Goal: Information Seeking & Learning: Learn about a topic

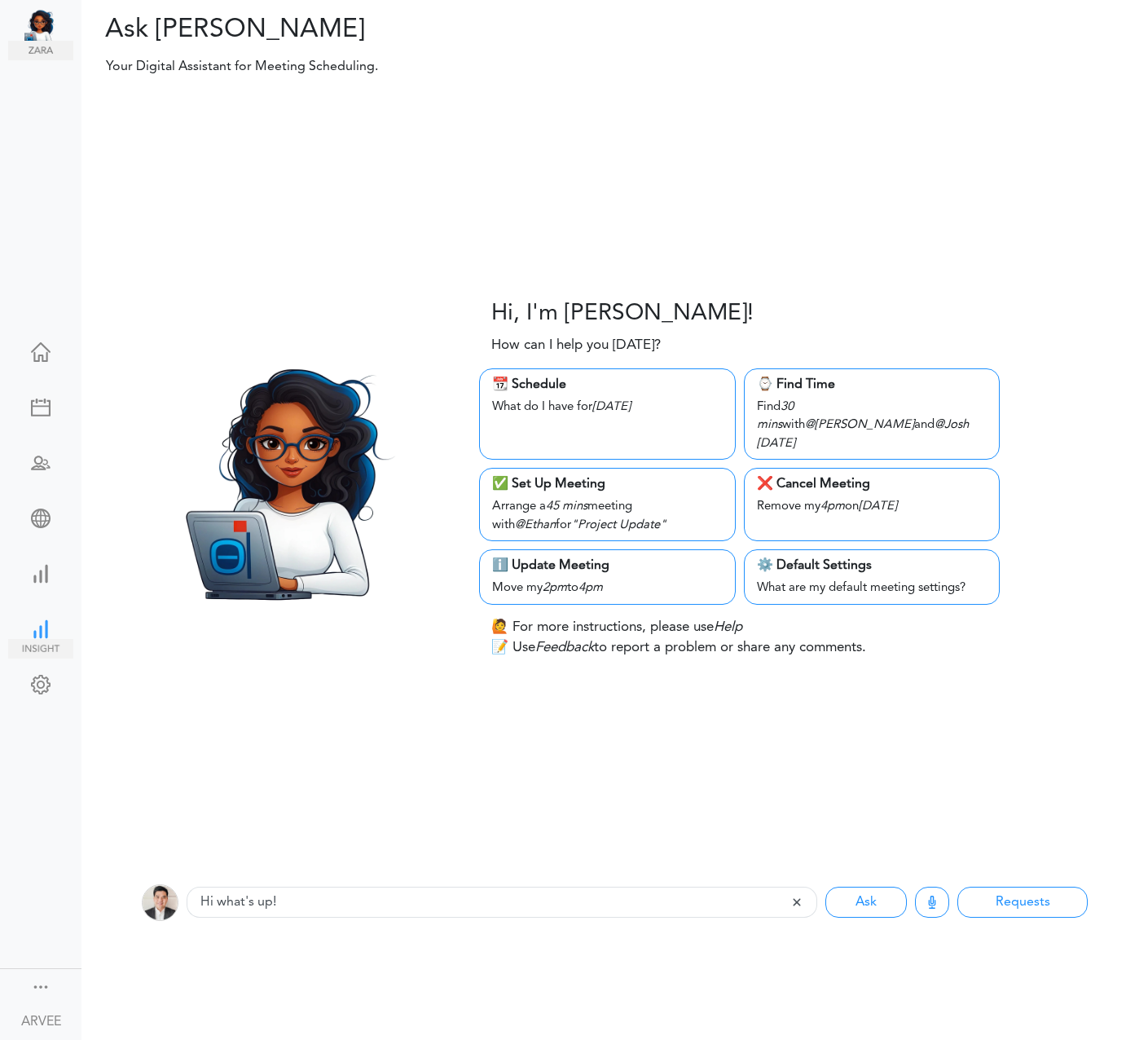
click at [42, 625] on div at bounding box center [40, 627] width 65 height 16
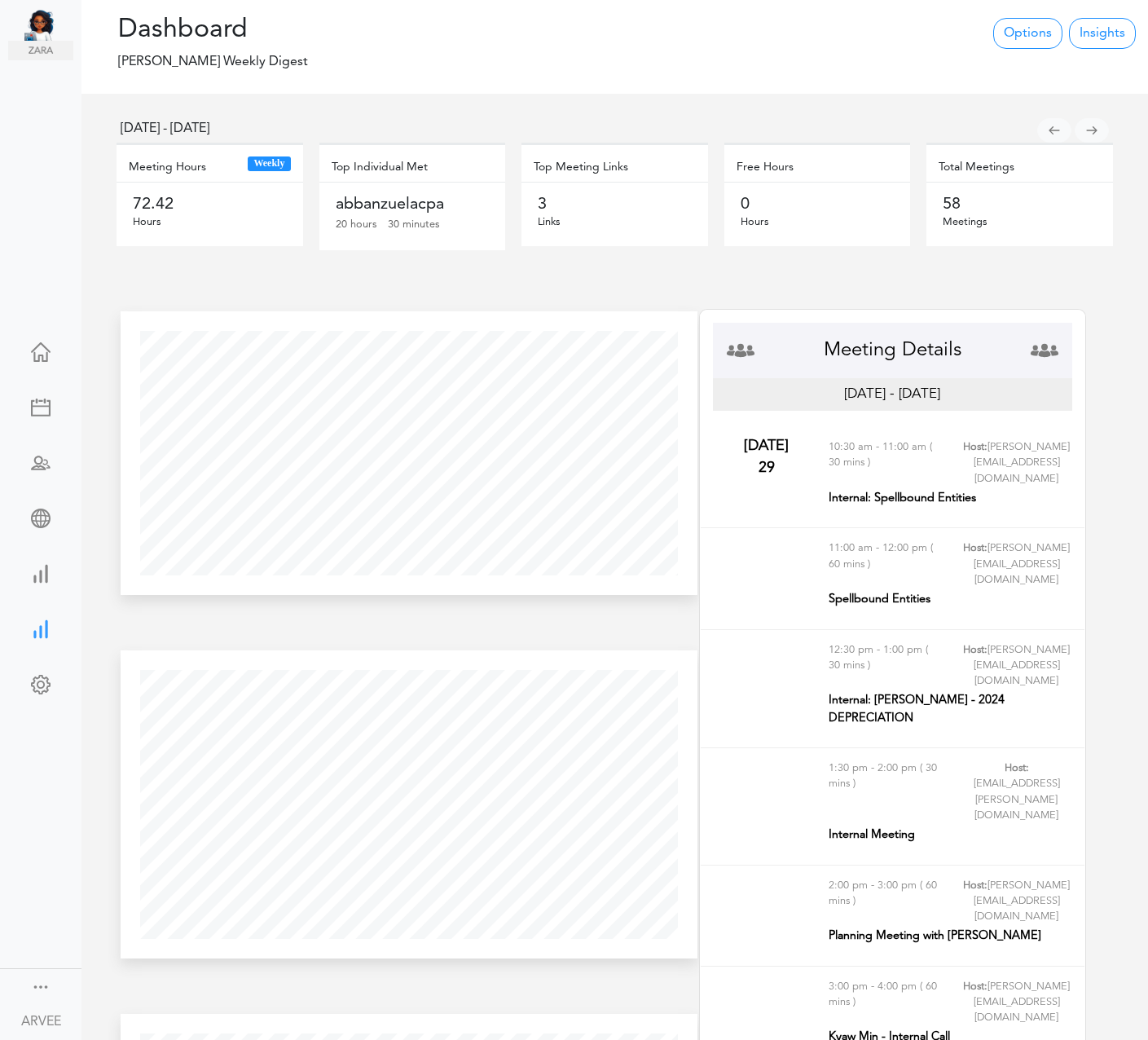
scroll to position [308, 576]
click at [28, 577] on div at bounding box center [40, 571] width 65 height 16
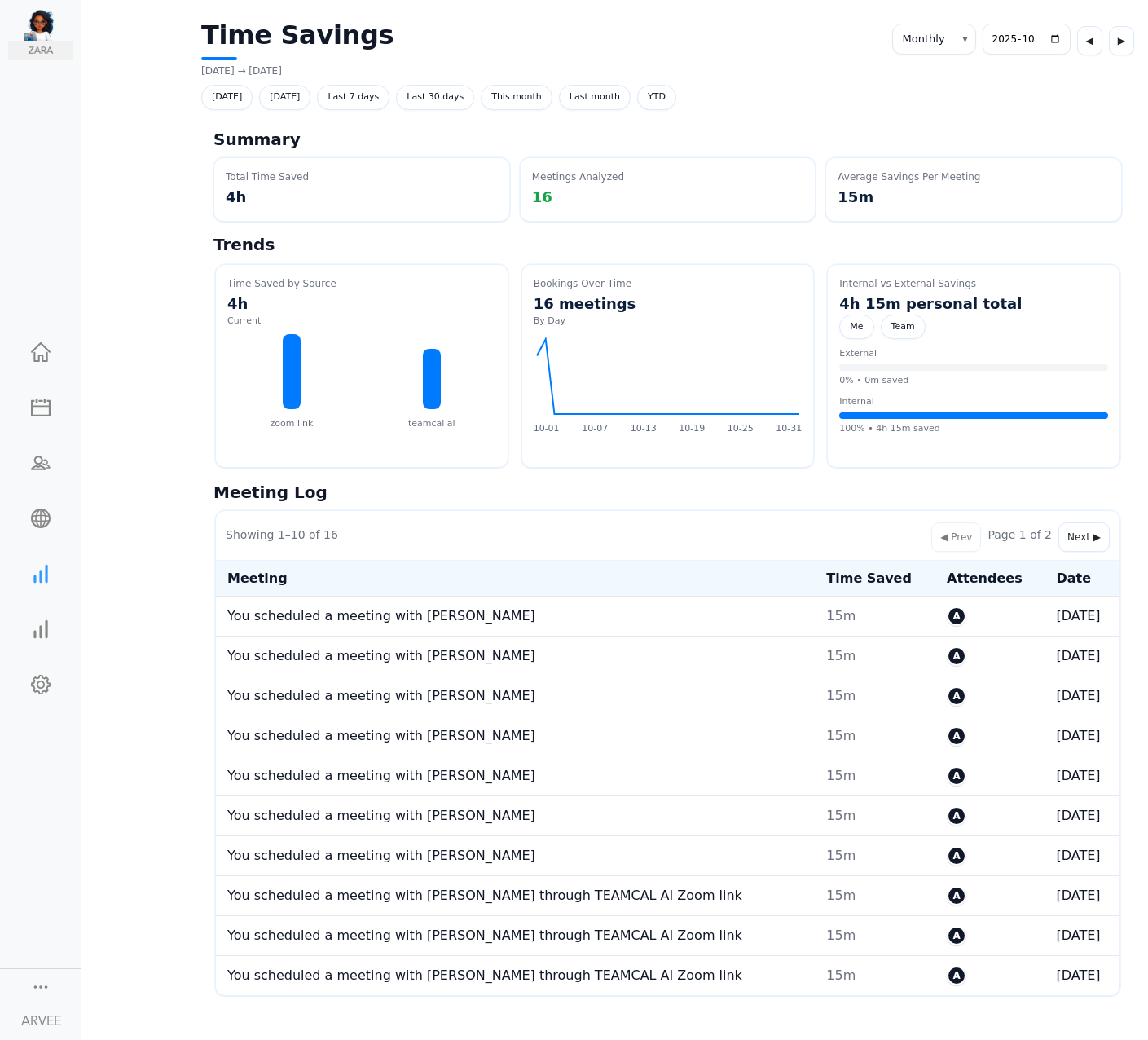
select select "monthly"
click at [41, 984] on div at bounding box center [40, 985] width 20 height 16
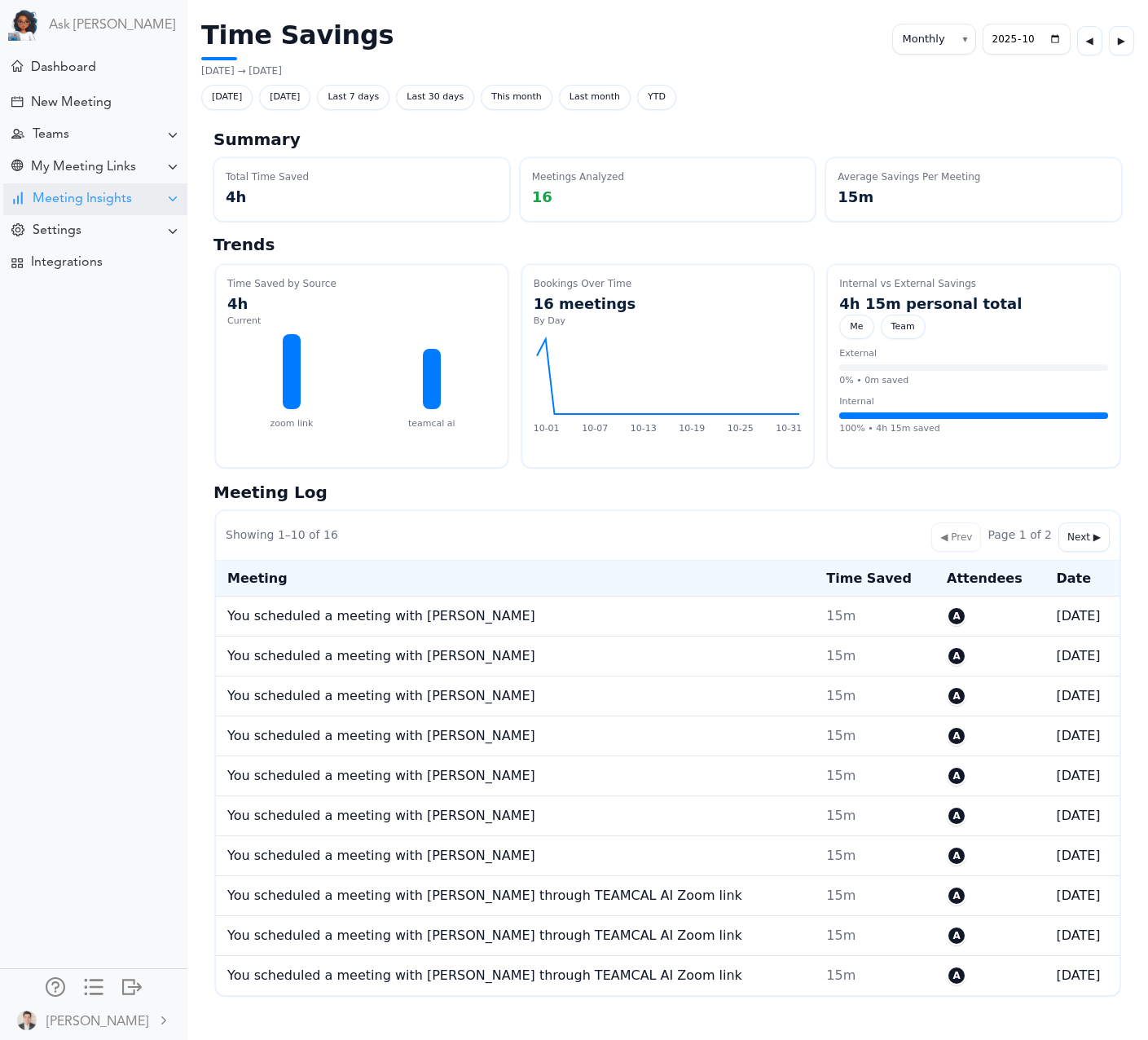
click at [100, 208] on div "Meeting Insights" at bounding box center [95, 199] width 184 height 32
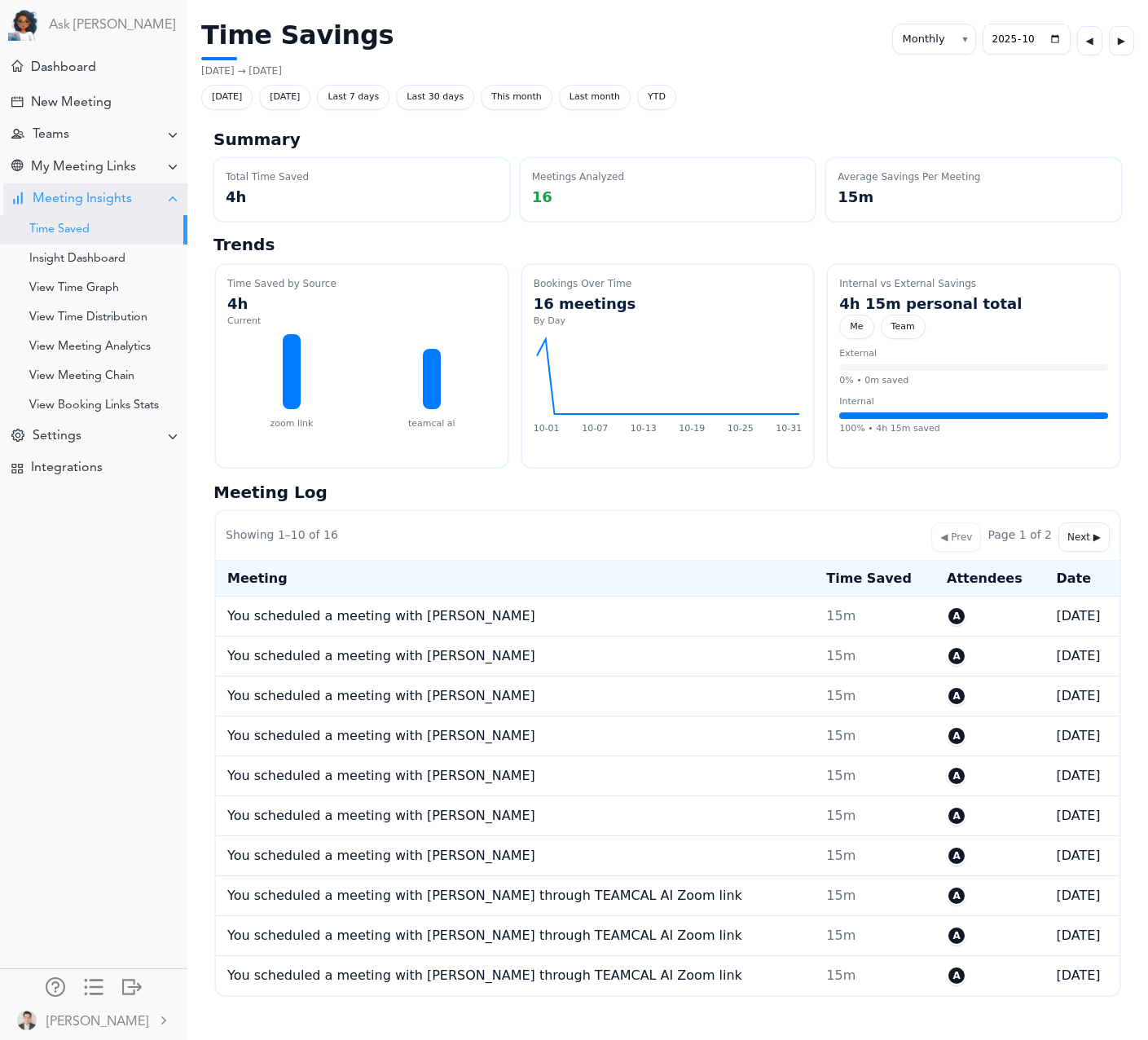
click at [106, 206] on div "Meeting Insights" at bounding box center [82, 199] width 100 height 15
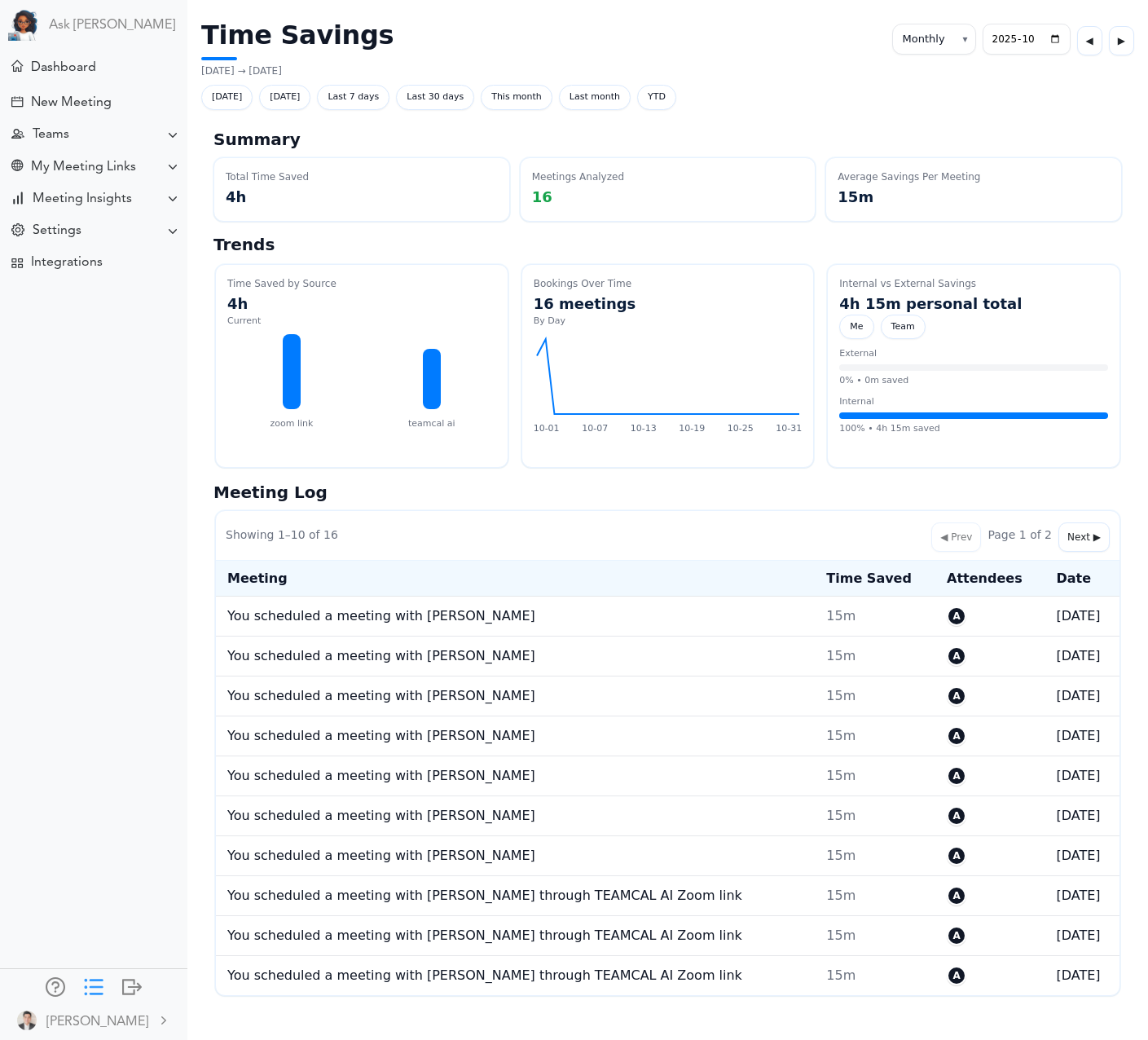
click at [90, 983] on div at bounding box center [94, 985] width 20 height 16
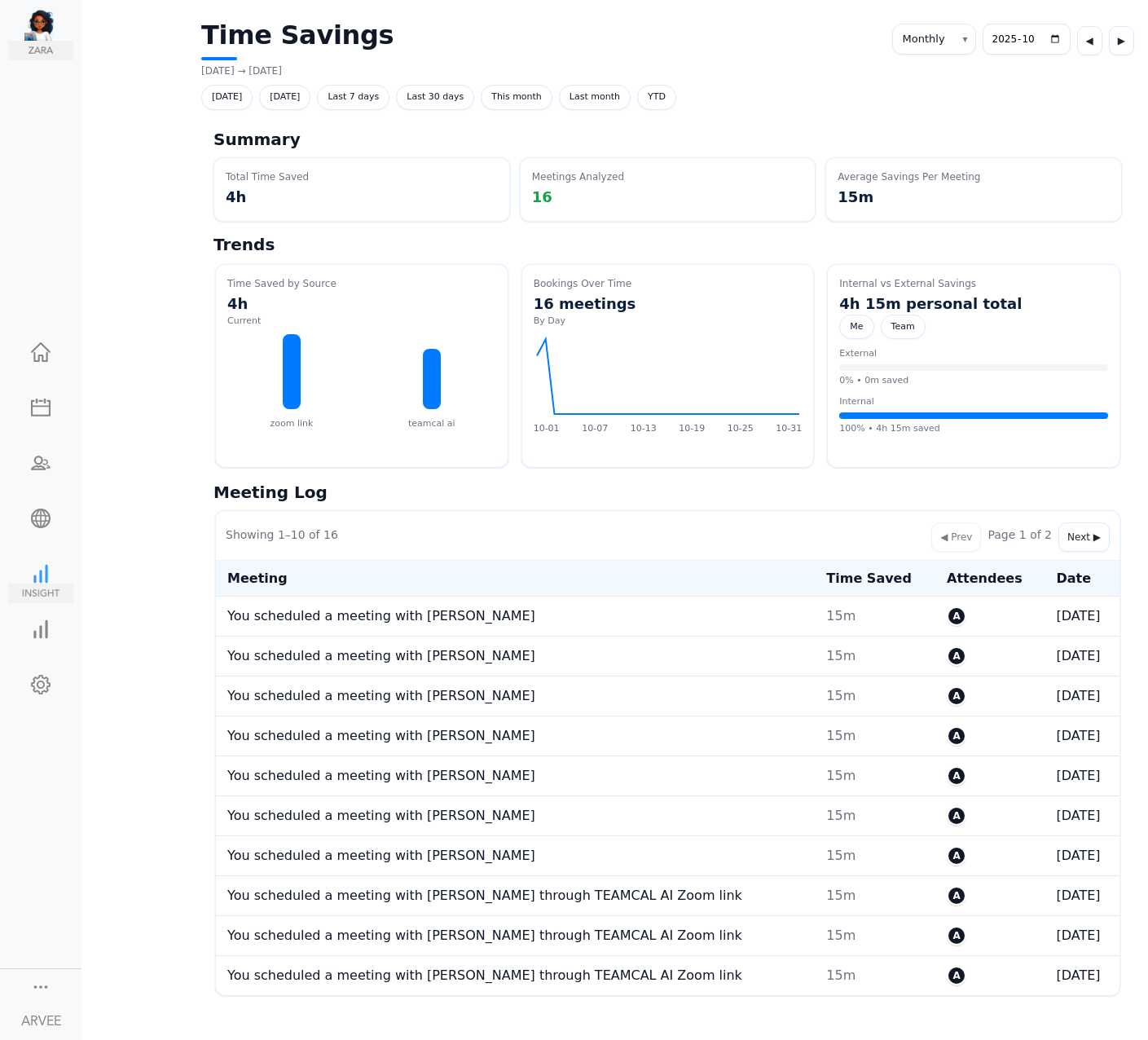
click at [45, 575] on div at bounding box center [40, 571] width 65 height 16
select select "monthly"
click at [39, 624] on div at bounding box center [40, 627] width 65 height 16
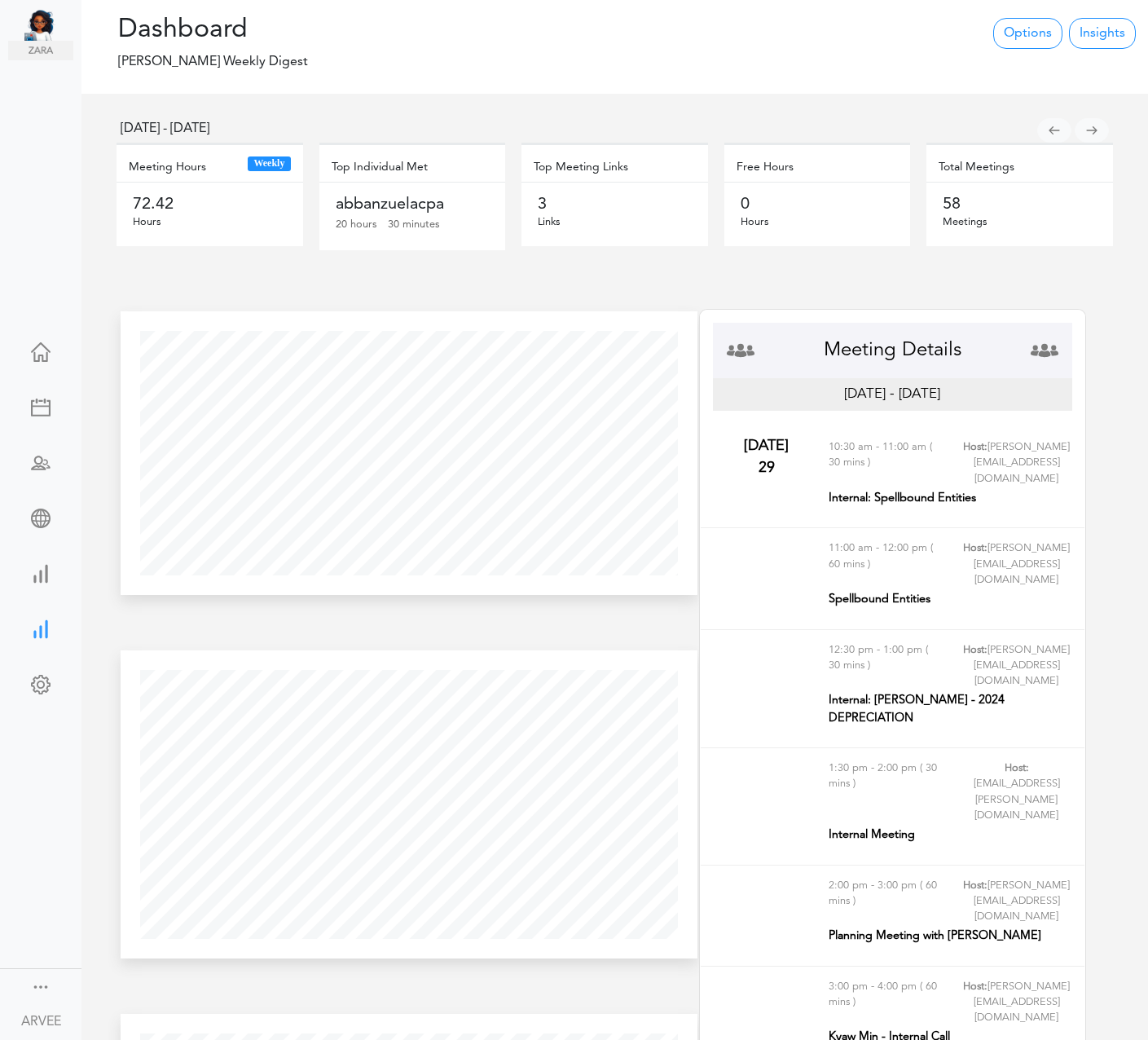
scroll to position [308, 576]
click at [43, 984] on div at bounding box center [40, 985] width 20 height 16
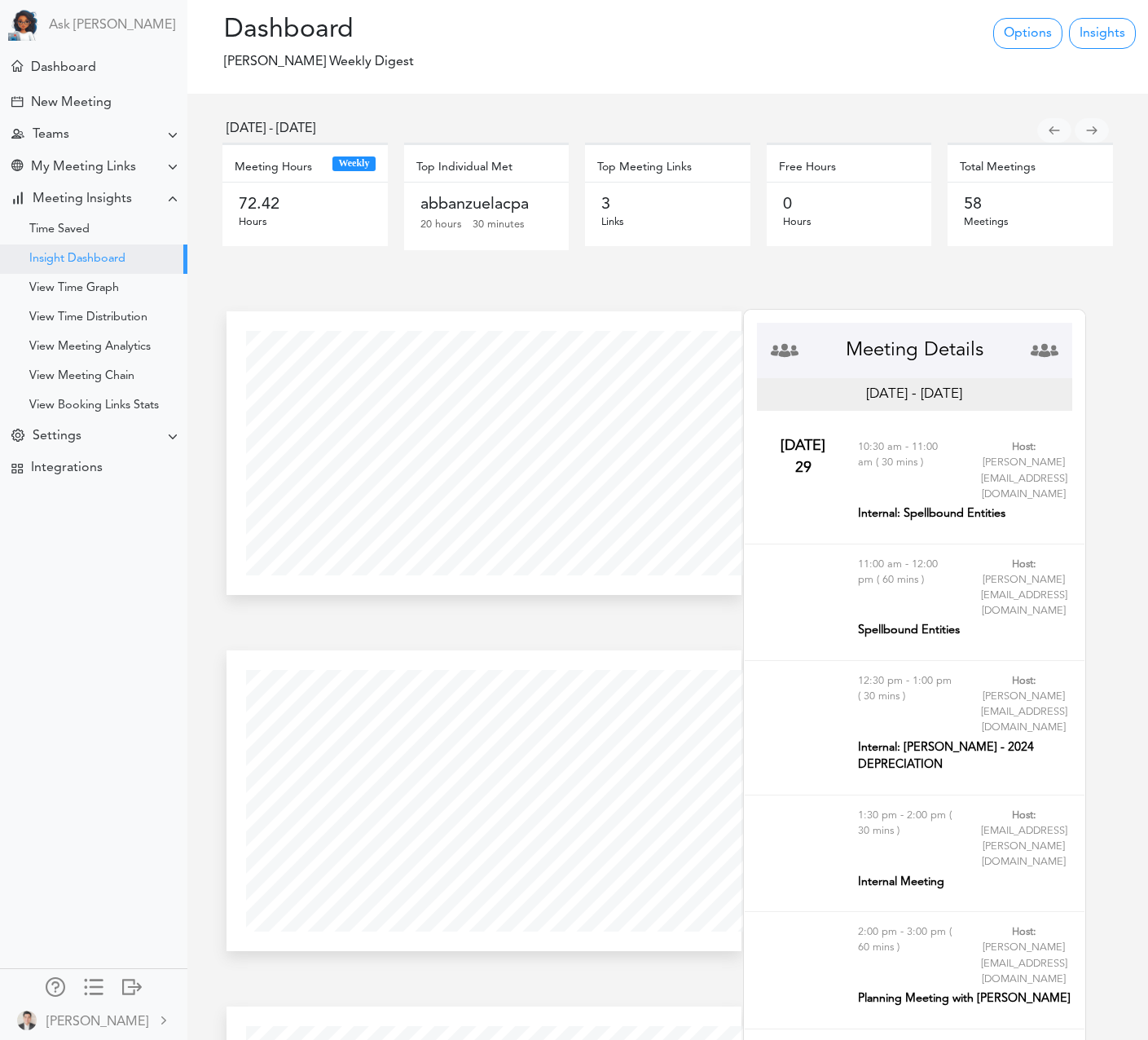
scroll to position [0, 0]
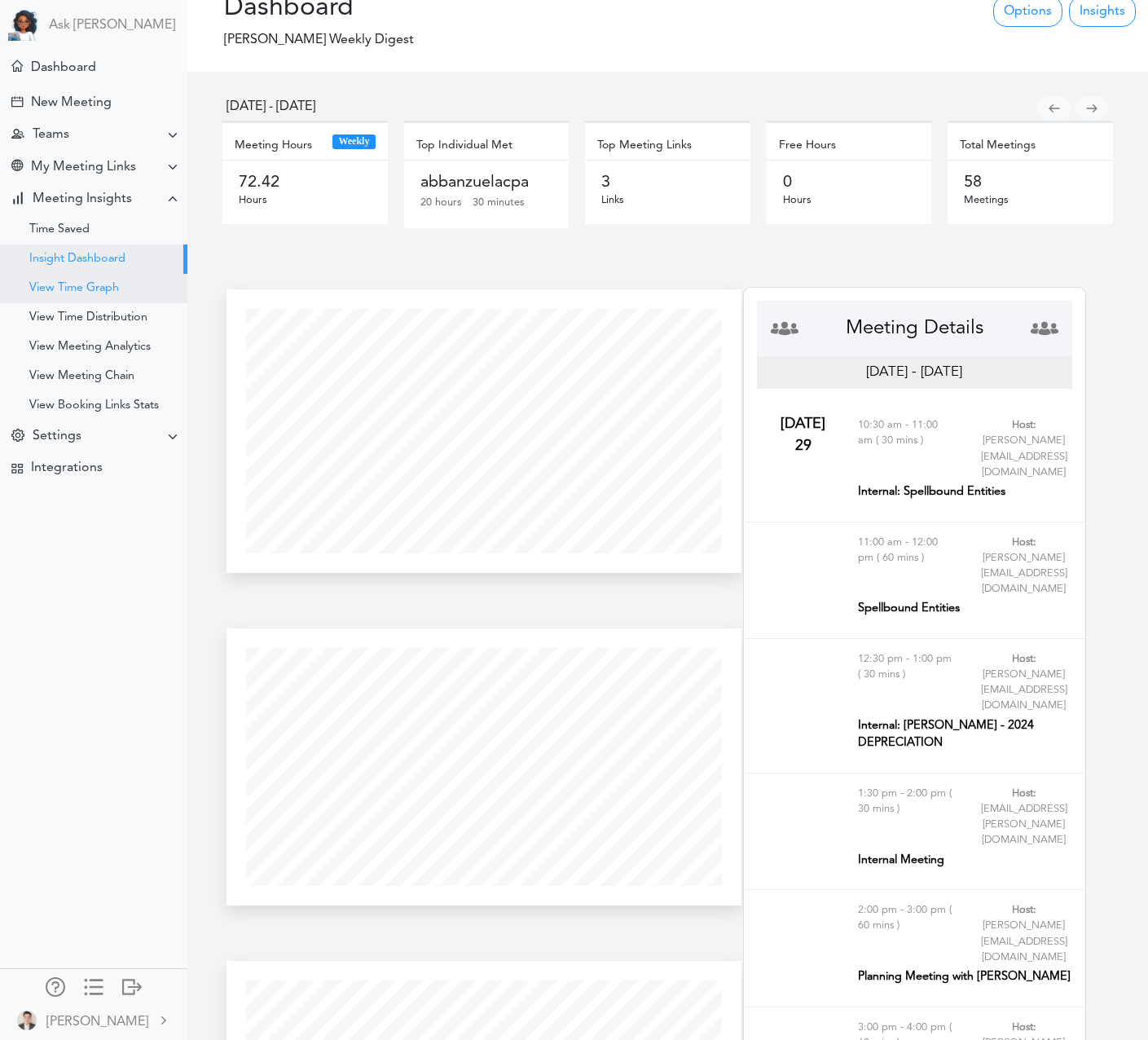
click at [111, 295] on div "View Time Graph" at bounding box center [94, 288] width 187 height 29
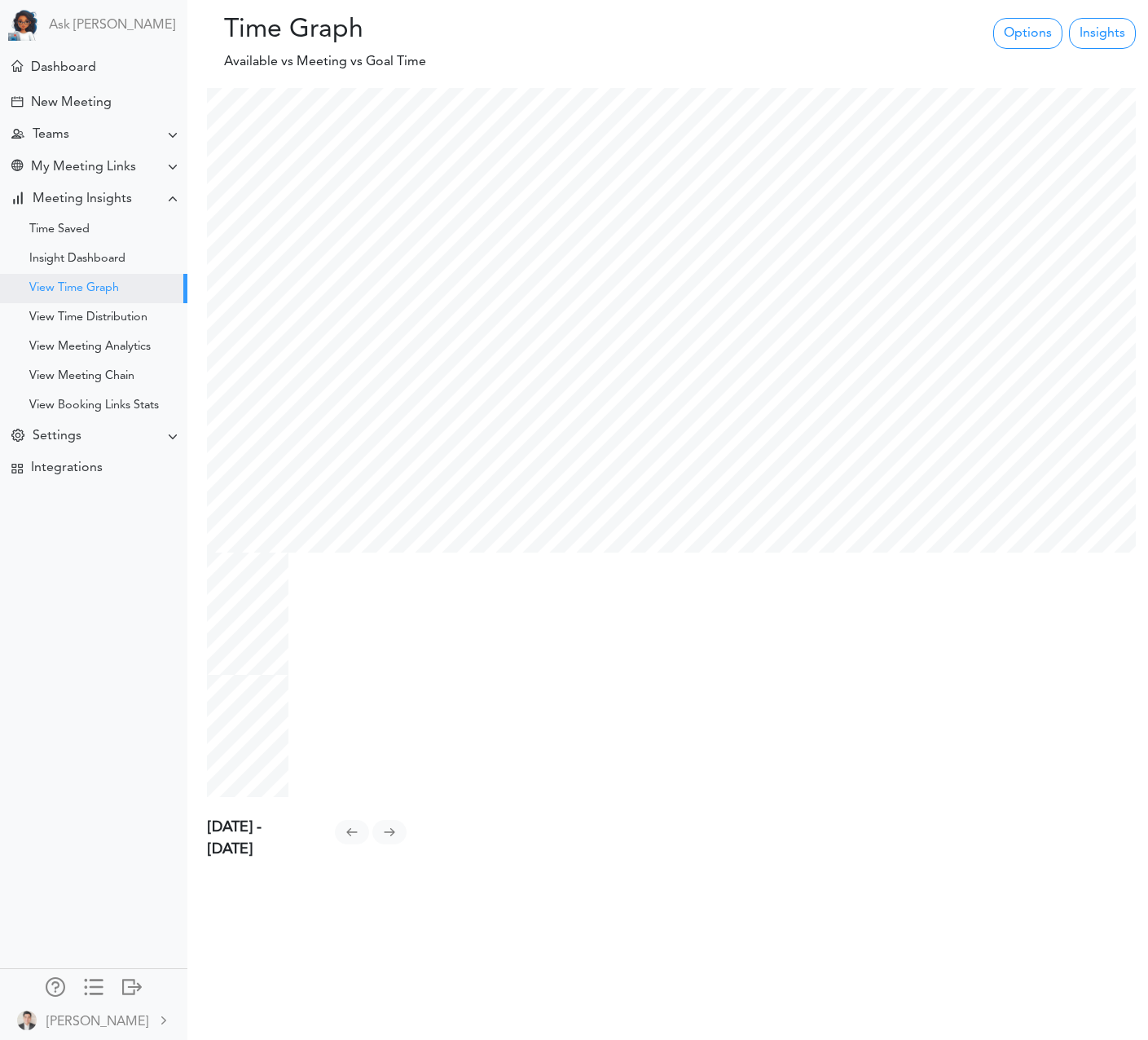
scroll to position [709, 953]
click at [118, 266] on div "Insight Dashboard" at bounding box center [94, 259] width 187 height 29
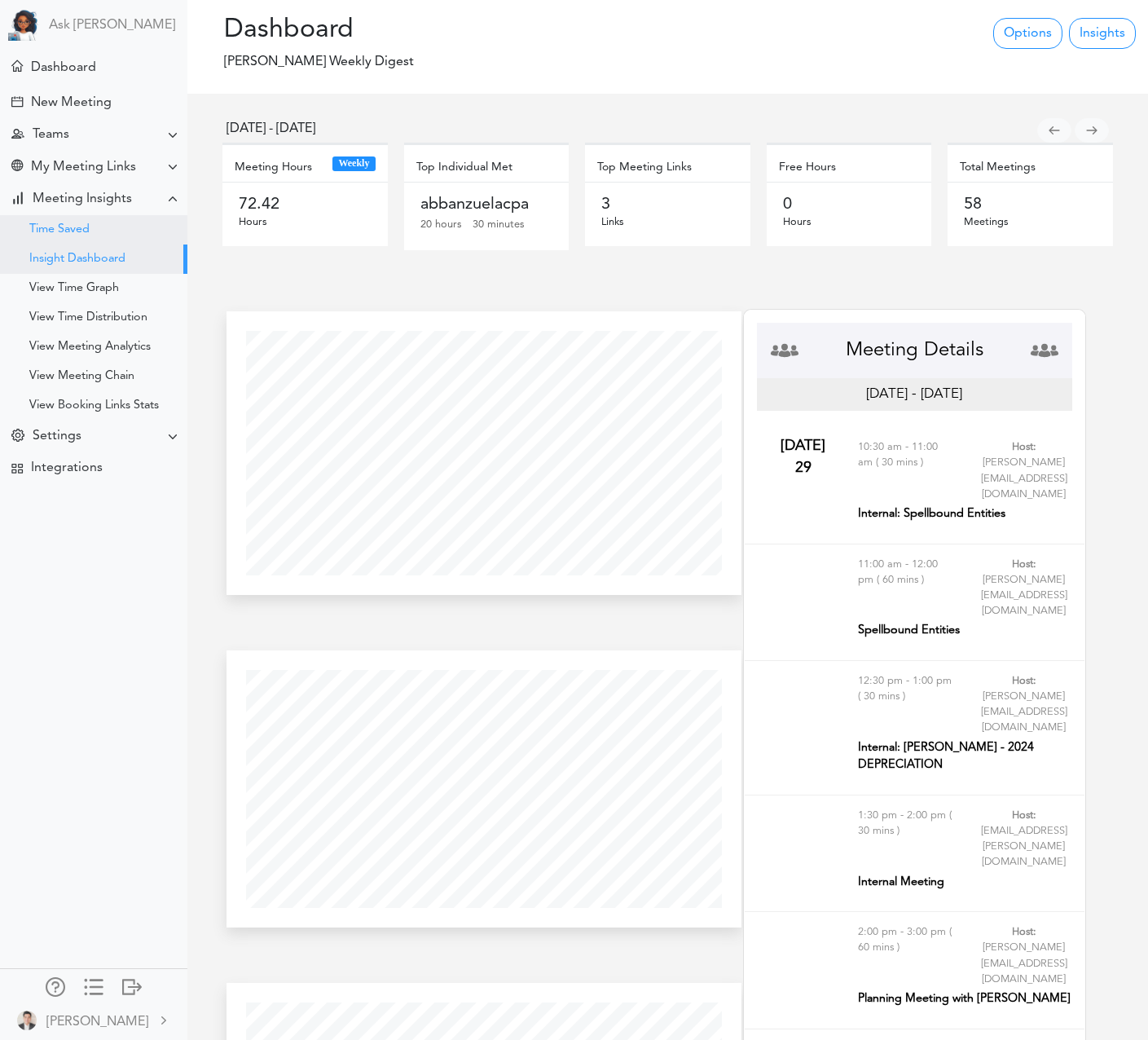
scroll to position [277, 514]
click at [90, 231] on div "Time Saved" at bounding box center [94, 230] width 187 height 29
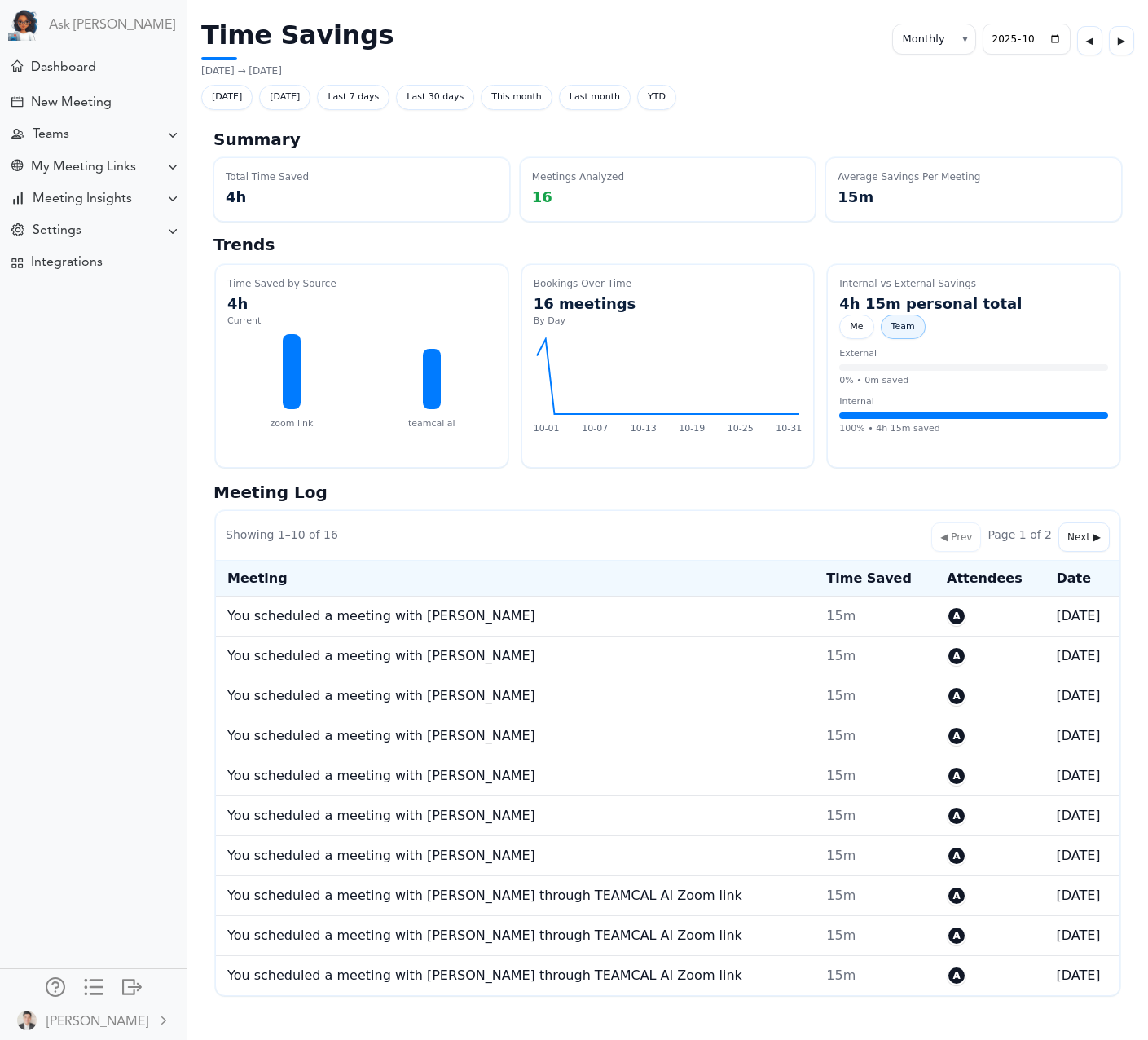
click at [897, 328] on span "Team" at bounding box center [903, 327] width 45 height 25
click at [866, 327] on span "Me" at bounding box center [856, 327] width 34 height 25
click at [901, 330] on span "Team" at bounding box center [903, 327] width 45 height 25
click at [857, 330] on span "Me" at bounding box center [856, 327] width 34 height 25
click at [894, 330] on span "Team" at bounding box center [903, 327] width 45 height 25
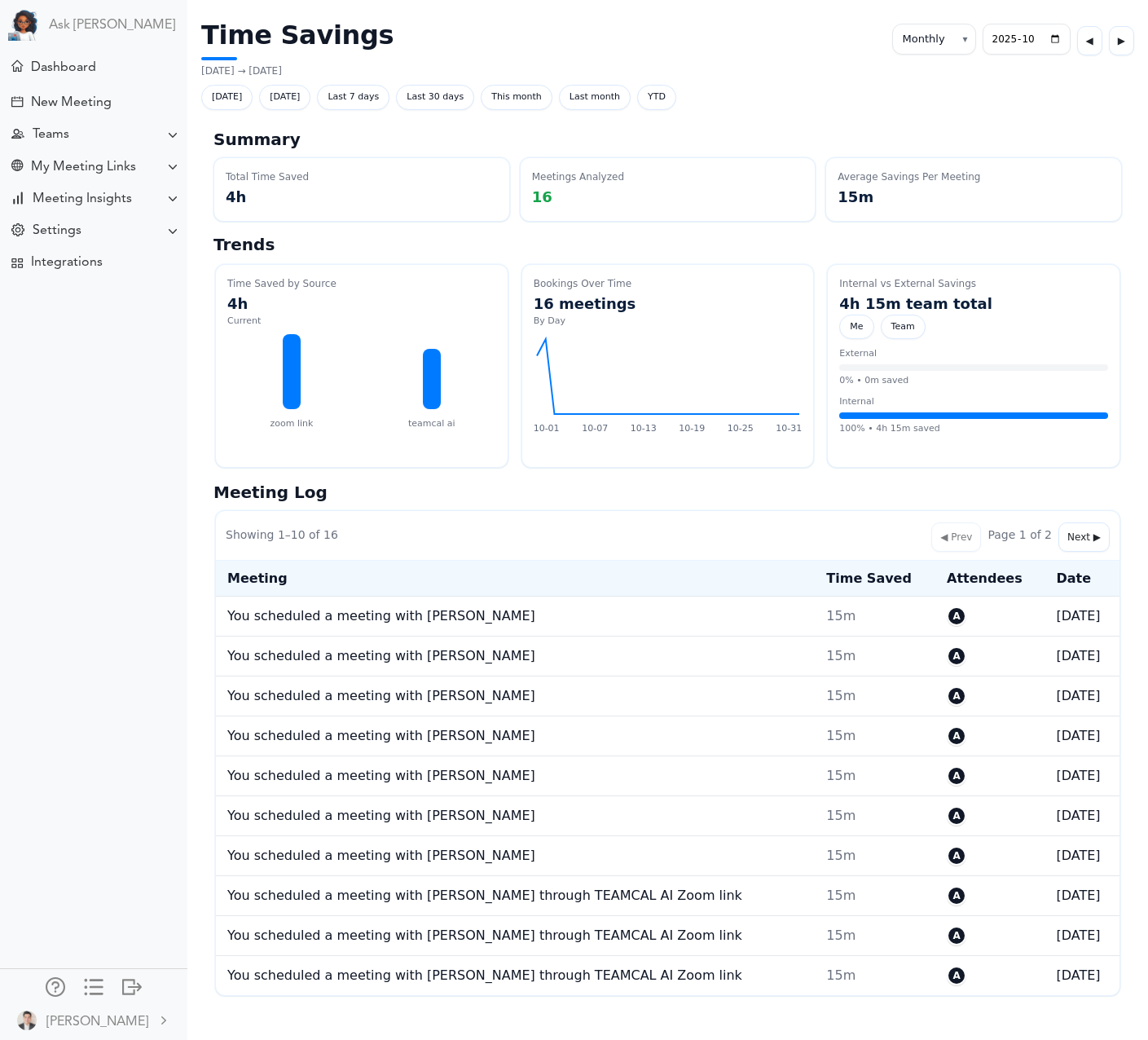
click at [873, 359] on div "External" at bounding box center [973, 354] width 269 height 14
click at [431, 103] on span "Last 30 days" at bounding box center [435, 97] width 78 height 25
select select "custom"
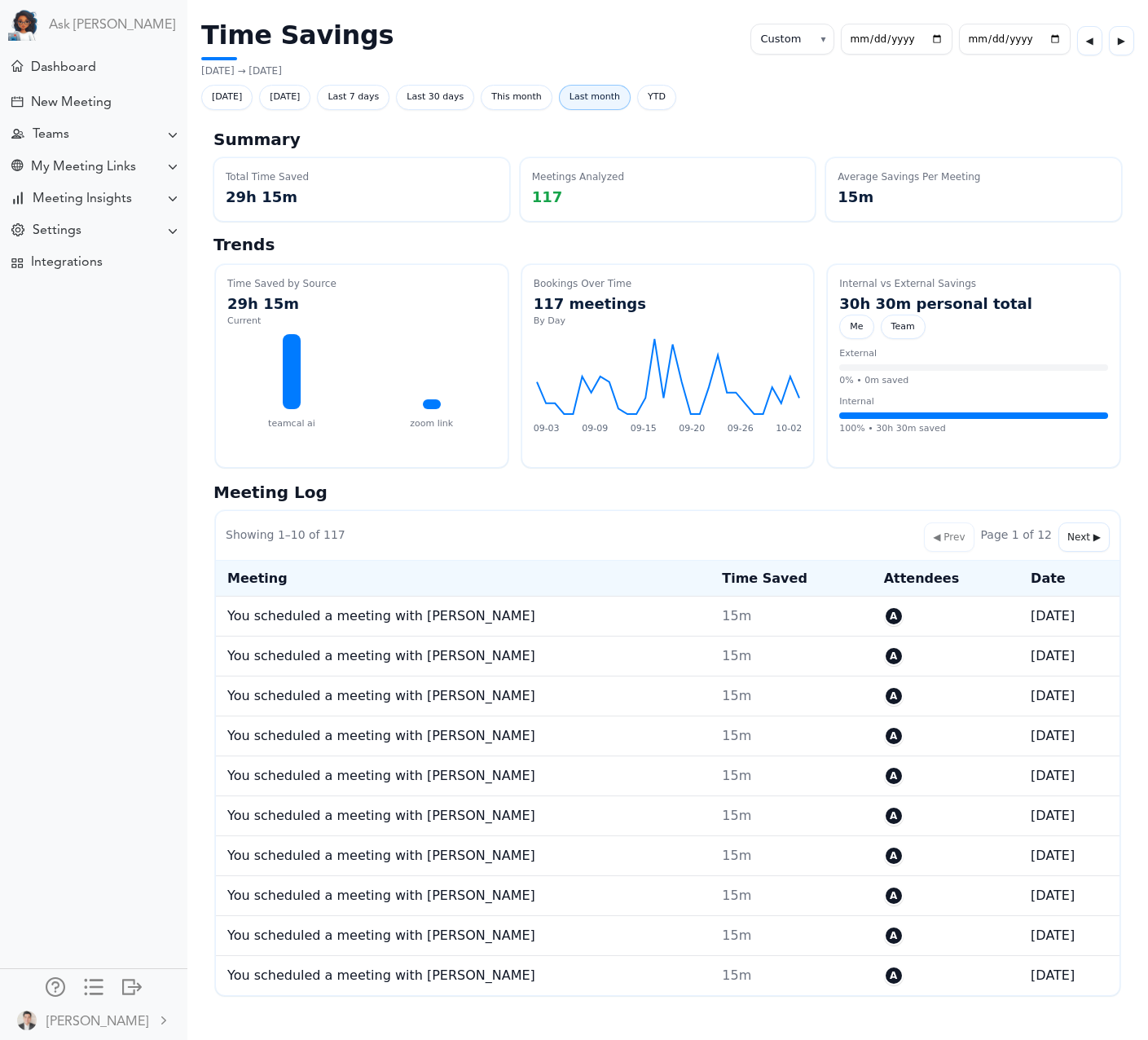
click at [577, 106] on span "Last month" at bounding box center [595, 97] width 72 height 25
select select "monthly"
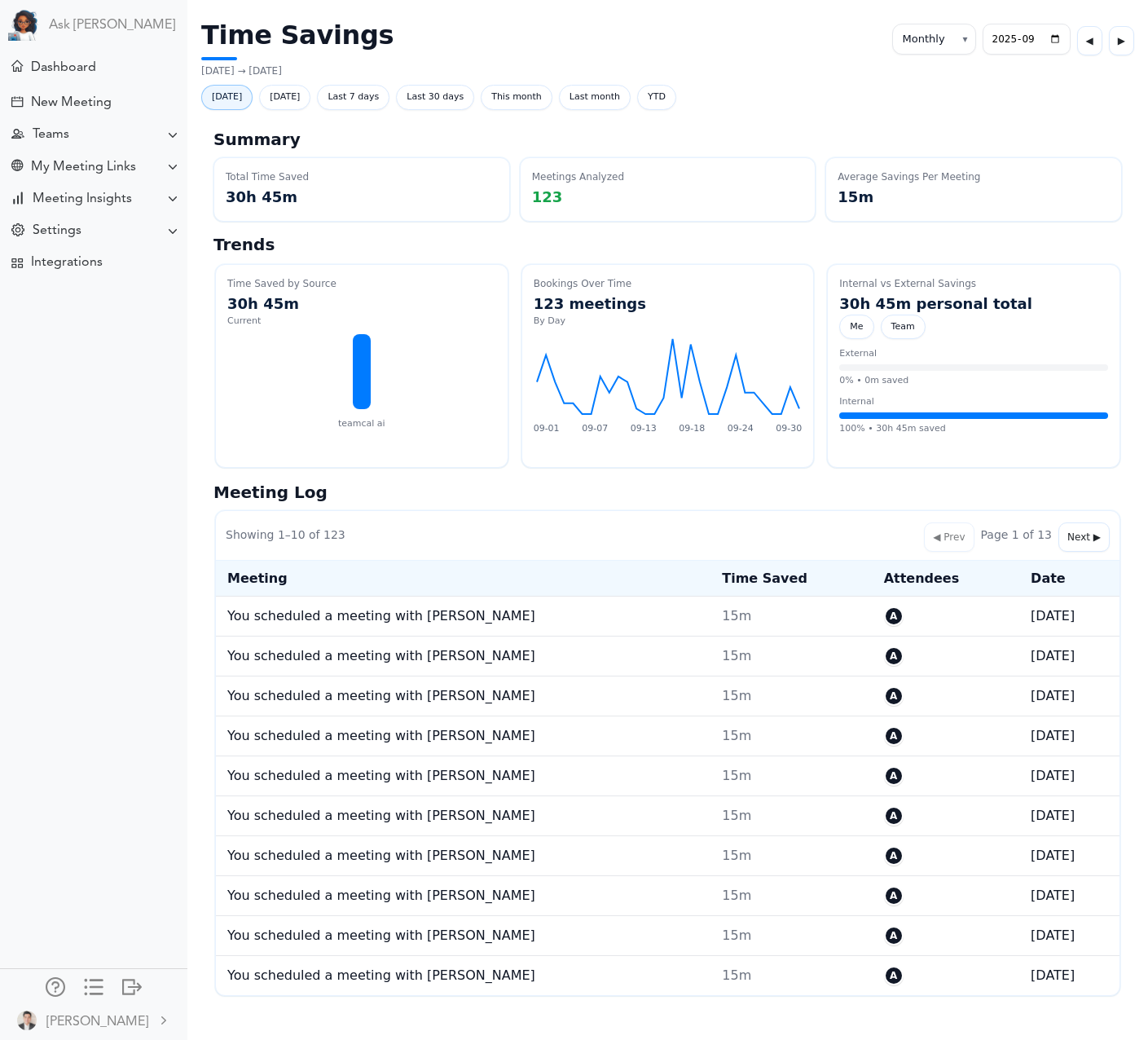
click at [236, 101] on span "[DATE]" at bounding box center [227, 97] width 51 height 25
select select "daily"
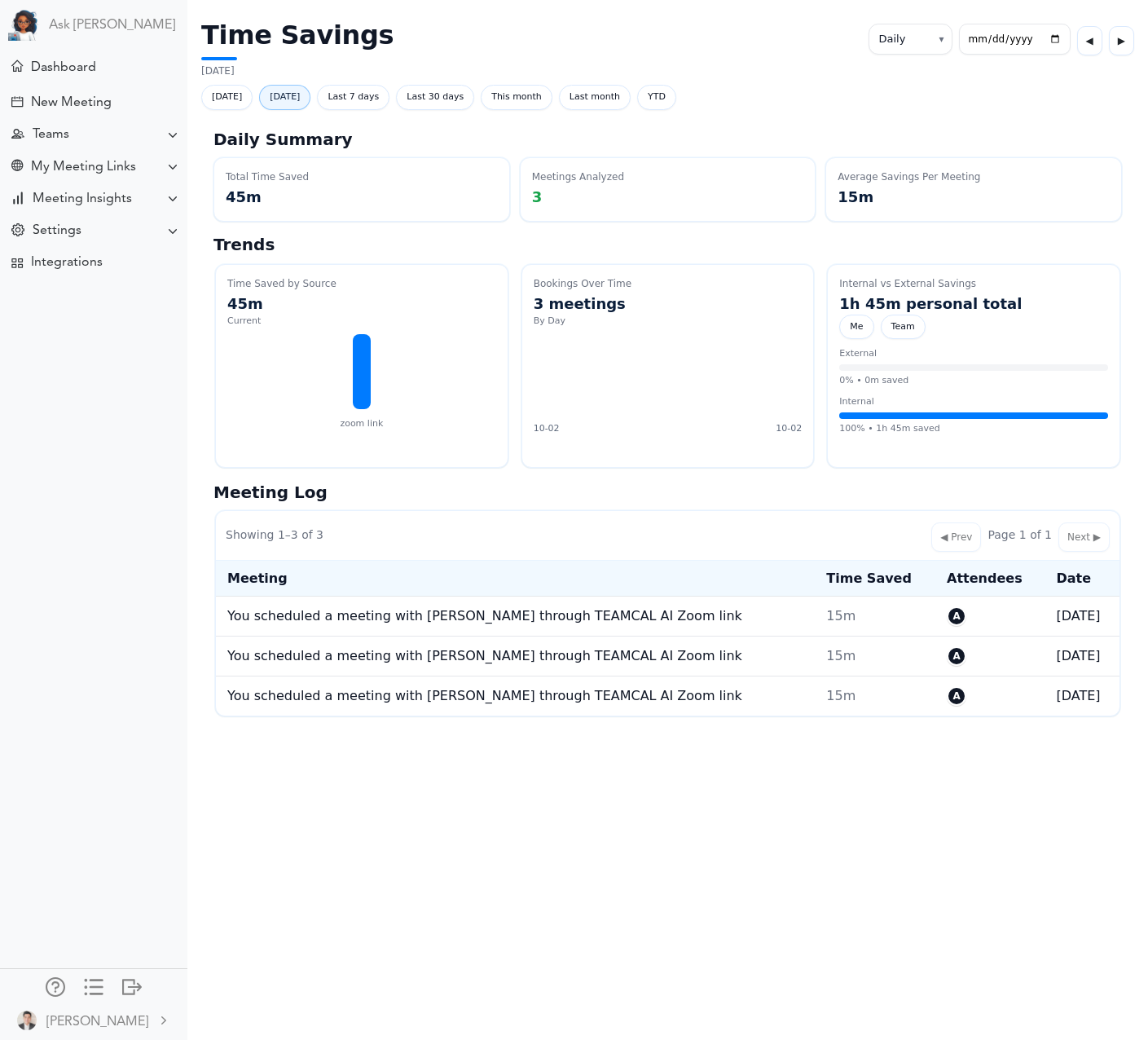
click at [293, 105] on span "[DATE]" at bounding box center [285, 97] width 51 height 25
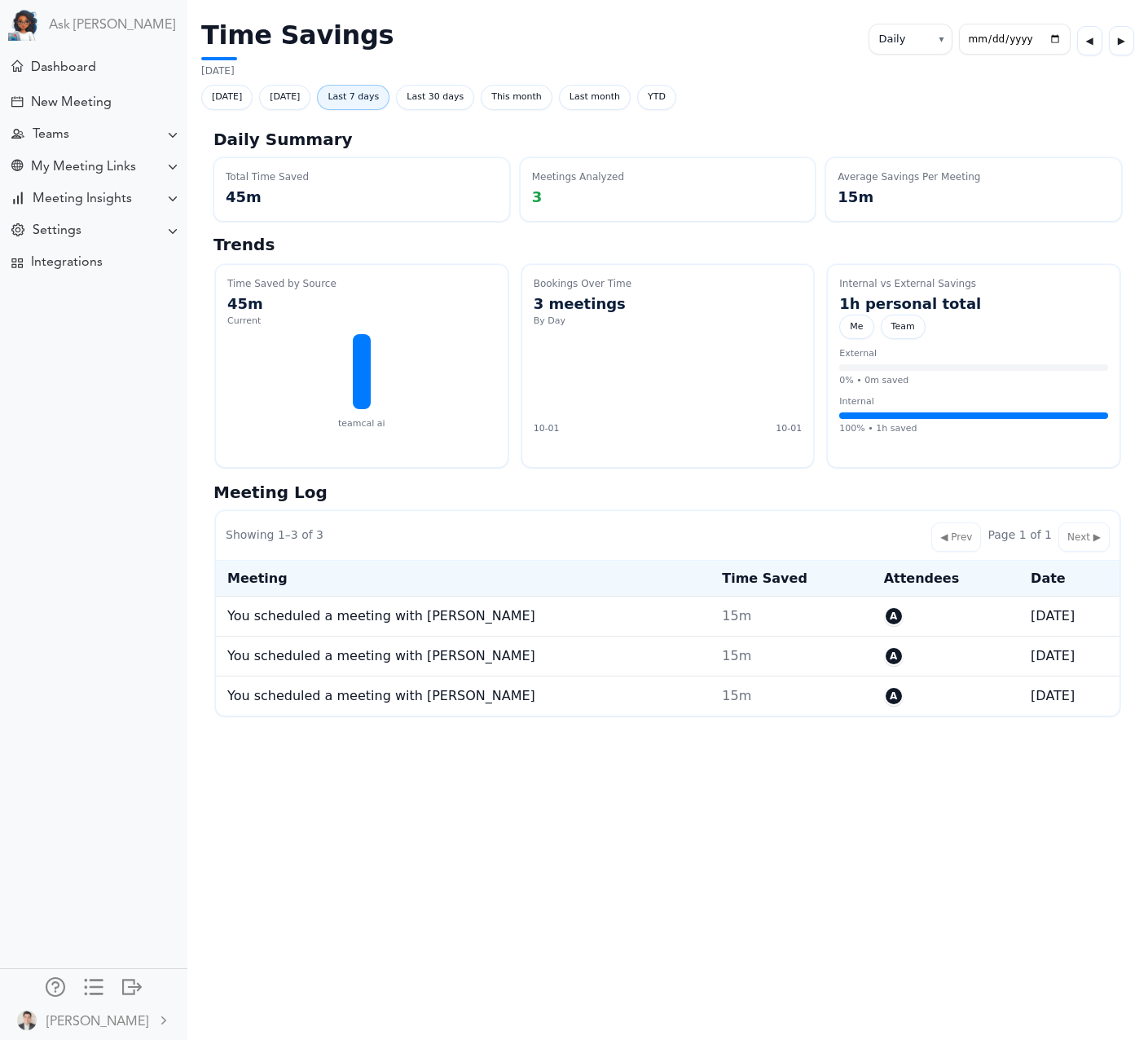
click at [353, 100] on span "Last 7 days" at bounding box center [353, 97] width 73 height 25
select select "custom"
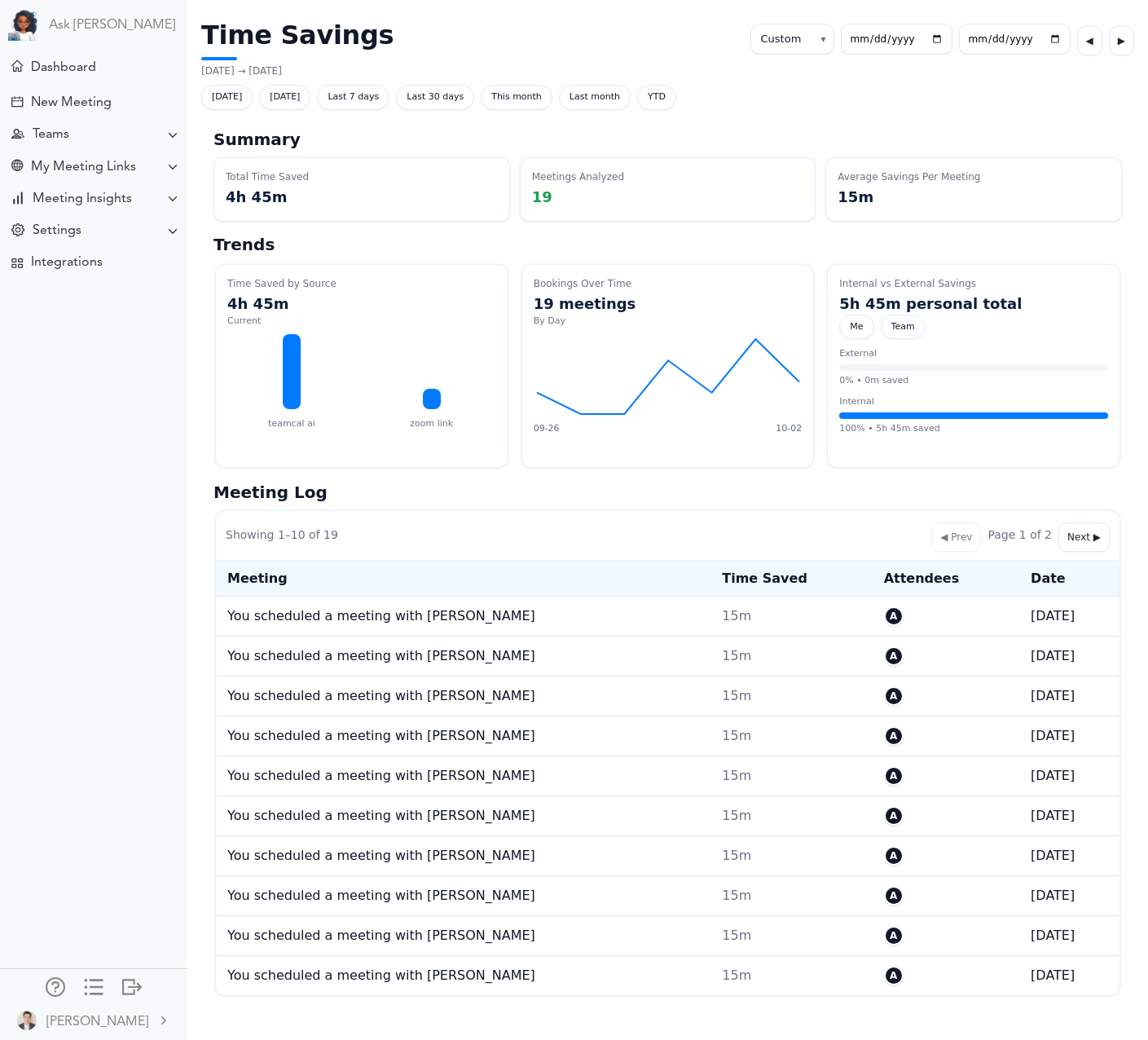
select select "custom"
click at [419, 103] on span "Last 30 days" at bounding box center [435, 97] width 78 height 25
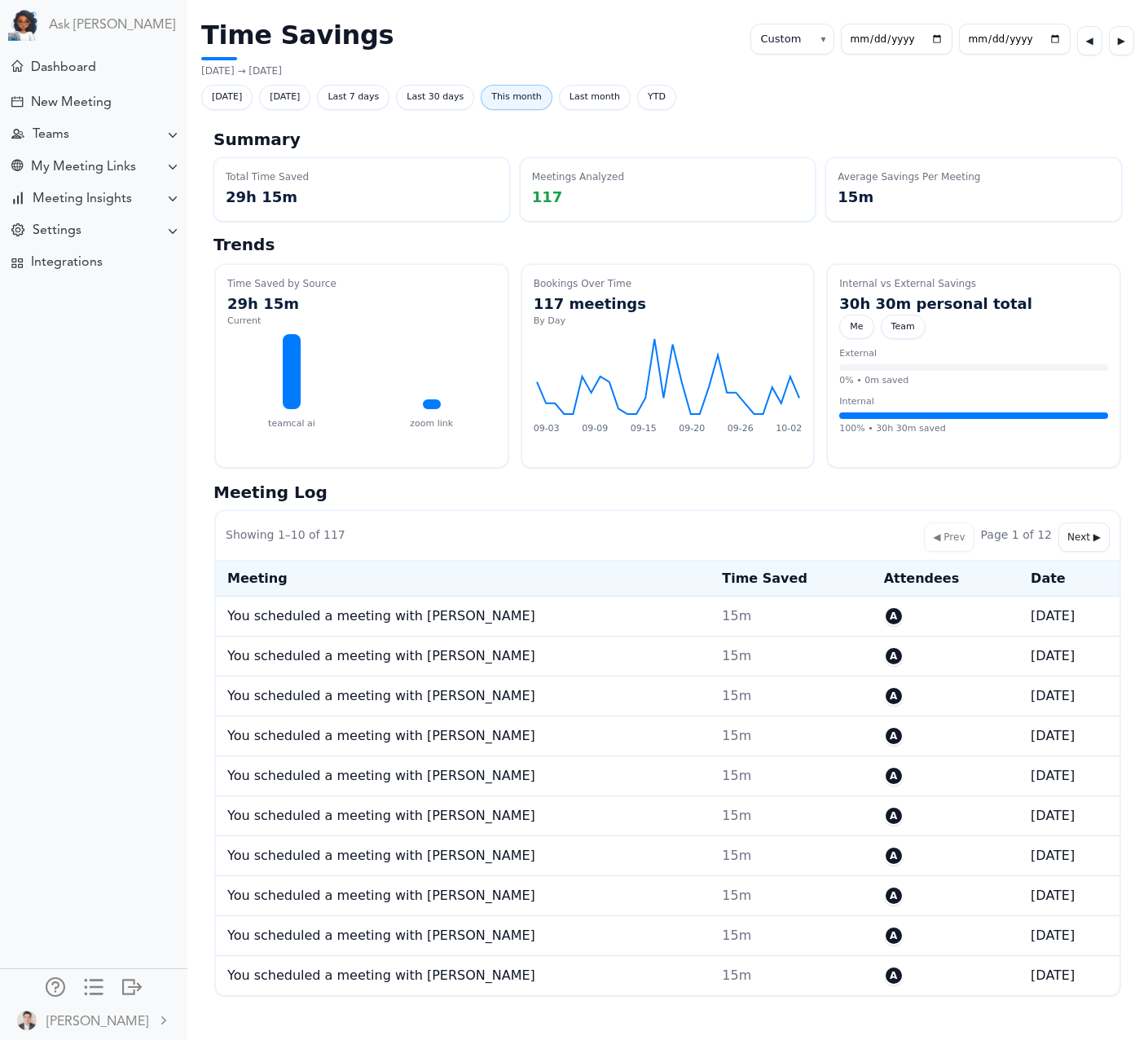
click at [506, 100] on span "This month" at bounding box center [517, 97] width 72 height 25
select select "monthly"
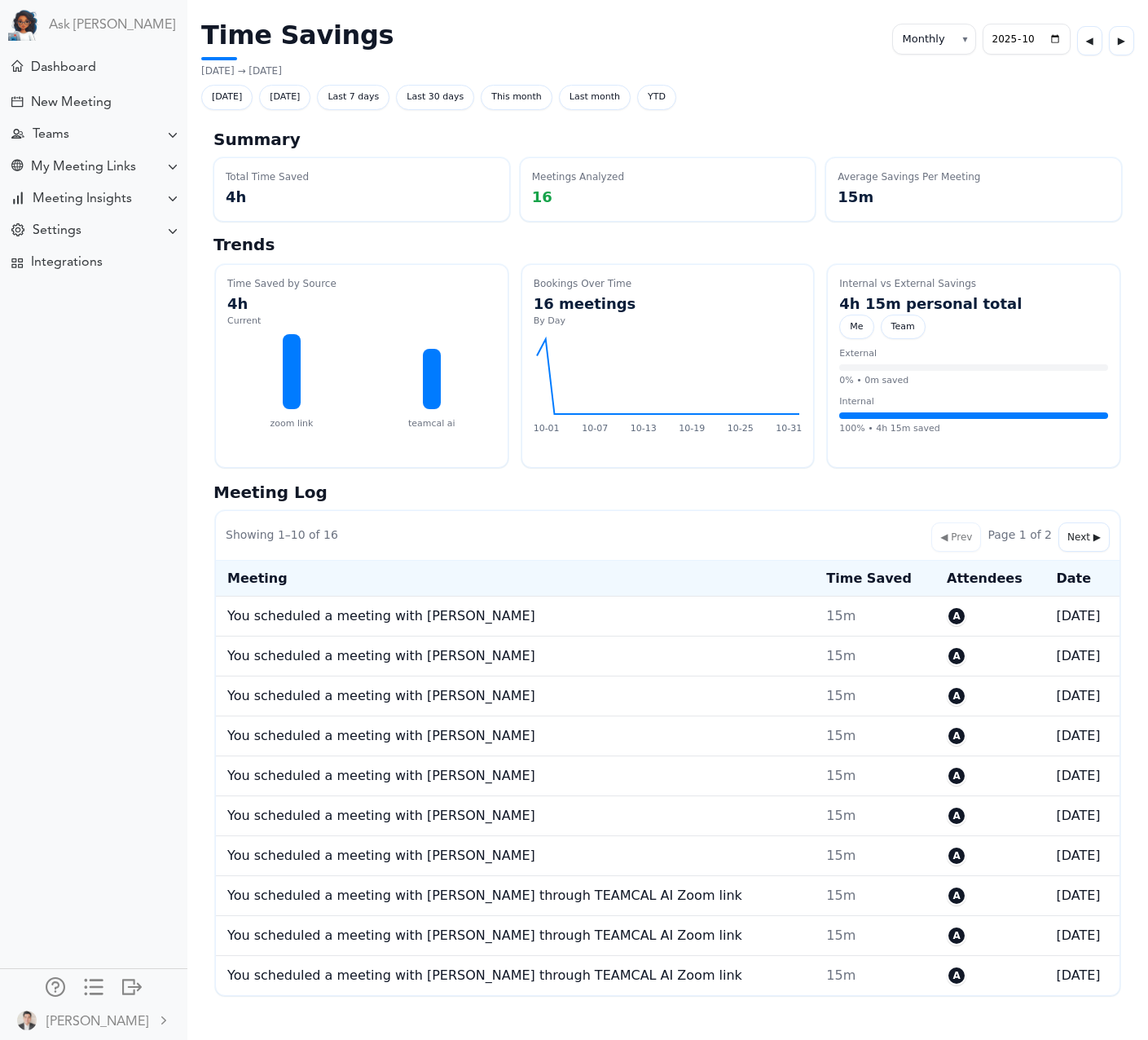
select select "monthly"
click at [506, 100] on span "This month" at bounding box center [517, 97] width 72 height 25
click at [458, 99] on span "Last 30 days" at bounding box center [435, 97] width 78 height 25
select select "custom"
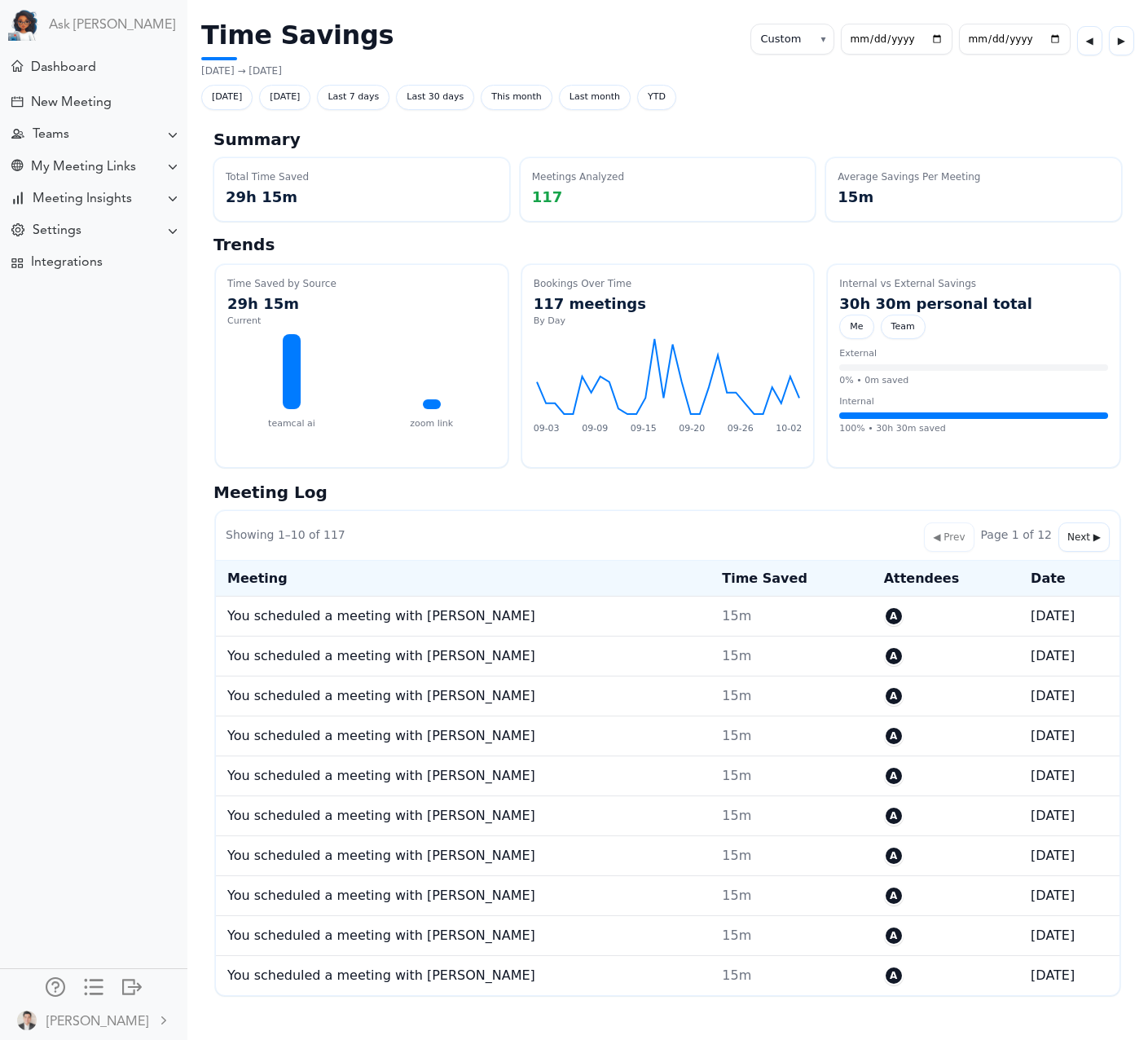
select select "custom"
click at [426, 93] on span "Last 30 days" at bounding box center [435, 97] width 78 height 25
select select "custom"
click at [97, 992] on div at bounding box center [94, 985] width 20 height 16
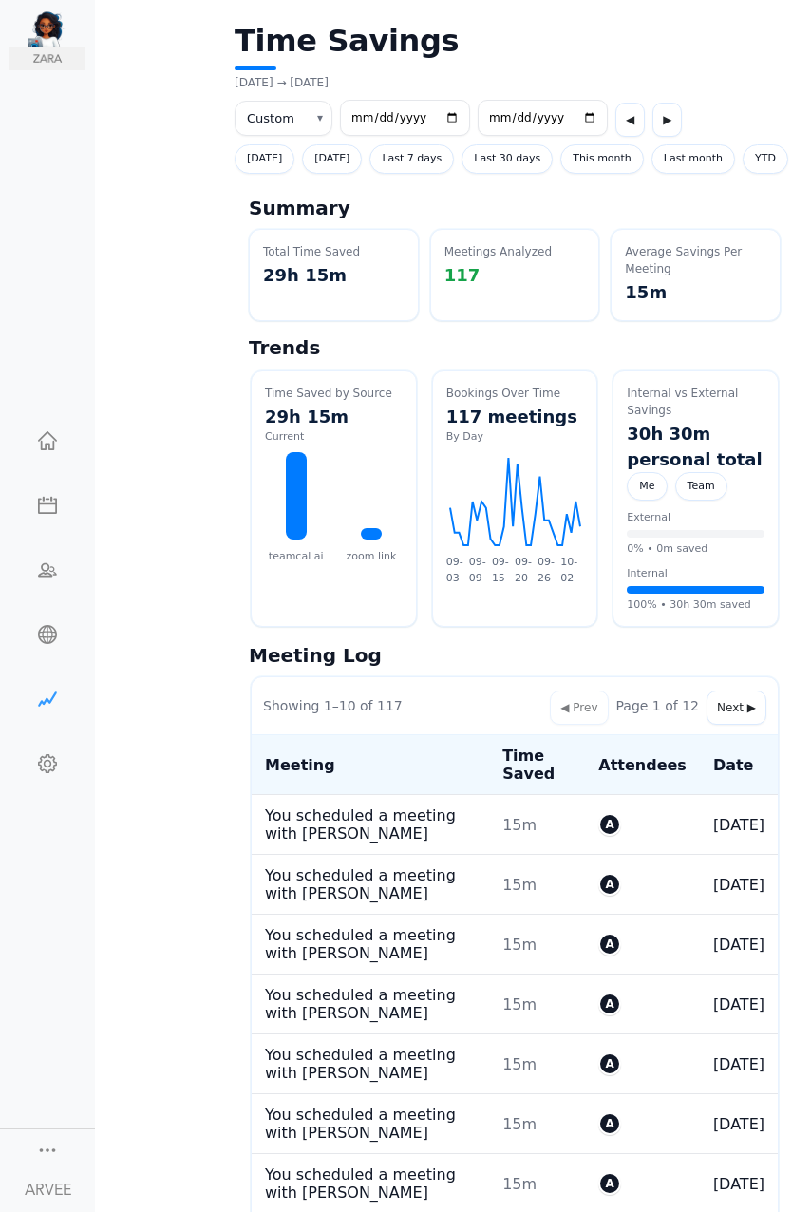
select select "custom"
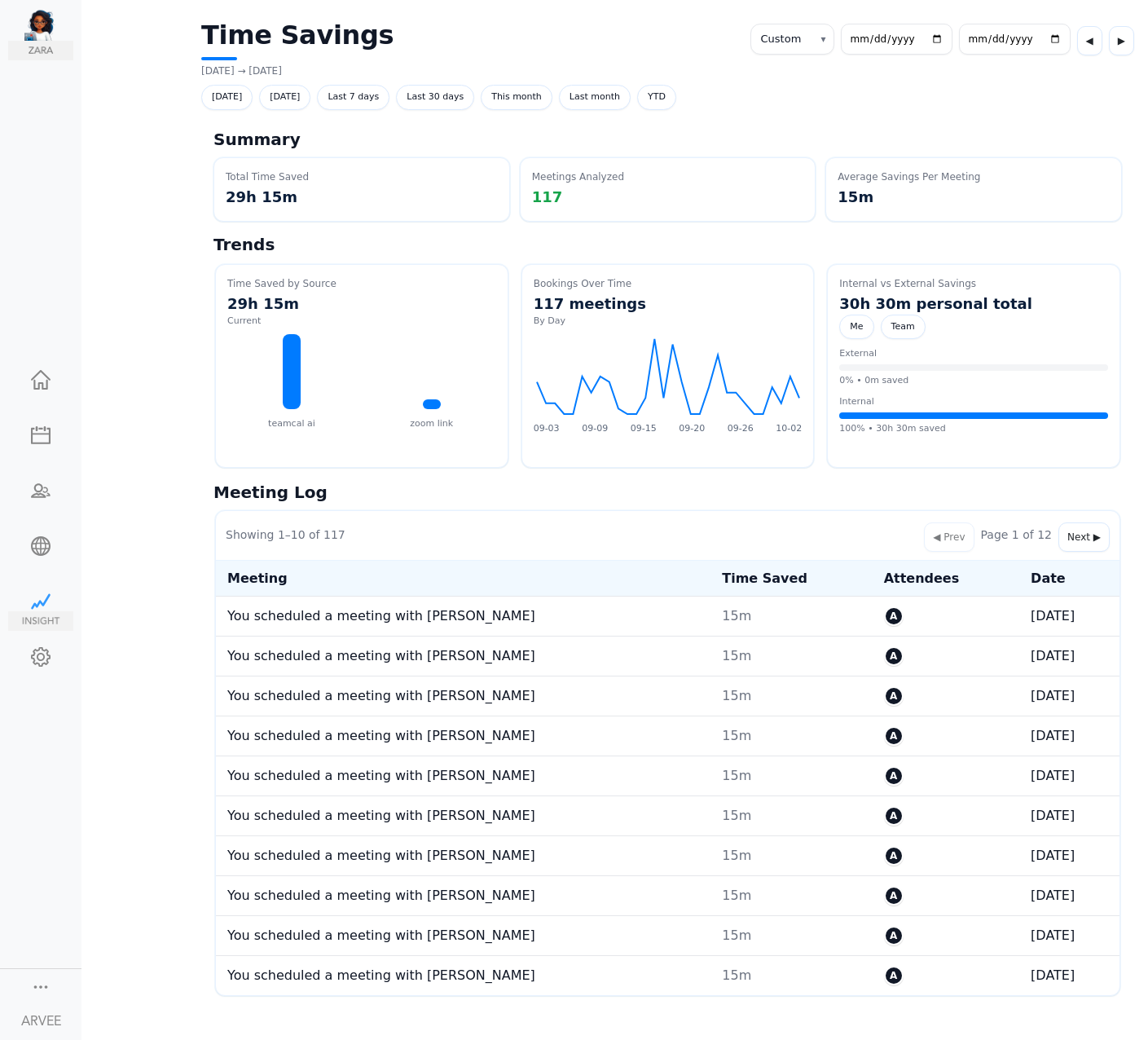
click at [42, 596] on div at bounding box center [40, 599] width 65 height 16
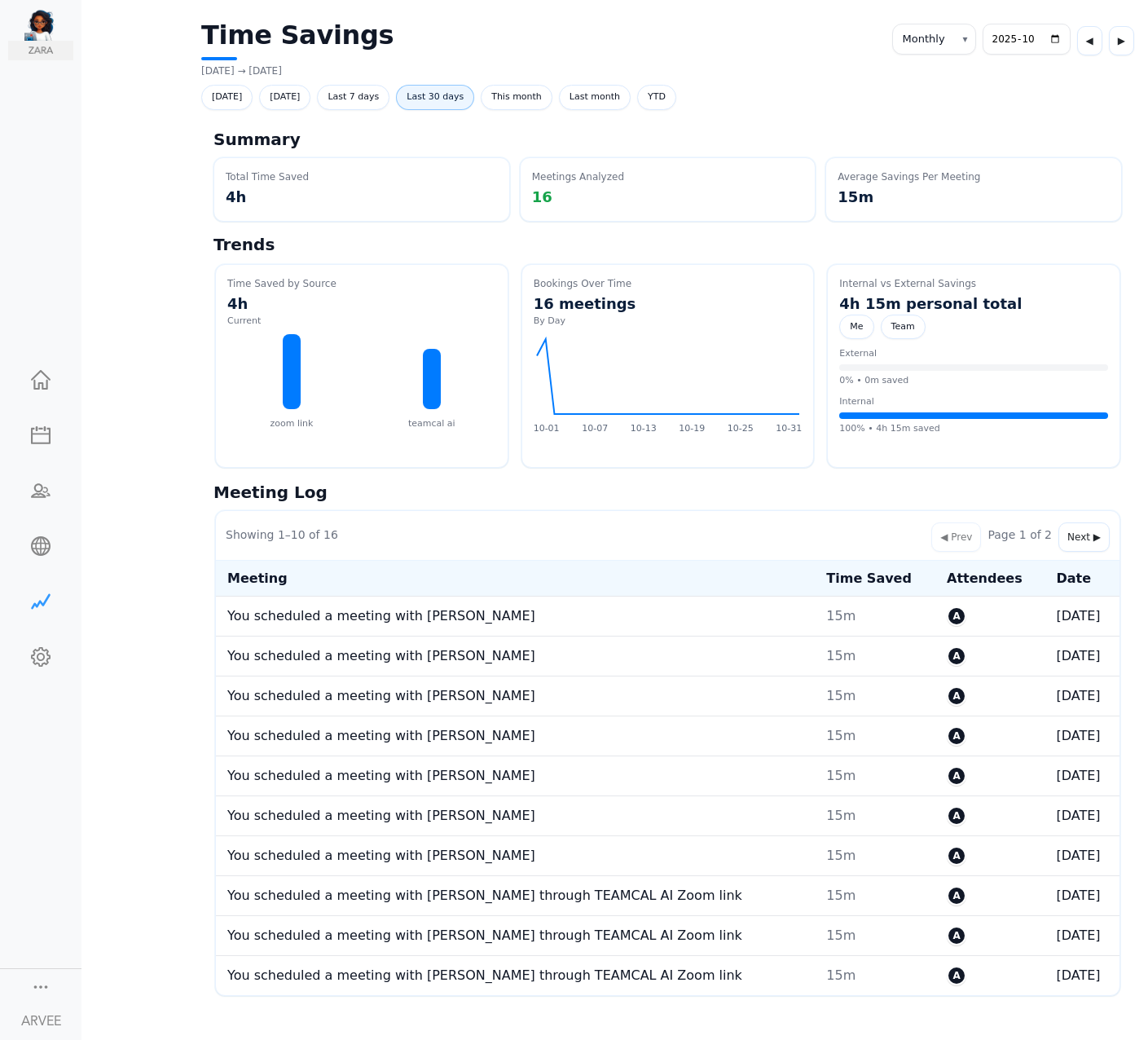
click at [448, 107] on span "Last 30 days" at bounding box center [435, 97] width 78 height 25
select select "custom"
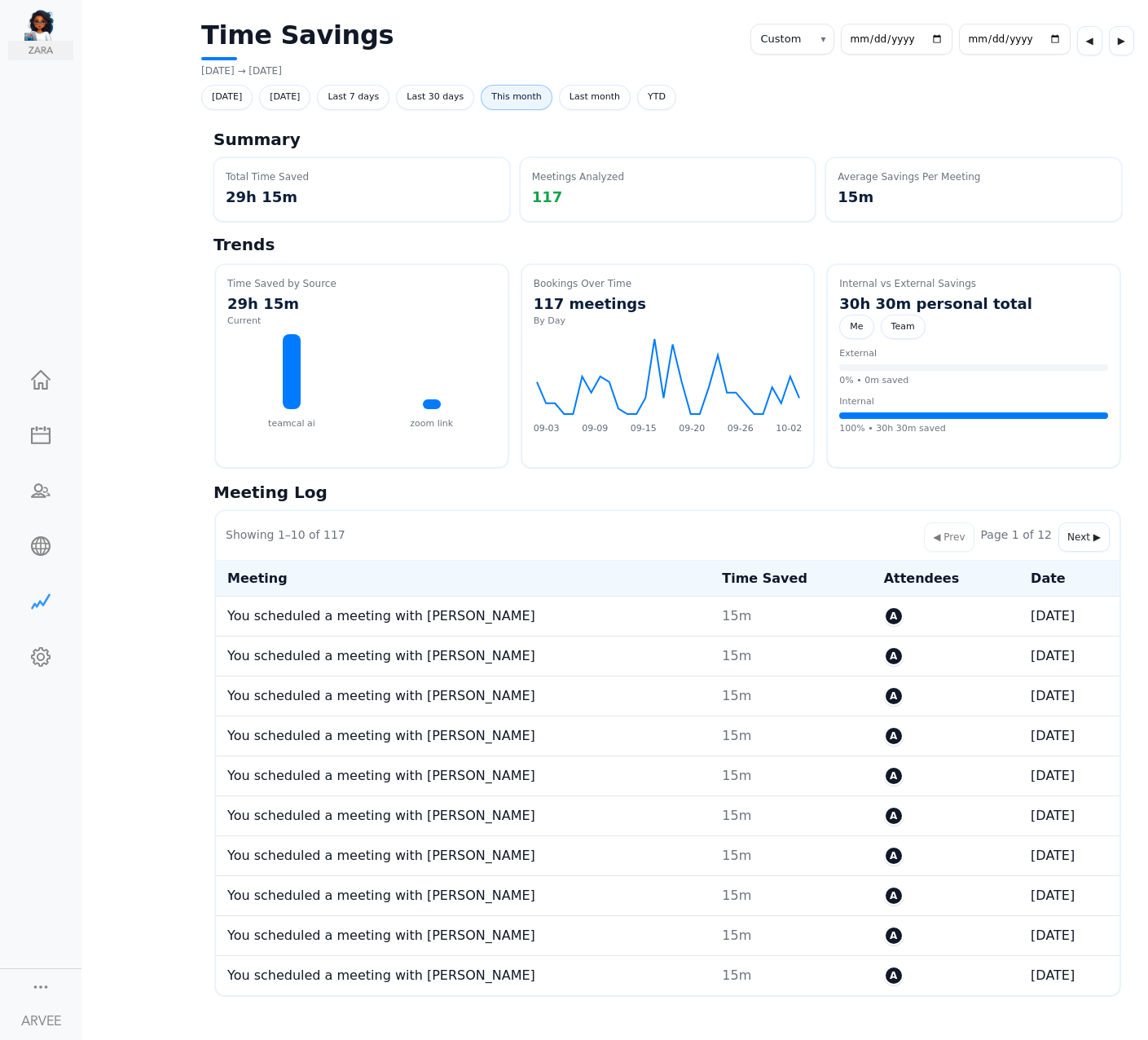
click at [528, 94] on span "This month" at bounding box center [517, 97] width 72 height 25
select select "monthly"
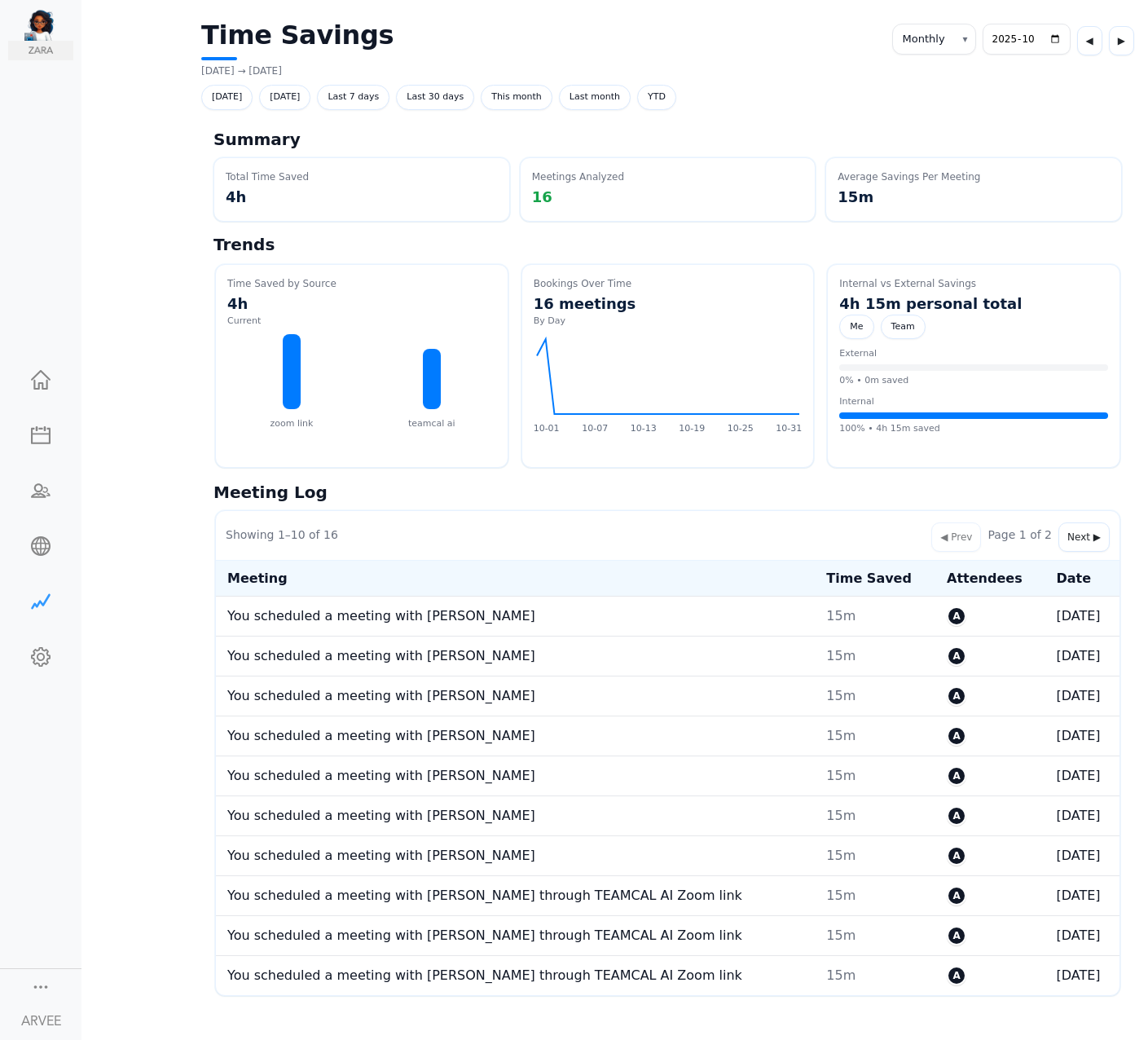
select select "monthly"
click at [595, 94] on span "Last month" at bounding box center [595, 97] width 72 height 25
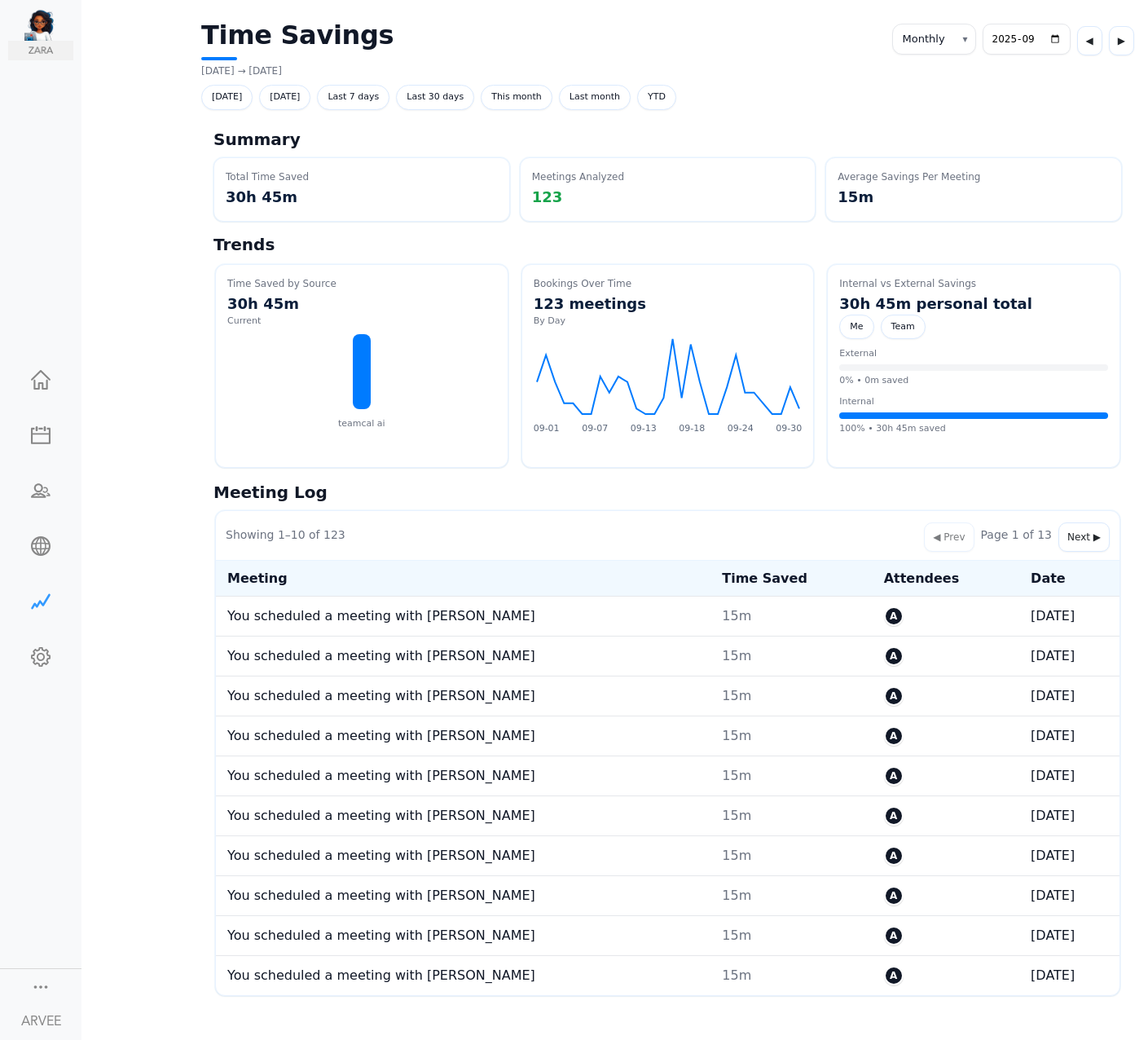
select select "monthly"
click at [511, 94] on span "This month" at bounding box center [517, 97] width 72 height 25
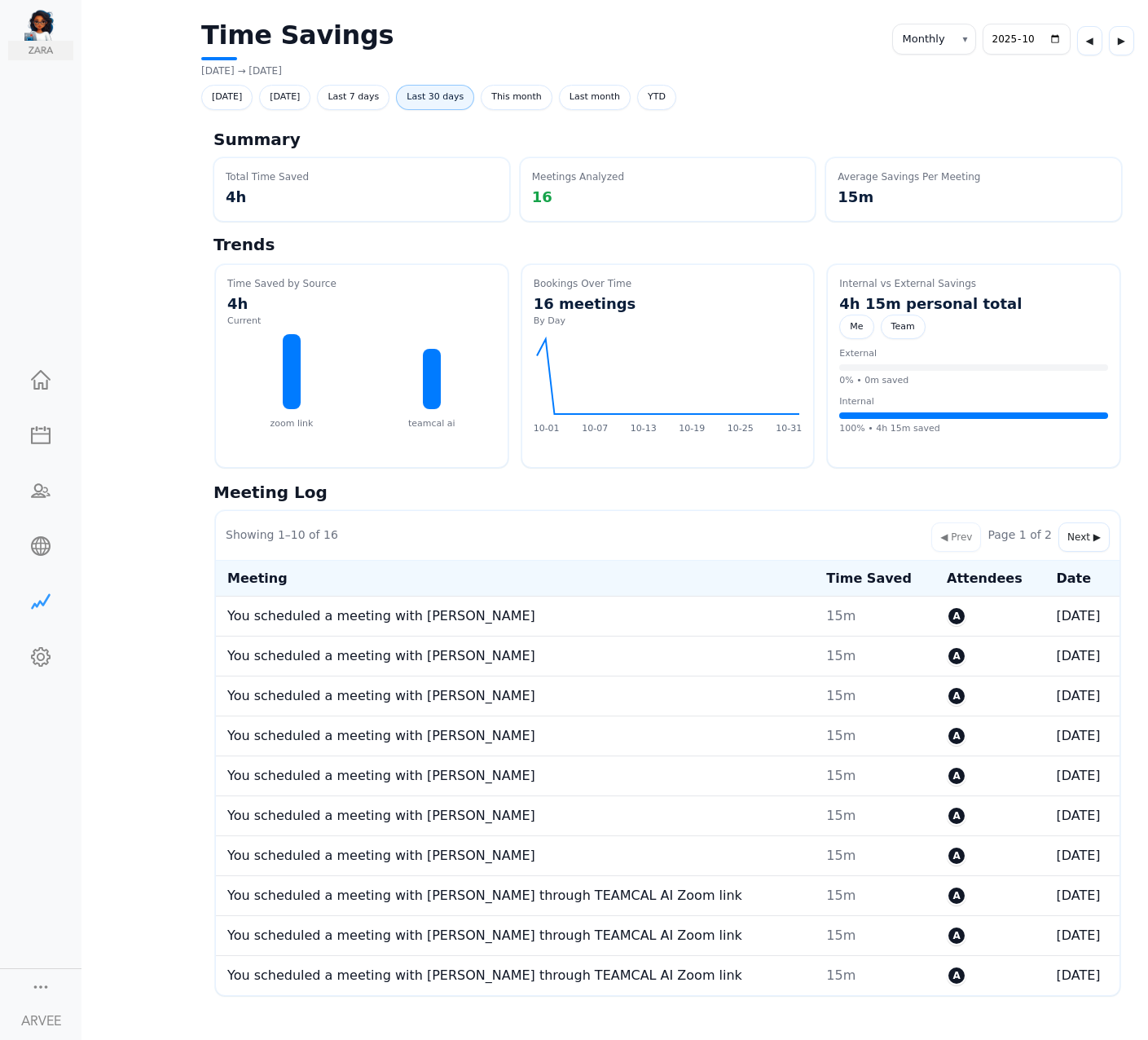
click at [456, 100] on span "Last 30 days" at bounding box center [435, 97] width 78 height 25
select select "custom"
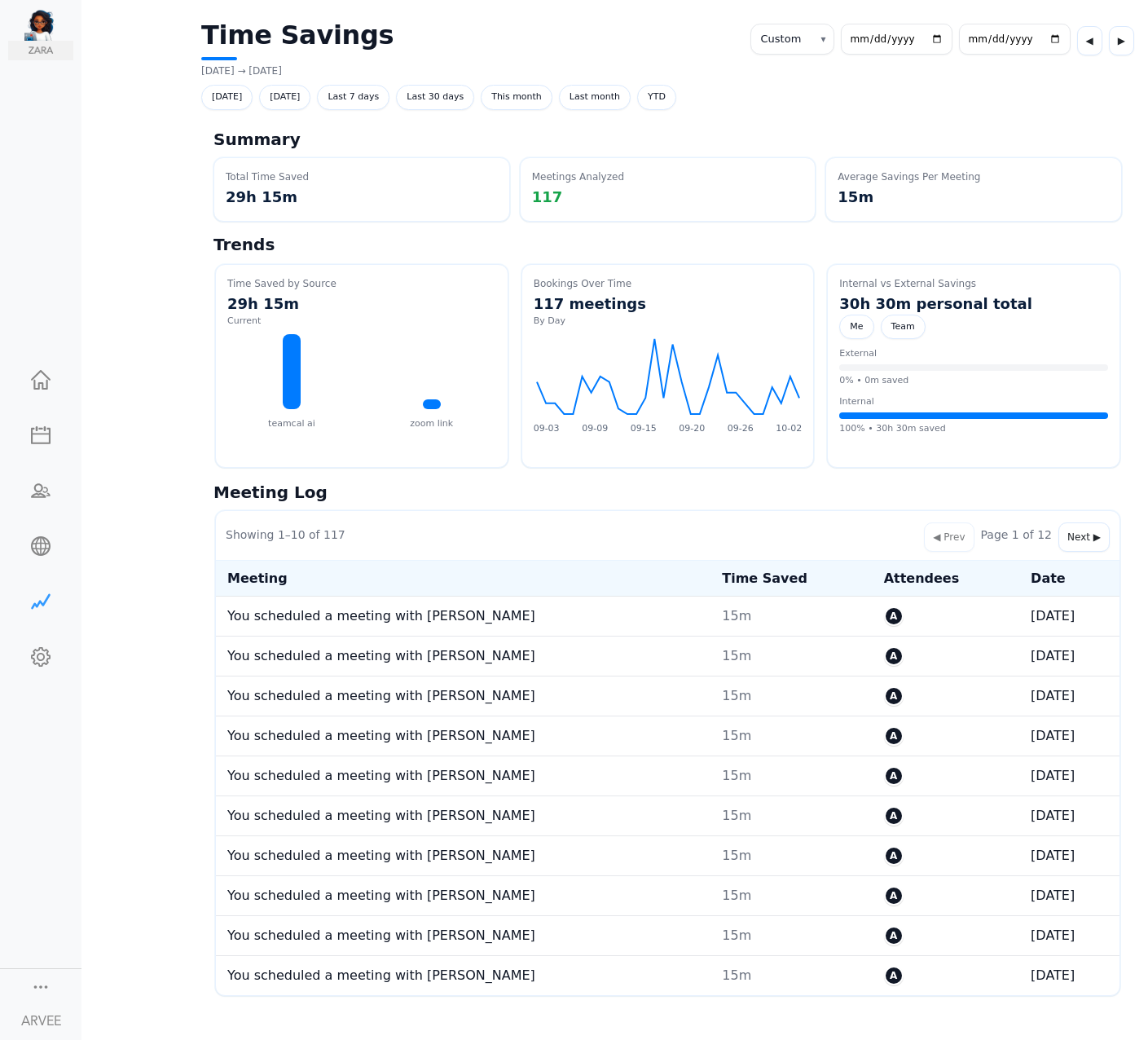
select select "custom"
click at [42, 988] on div at bounding box center [40, 985] width 20 height 16
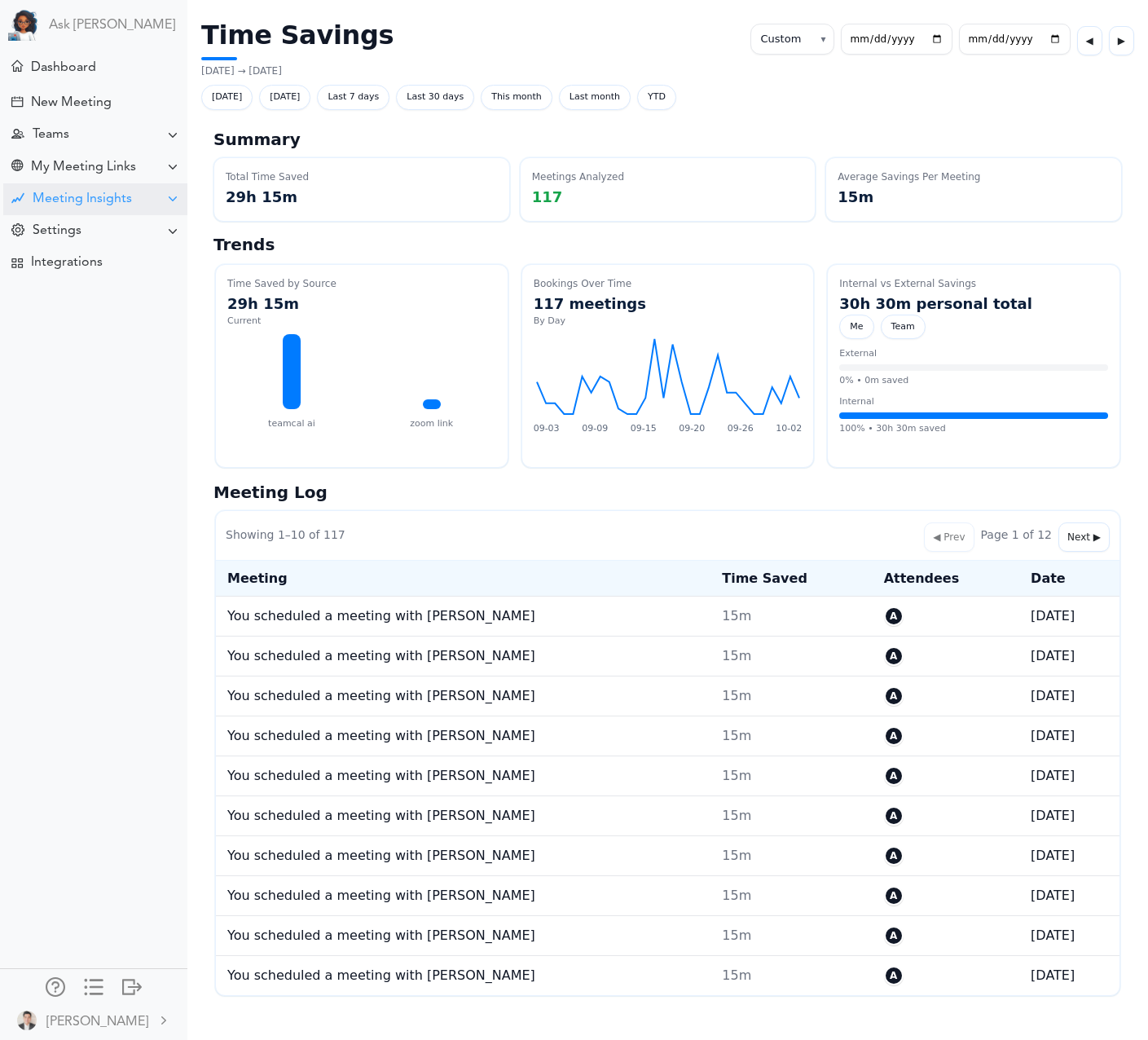
click at [90, 203] on div "Meeting Insights" at bounding box center [82, 199] width 100 height 15
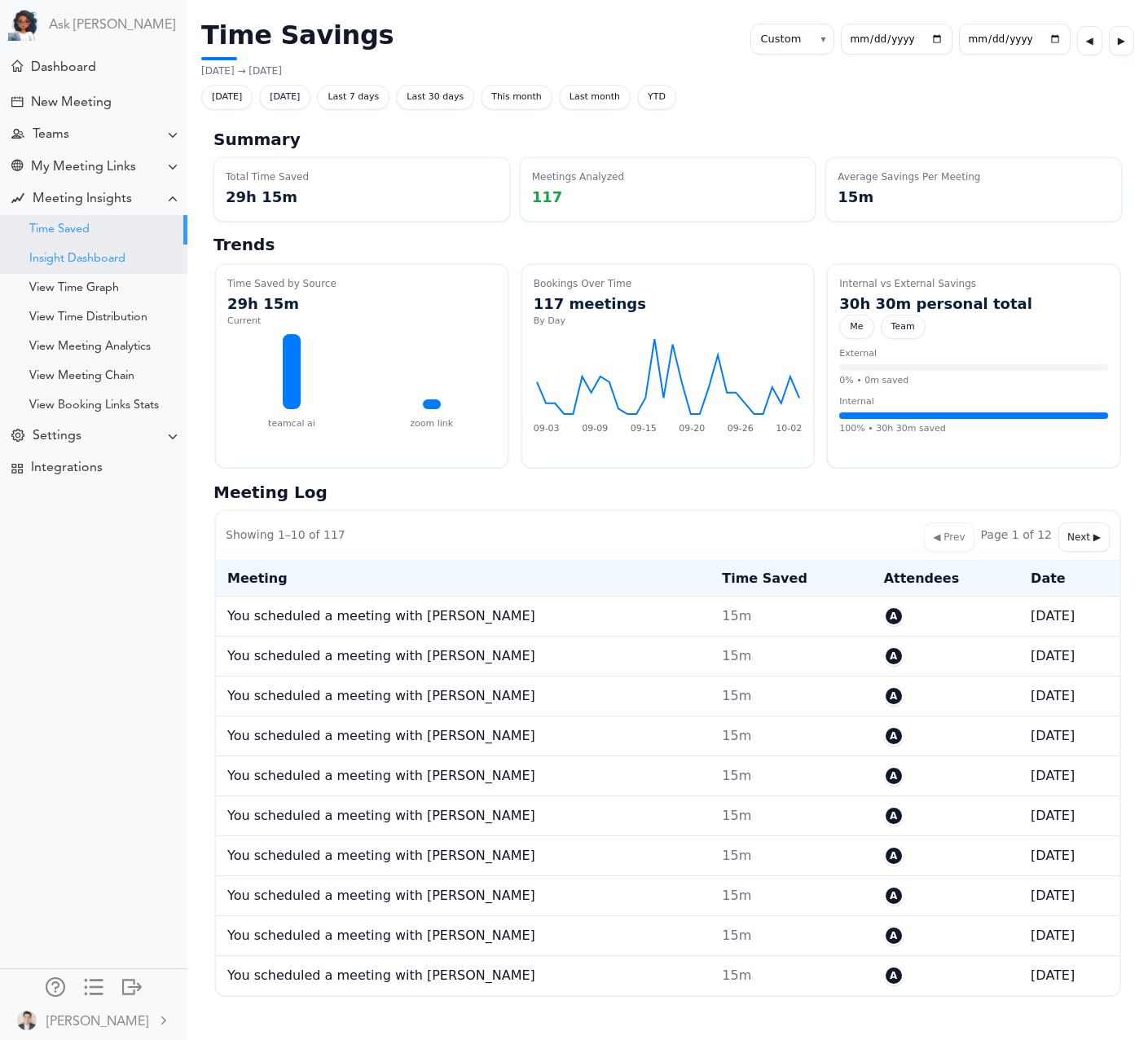
click at [81, 260] on div "Insight Dashboard" at bounding box center [77, 258] width 96 height 8
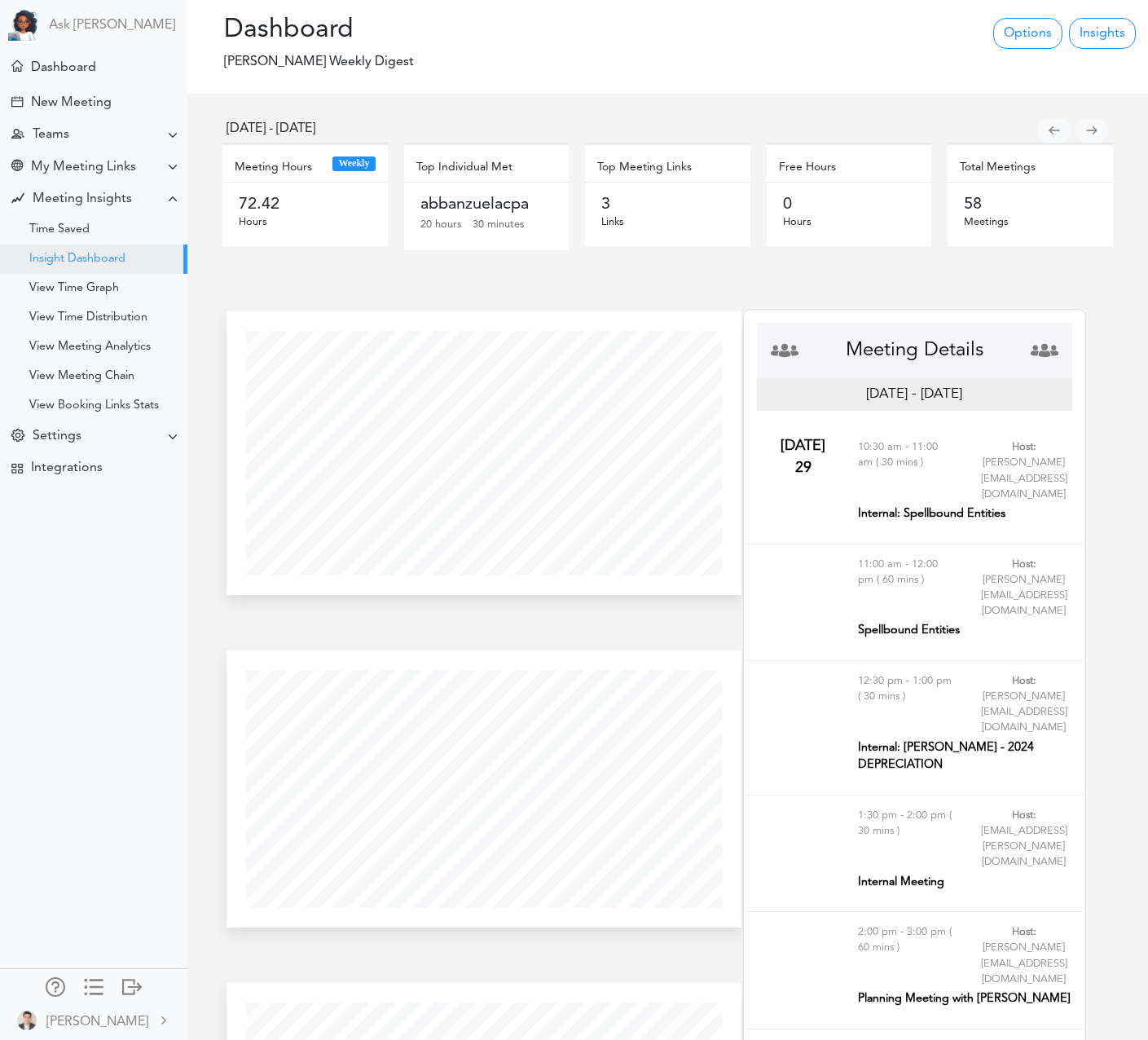
scroll to position [277, 514]
click at [81, 281] on div "View Time Graph" at bounding box center [94, 288] width 187 height 29
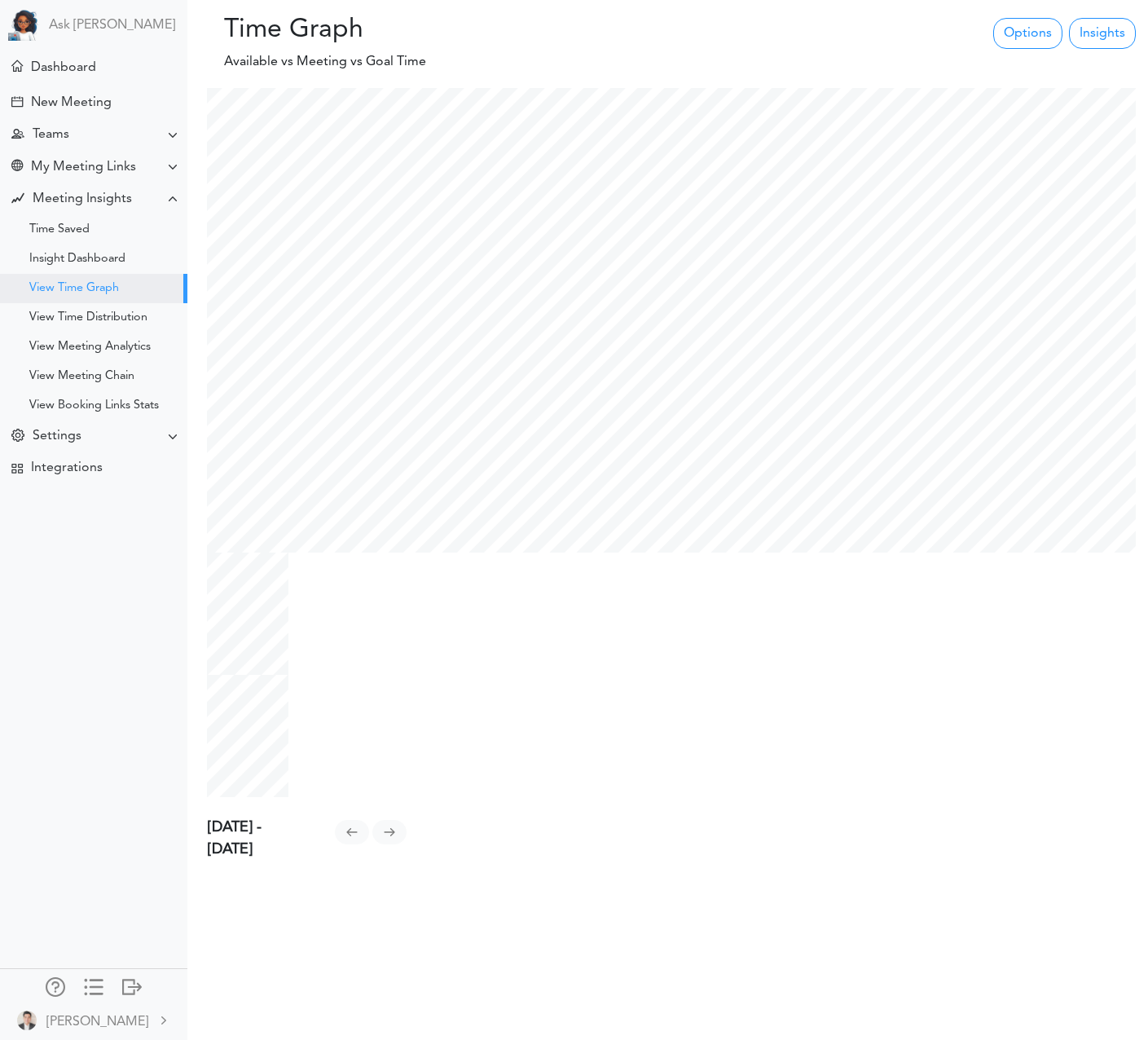
scroll to position [709, 953]
click at [70, 228] on div "Time Saved" at bounding box center [59, 229] width 60 height 8
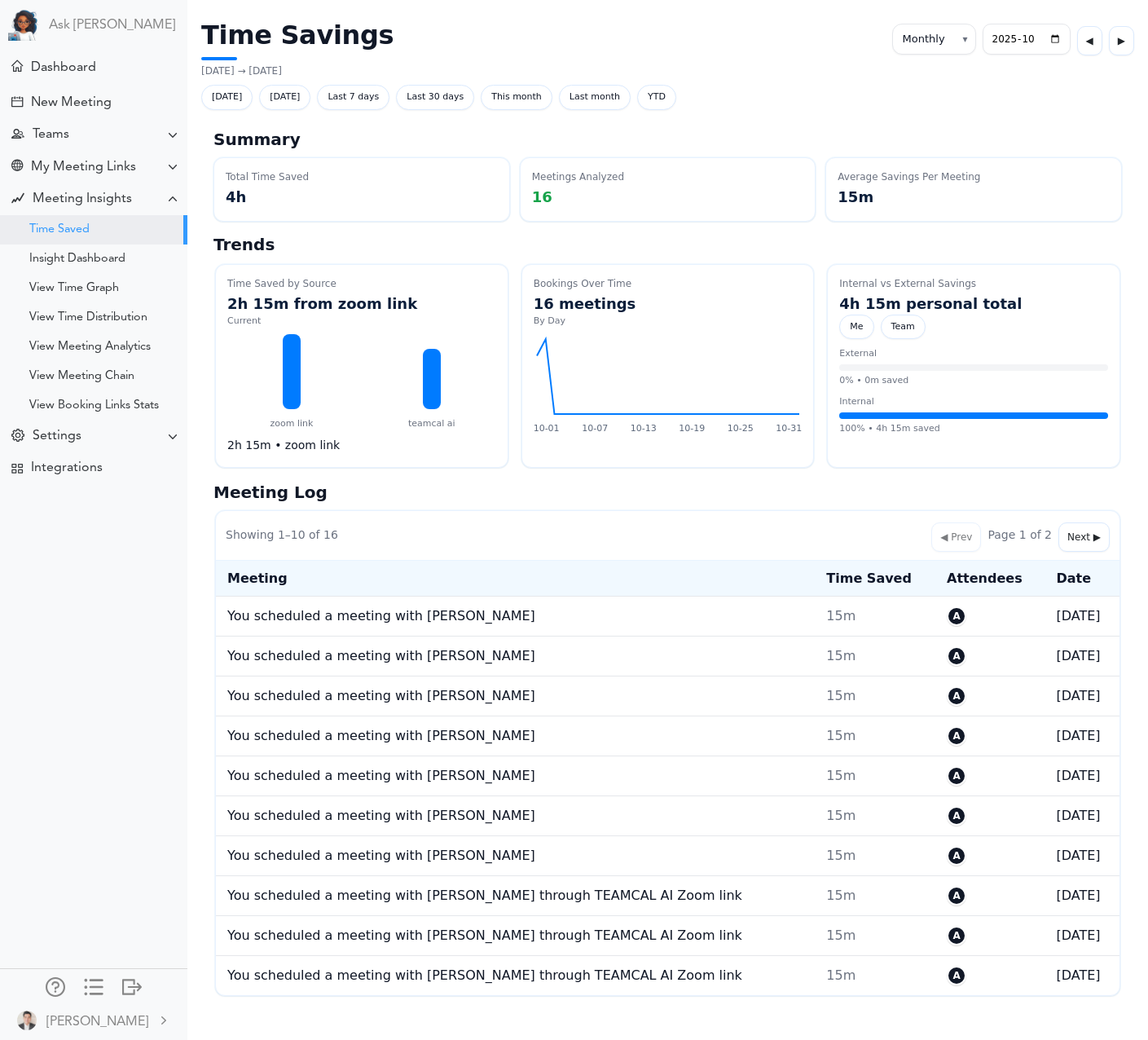
select select "monthly"
click at [81, 320] on div "View Time Distribution" at bounding box center [88, 317] width 118 height 8
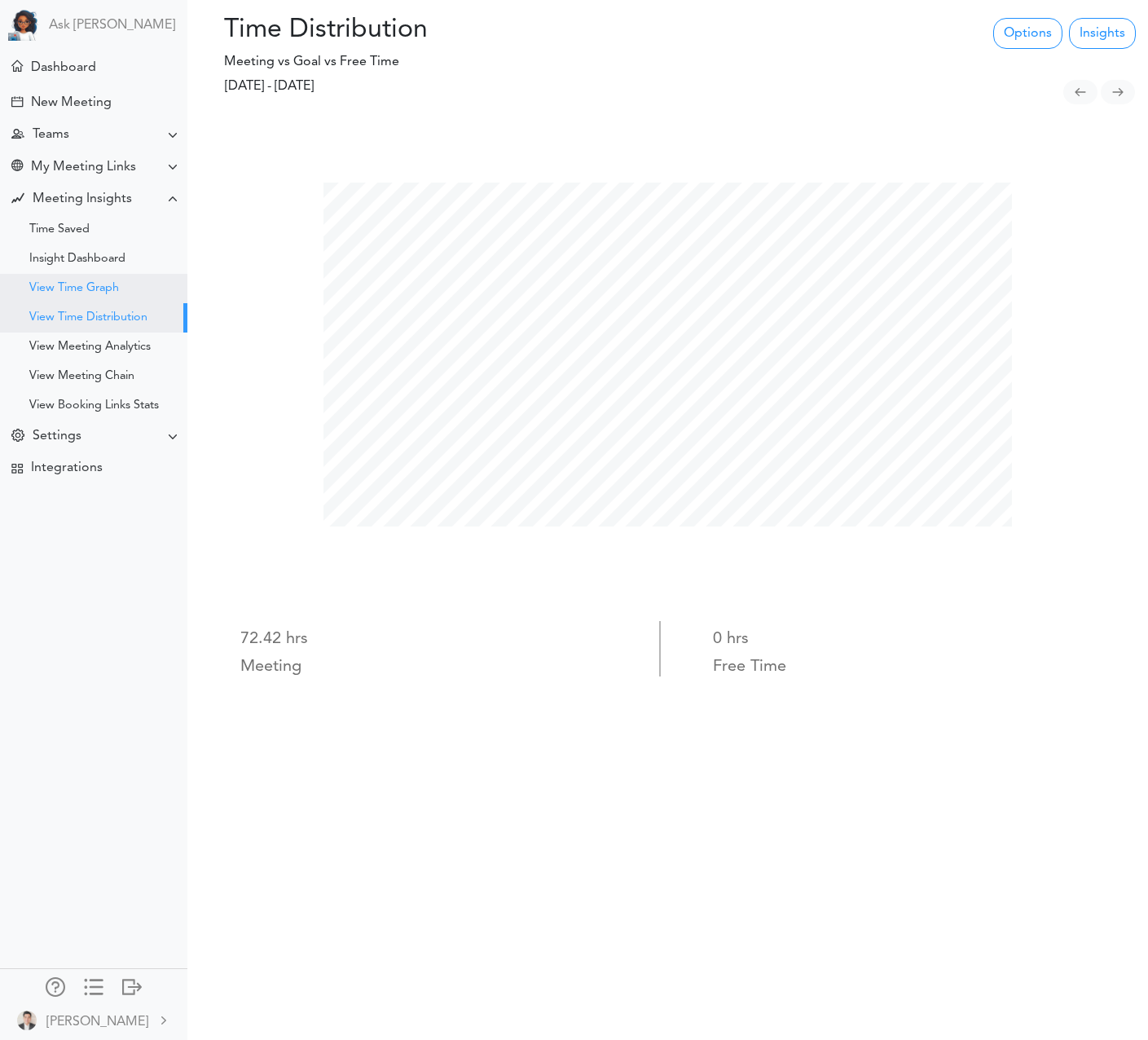
scroll to position [1040, 1148]
click at [103, 351] on div "View Meeting Analytics" at bounding box center [89, 347] width 121 height 8
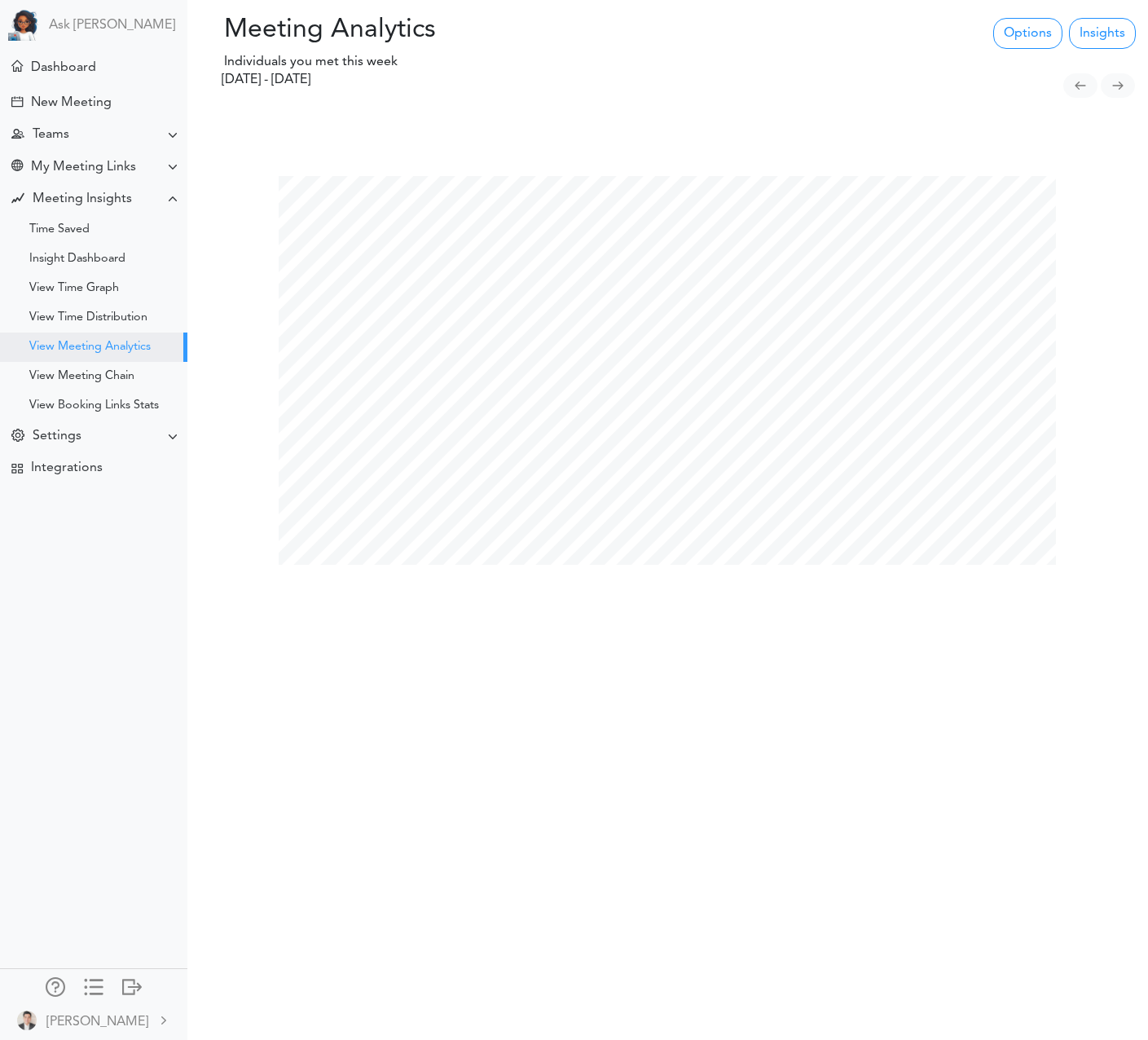
scroll to position [1040, 1148]
click at [105, 407] on div "View Booking Links Stats" at bounding box center [94, 405] width 130 height 8
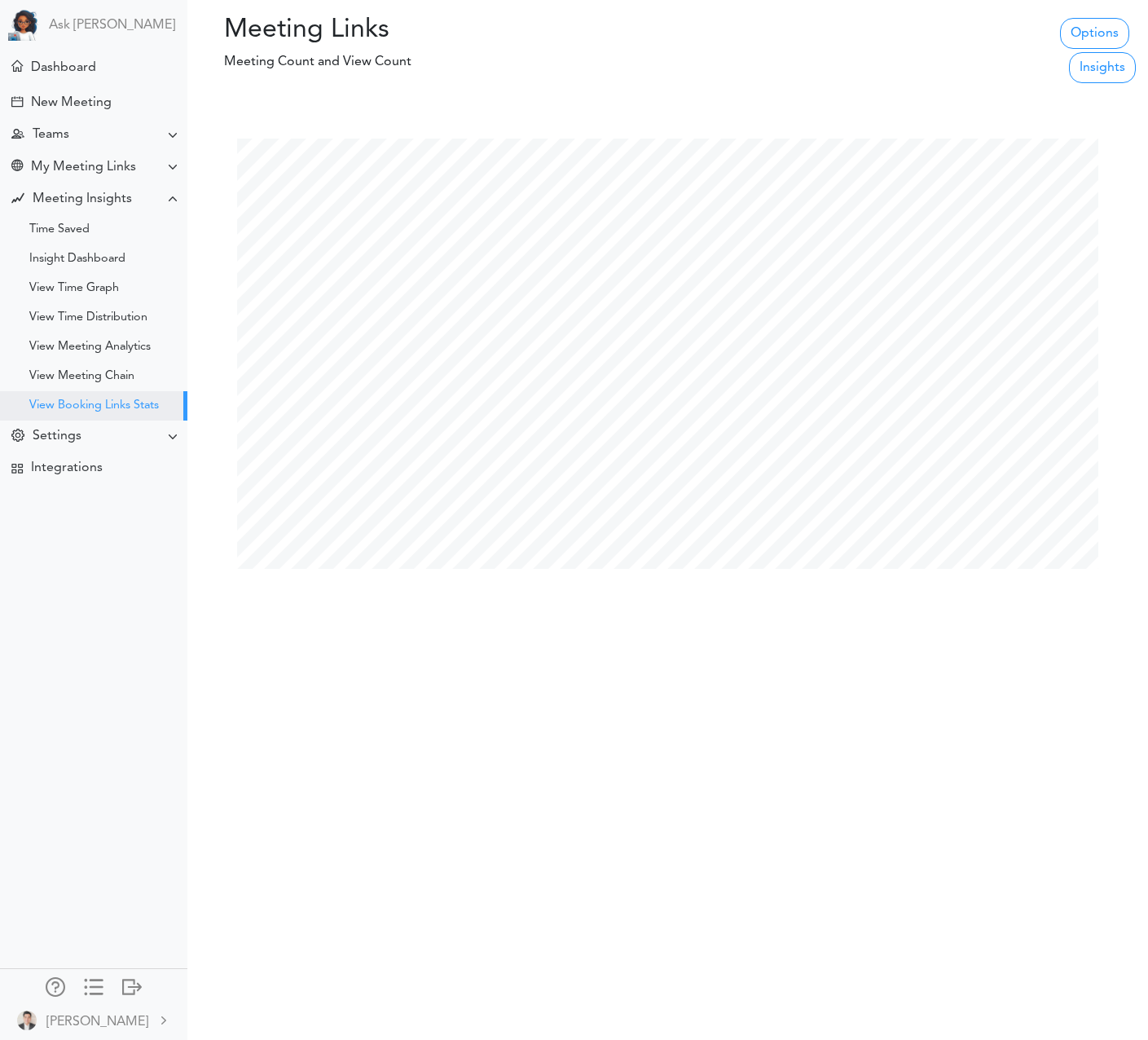
scroll to position [1040, 1148]
click at [94, 257] on div "Insight Dashboard" at bounding box center [77, 258] width 96 height 8
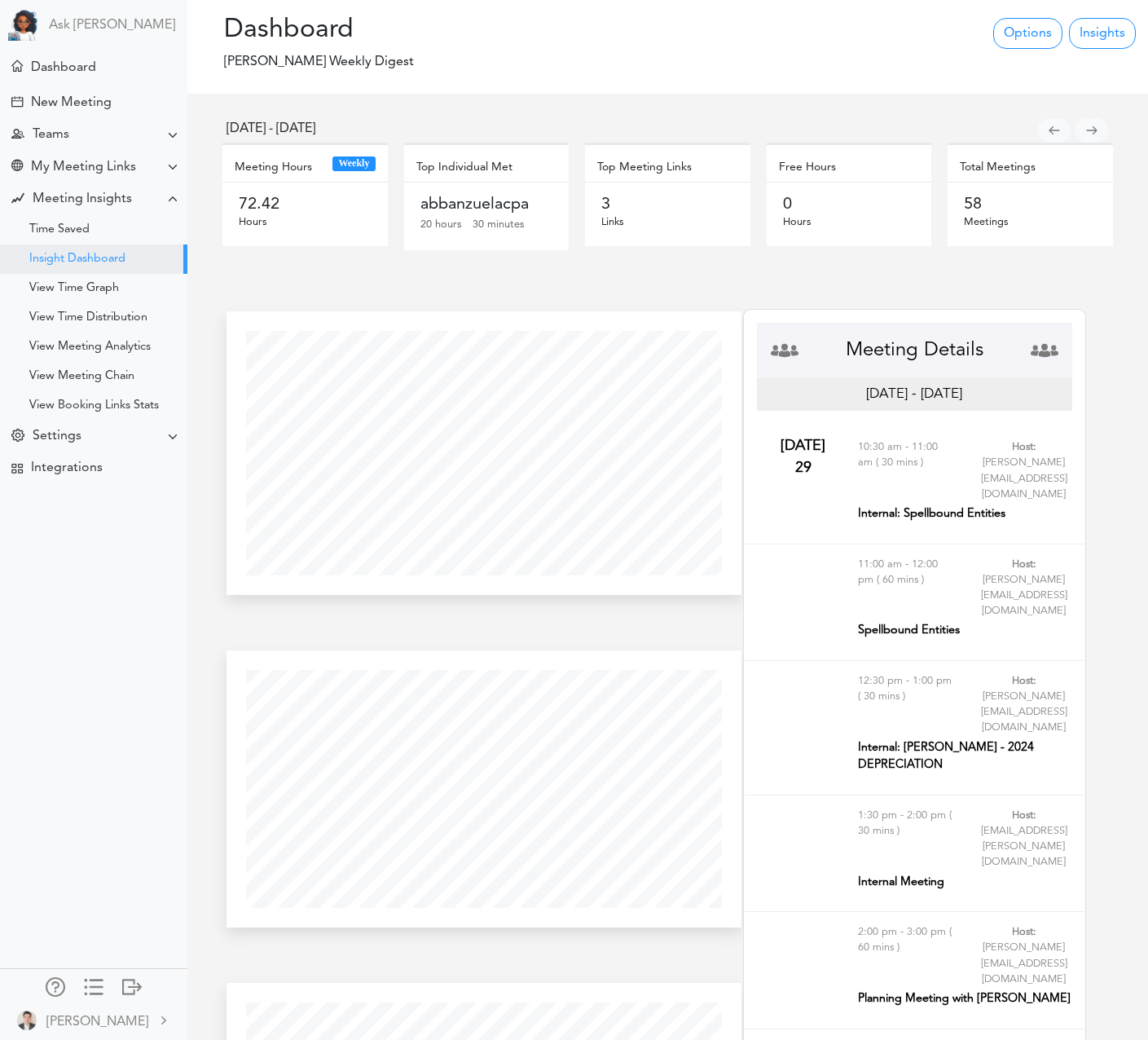
scroll to position [277, 514]
click at [62, 229] on div "Time Saved" at bounding box center [59, 229] width 60 height 8
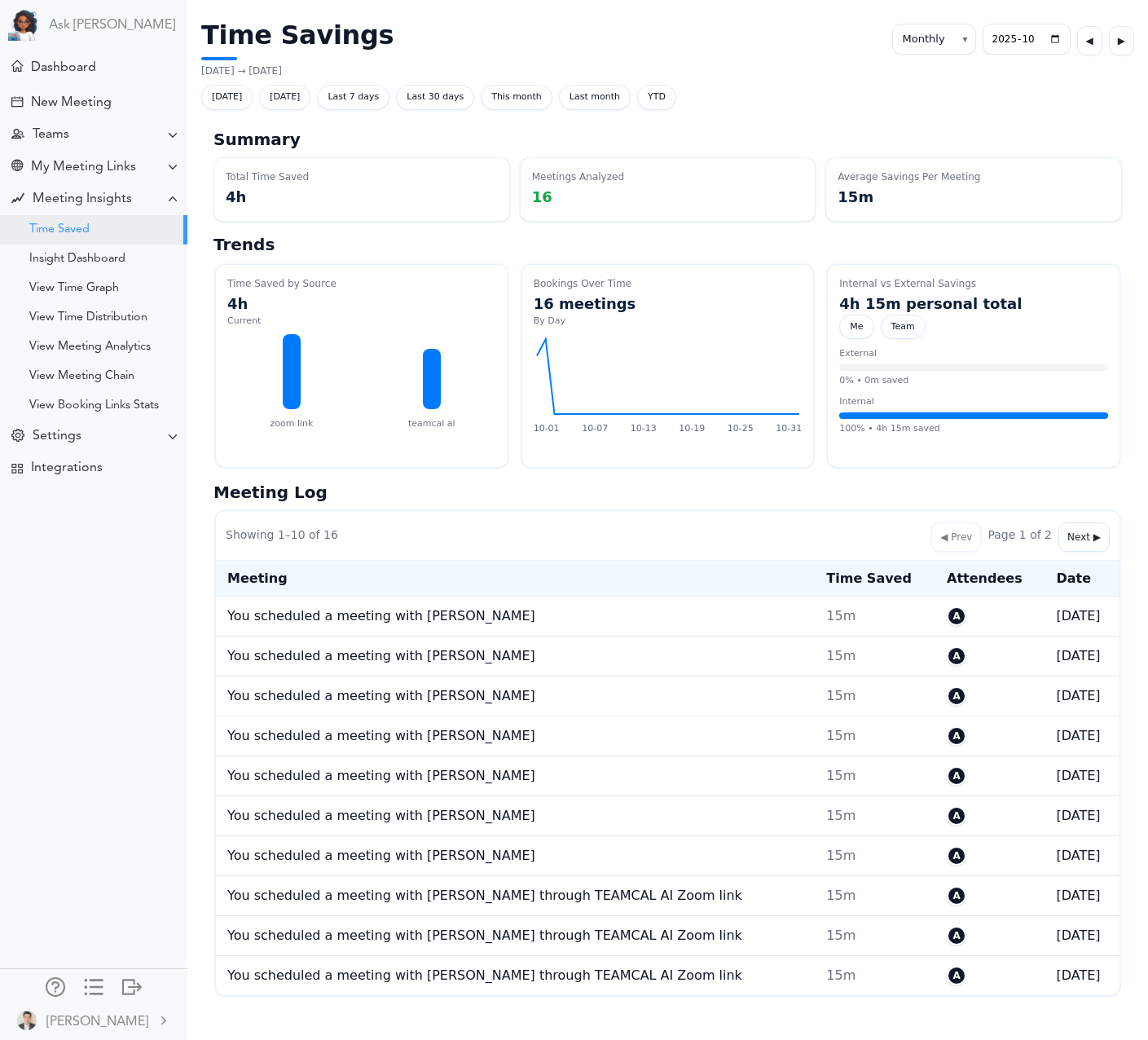
select select "monthly"
click at [106, 203] on div "Meeting Insights" at bounding box center [82, 199] width 100 height 15
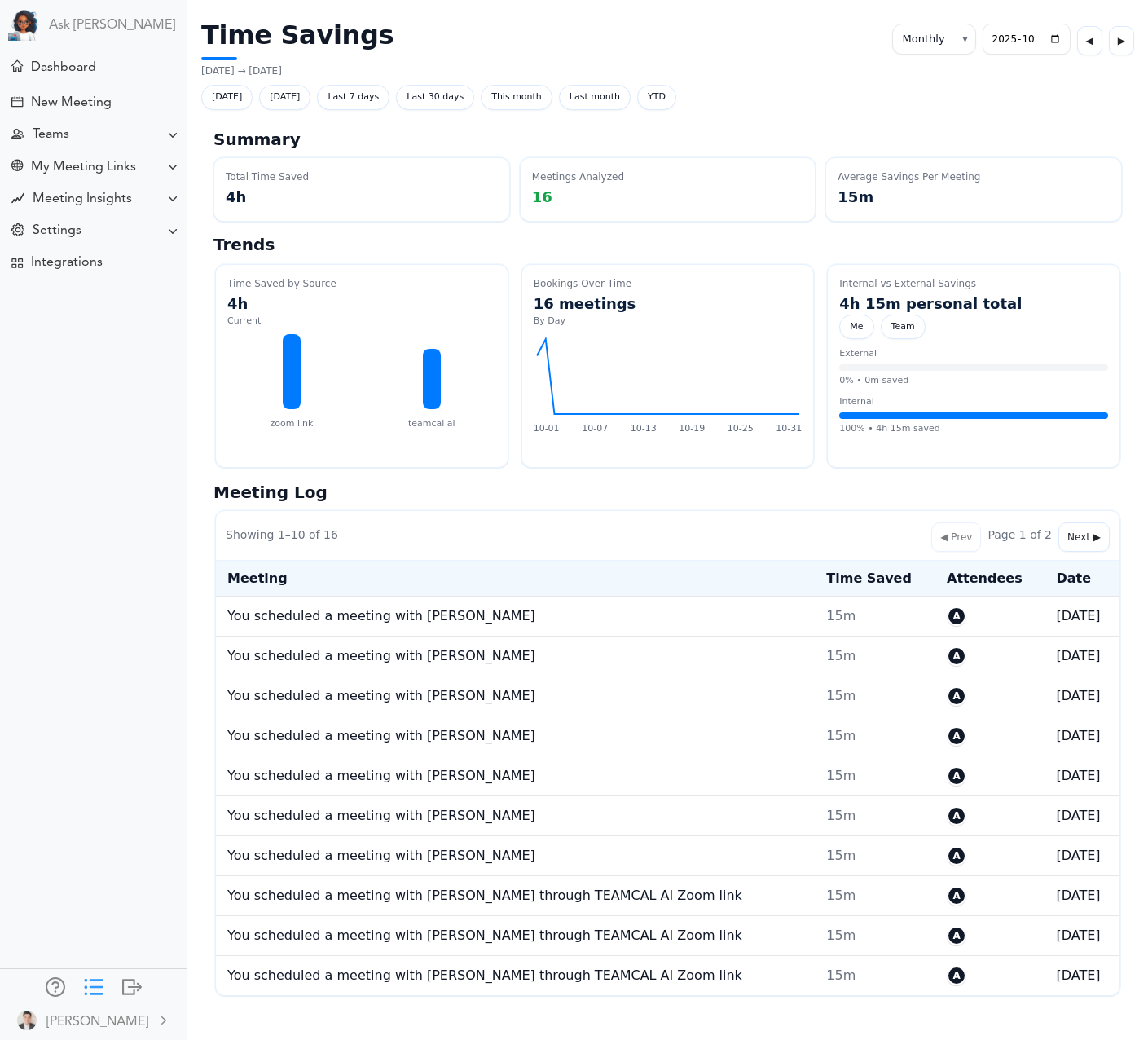
click at [94, 978] on div at bounding box center [94, 985] width 20 height 16
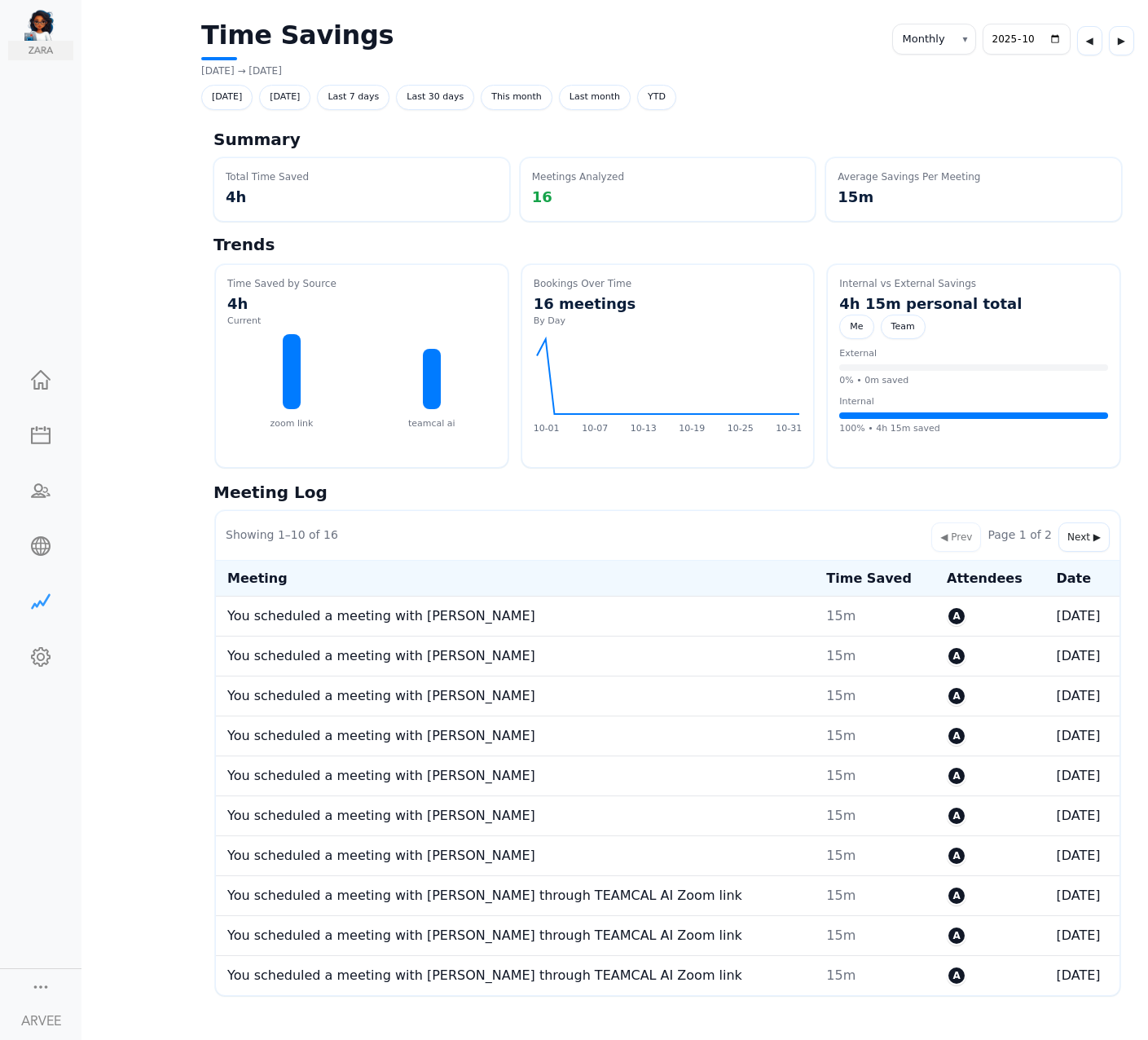
select select "monthly"
click at [35, 596] on div at bounding box center [40, 599] width 65 height 16
click at [444, 92] on span "Last 30 days" at bounding box center [435, 97] width 78 height 25
select select "custom"
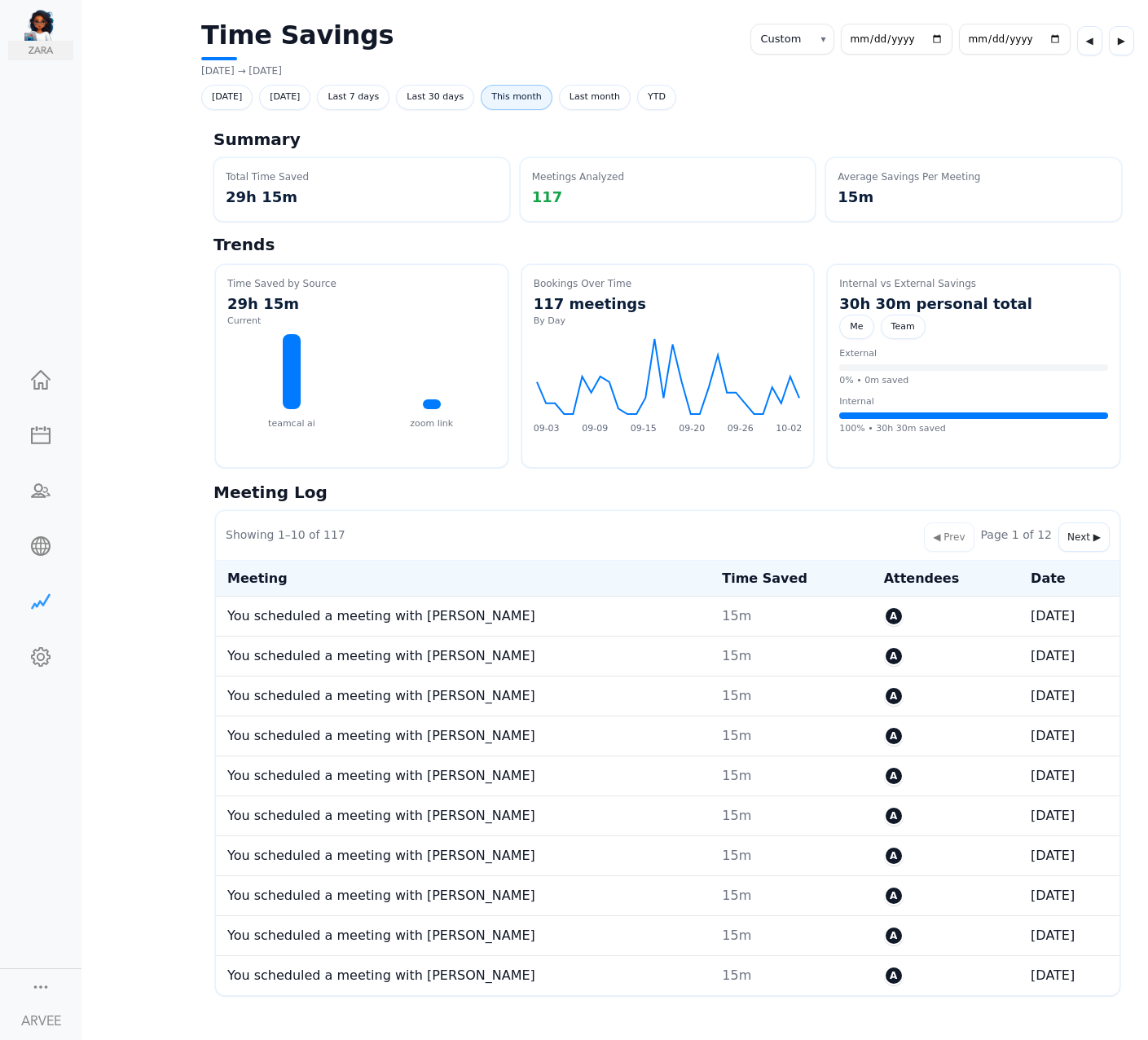
click at [528, 90] on span "This month" at bounding box center [517, 97] width 72 height 25
select select "monthly"
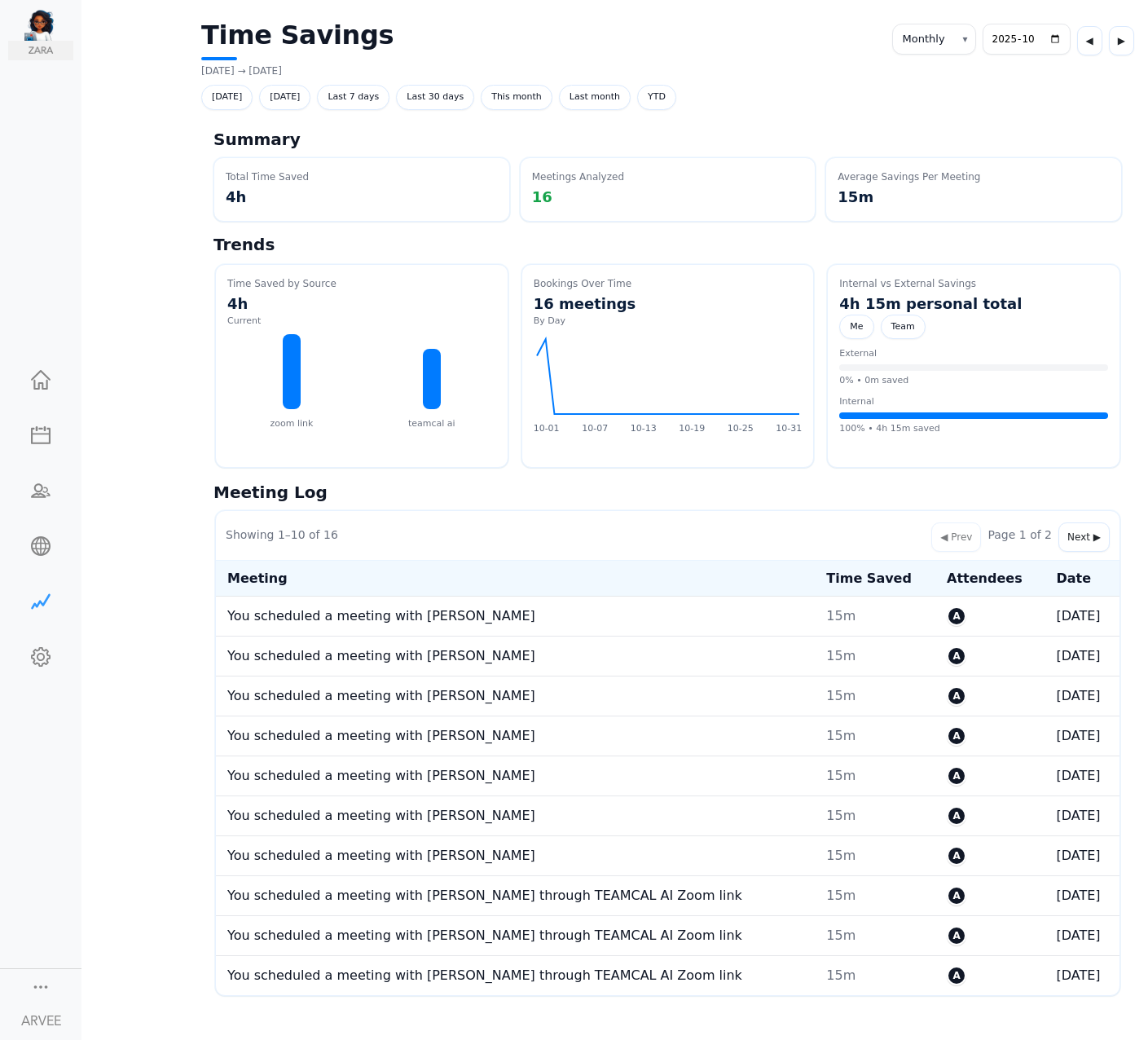
select select "monthly"
click at [45, 545] on div at bounding box center [40, 544] width 65 height 16
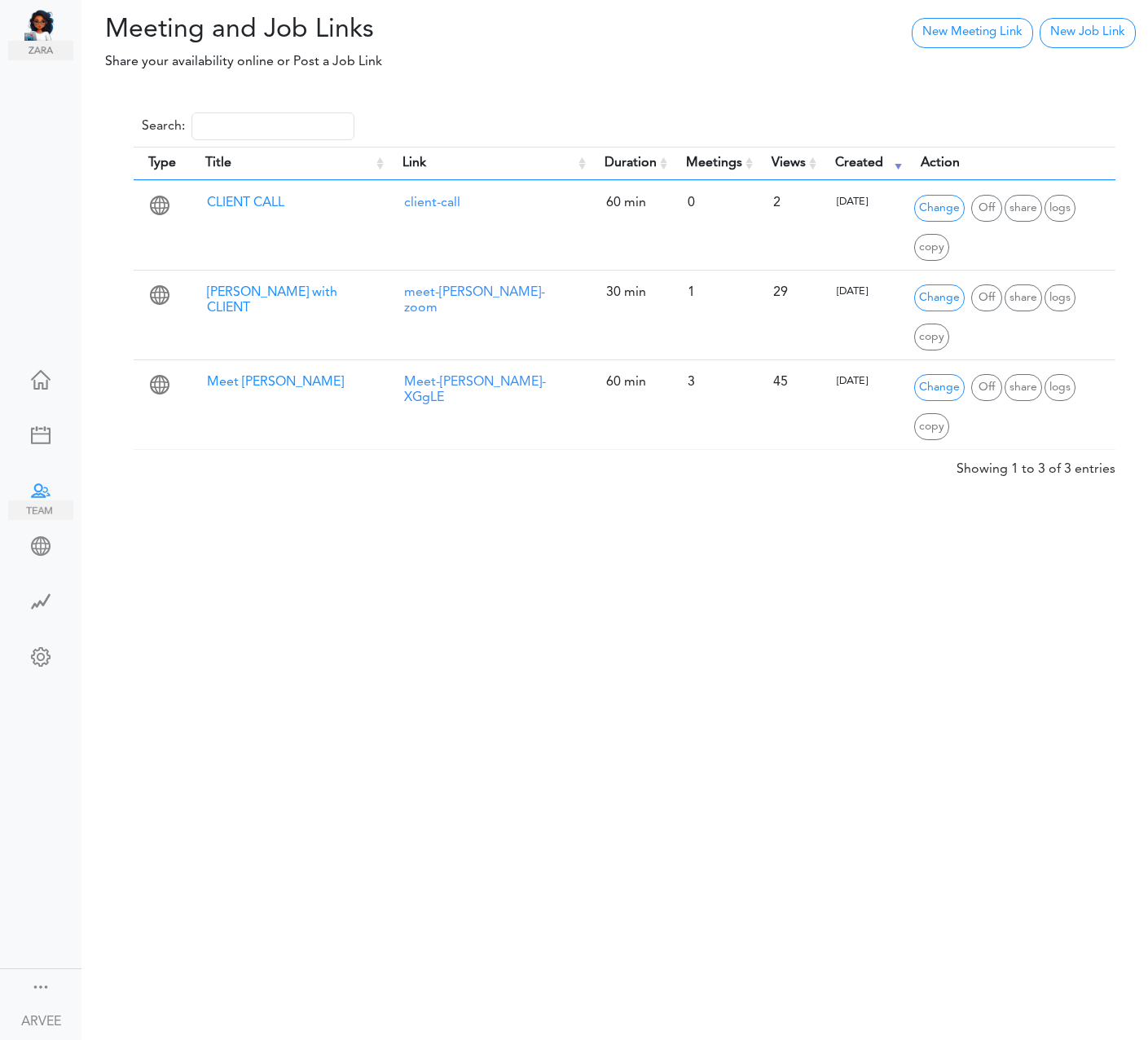
click at [39, 493] on div at bounding box center [40, 488] width 65 height 16
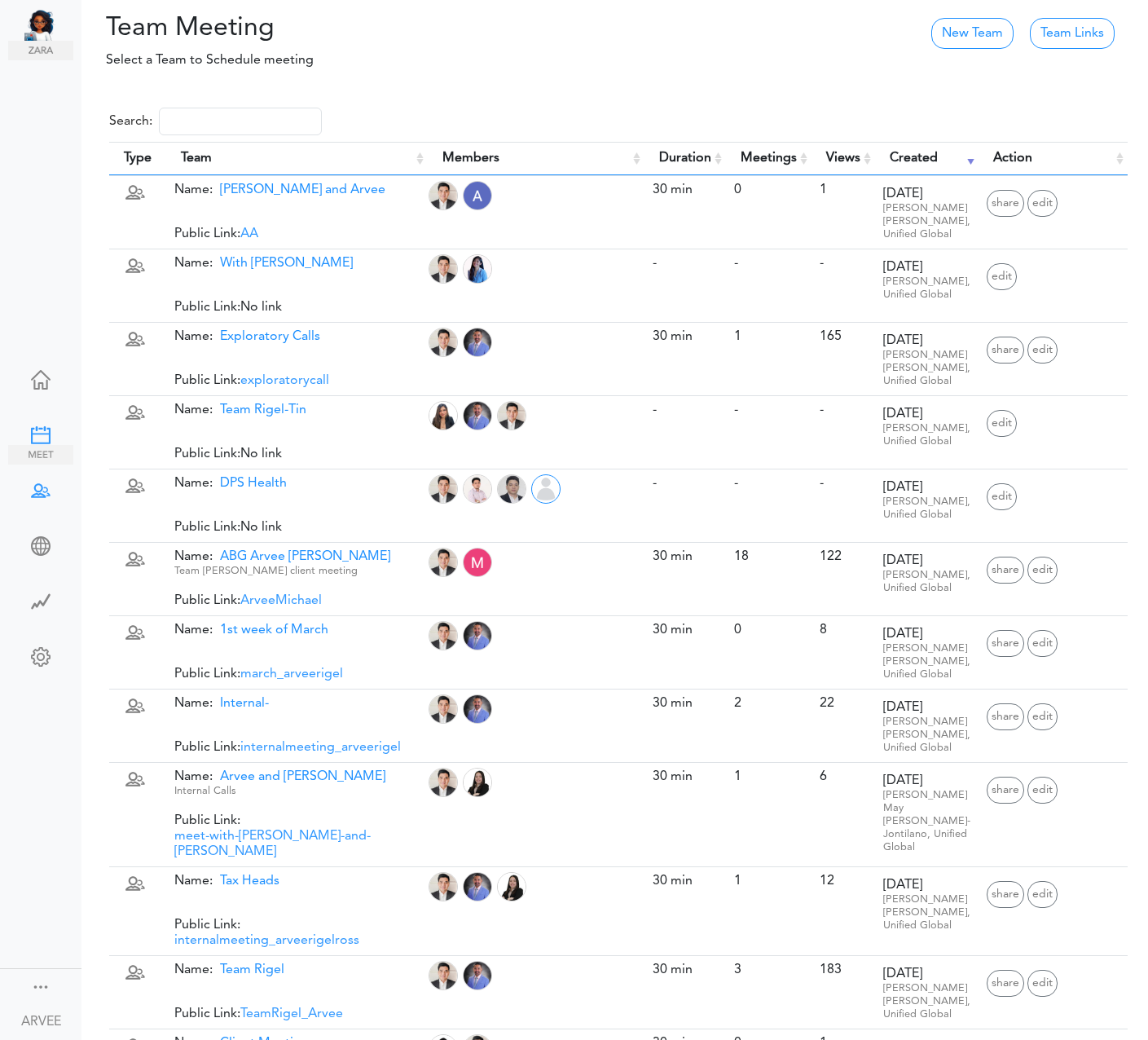
click at [39, 437] on div at bounding box center [40, 433] width 65 height 16
click at [41, 374] on div at bounding box center [40, 378] width 65 height 16
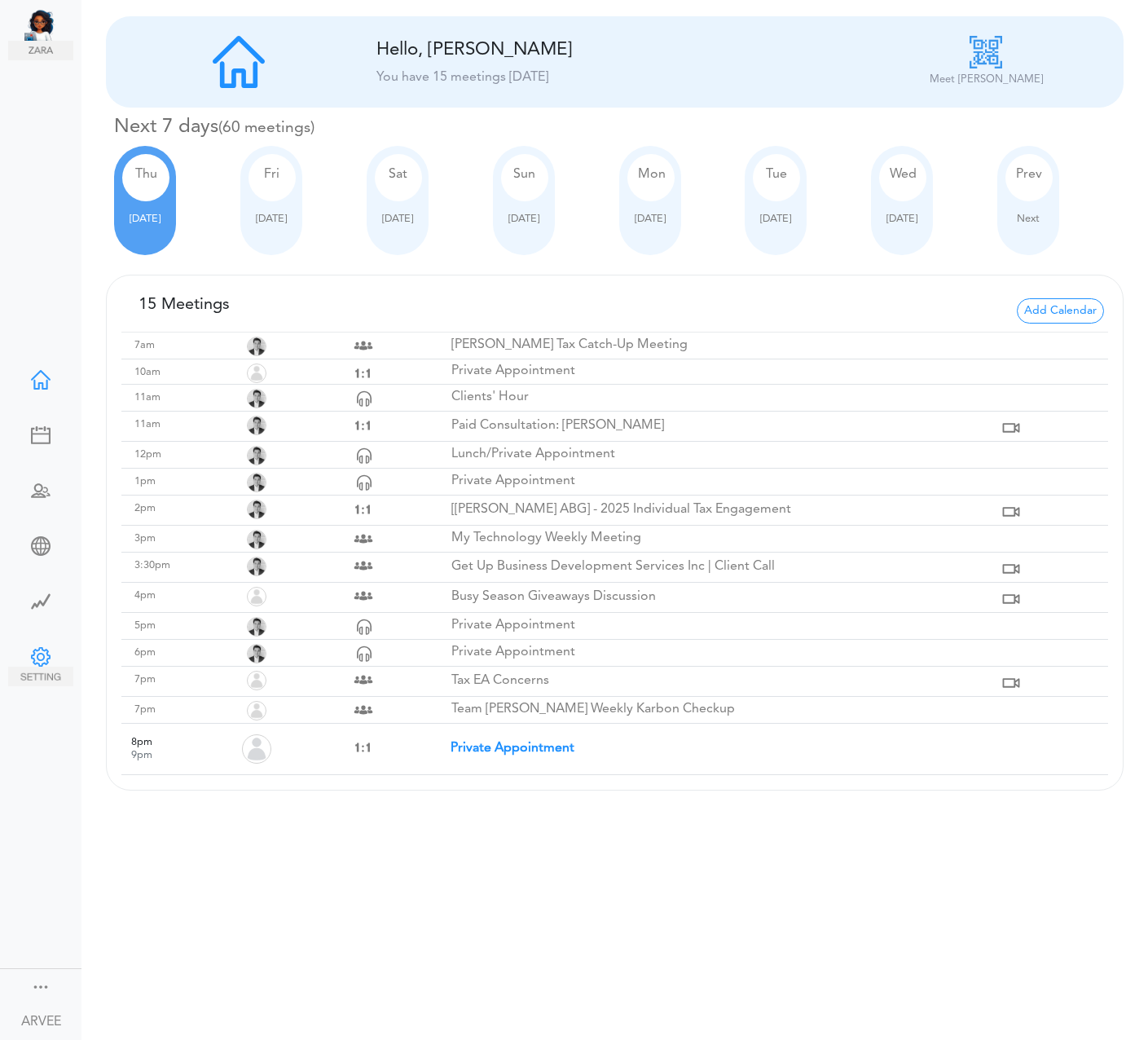
click at [41, 660] on div at bounding box center [40, 655] width 65 height 16
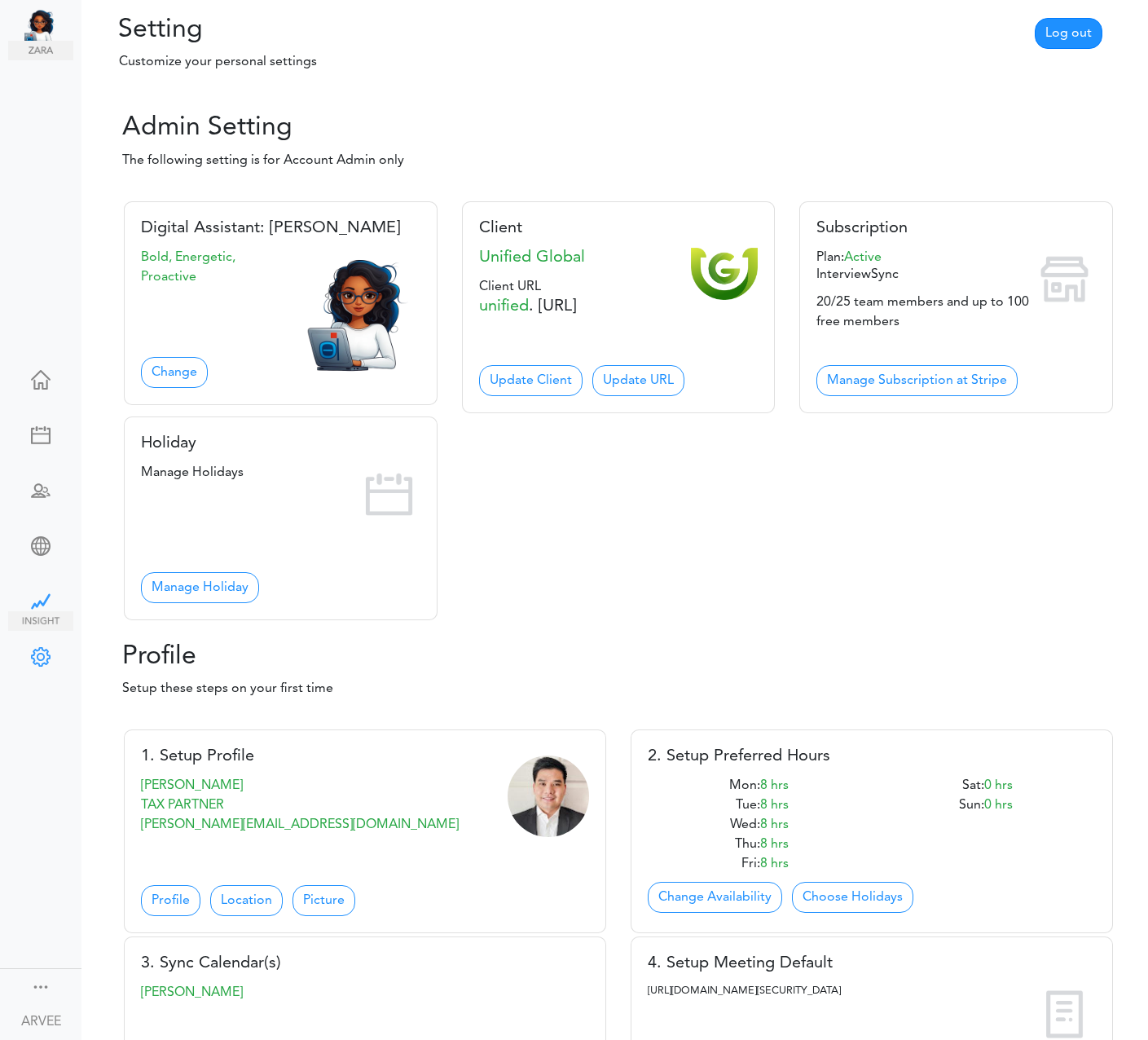
click at [39, 592] on div at bounding box center [40, 599] width 65 height 16
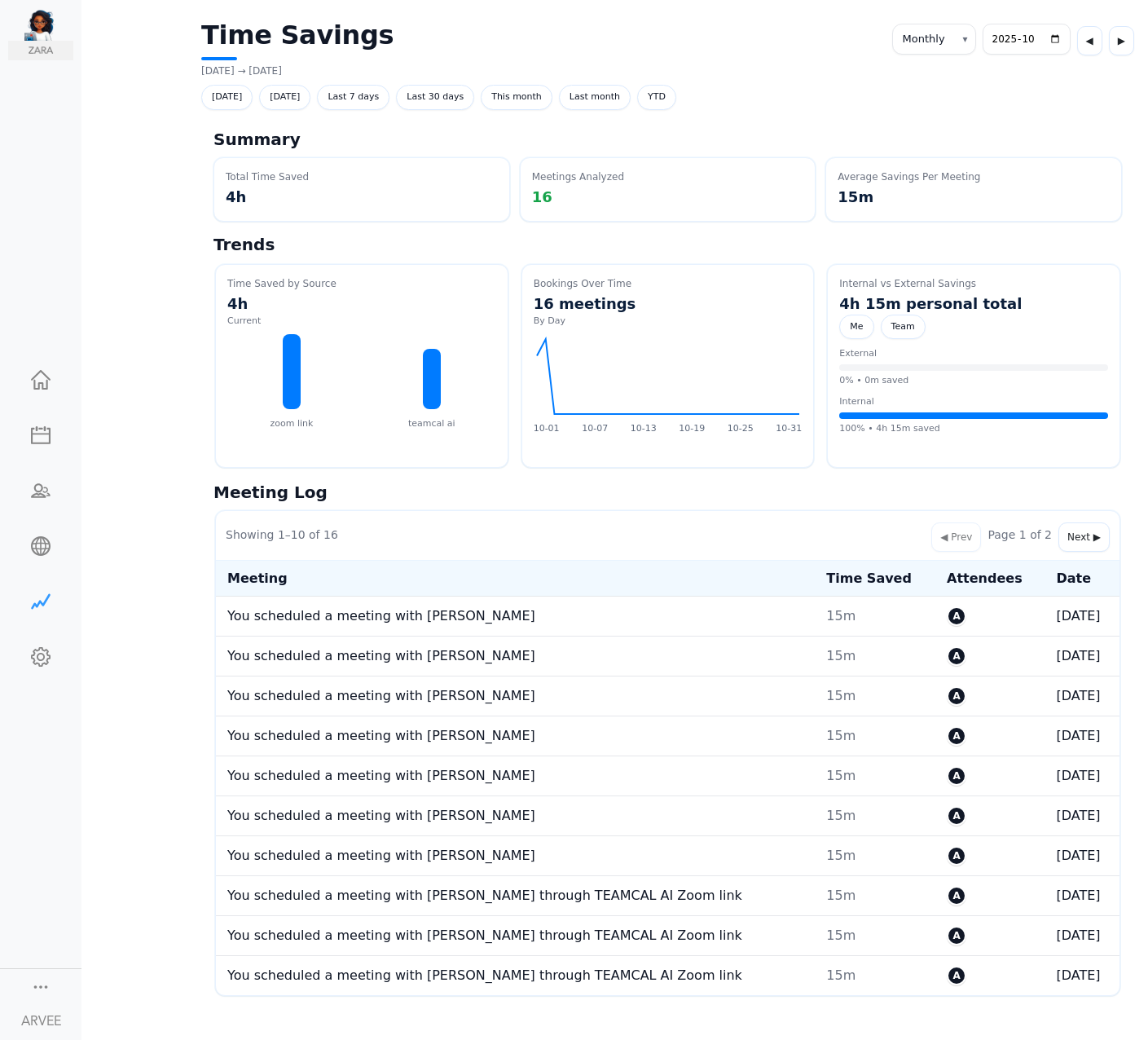
select select "monthly"
click at [41, 618] on img at bounding box center [40, 620] width 65 height 20
select select "monthly"
click at [41, 985] on div at bounding box center [40, 985] width 20 height 16
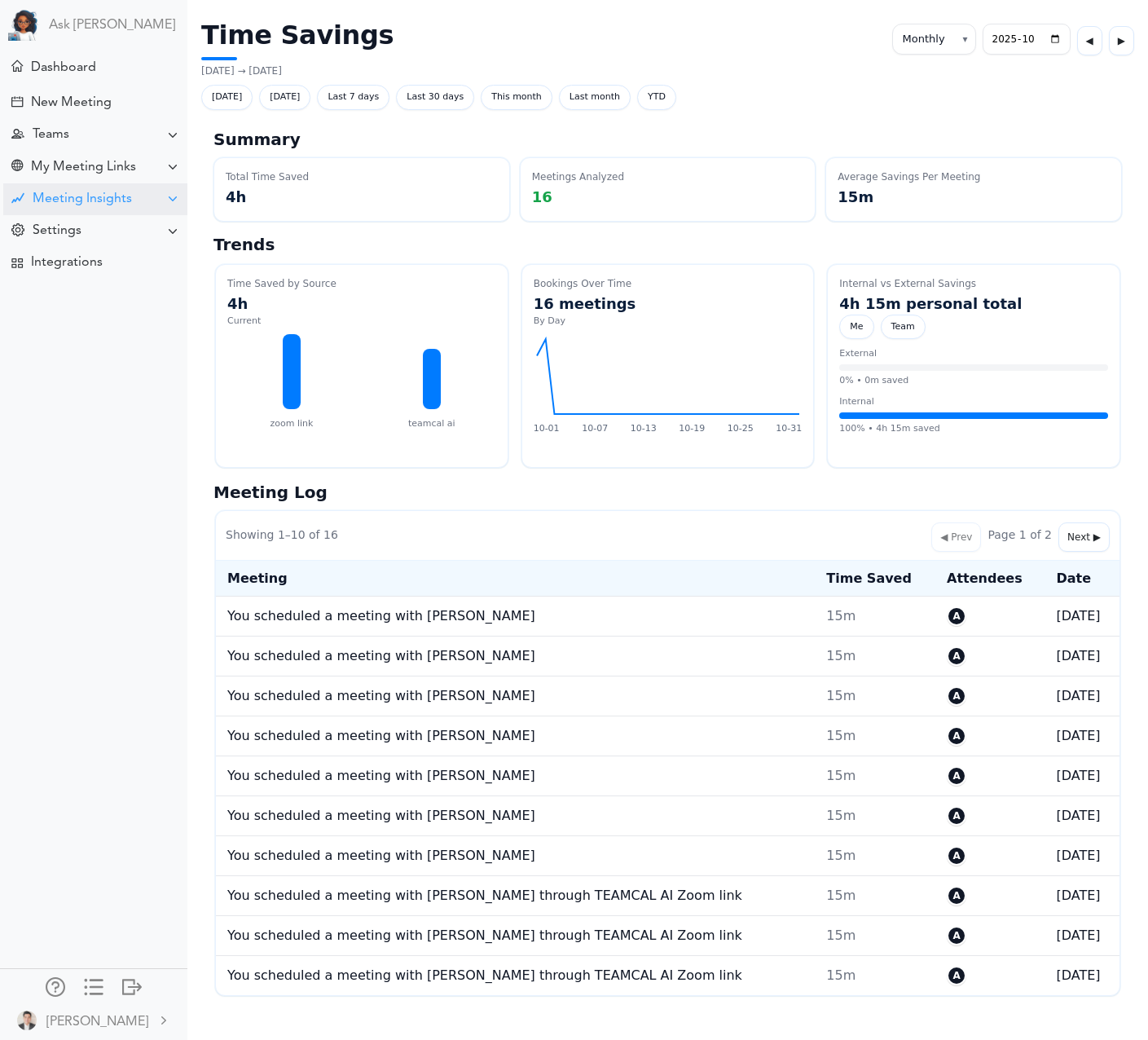
click at [84, 197] on div "Meeting Insights" at bounding box center [82, 199] width 100 height 15
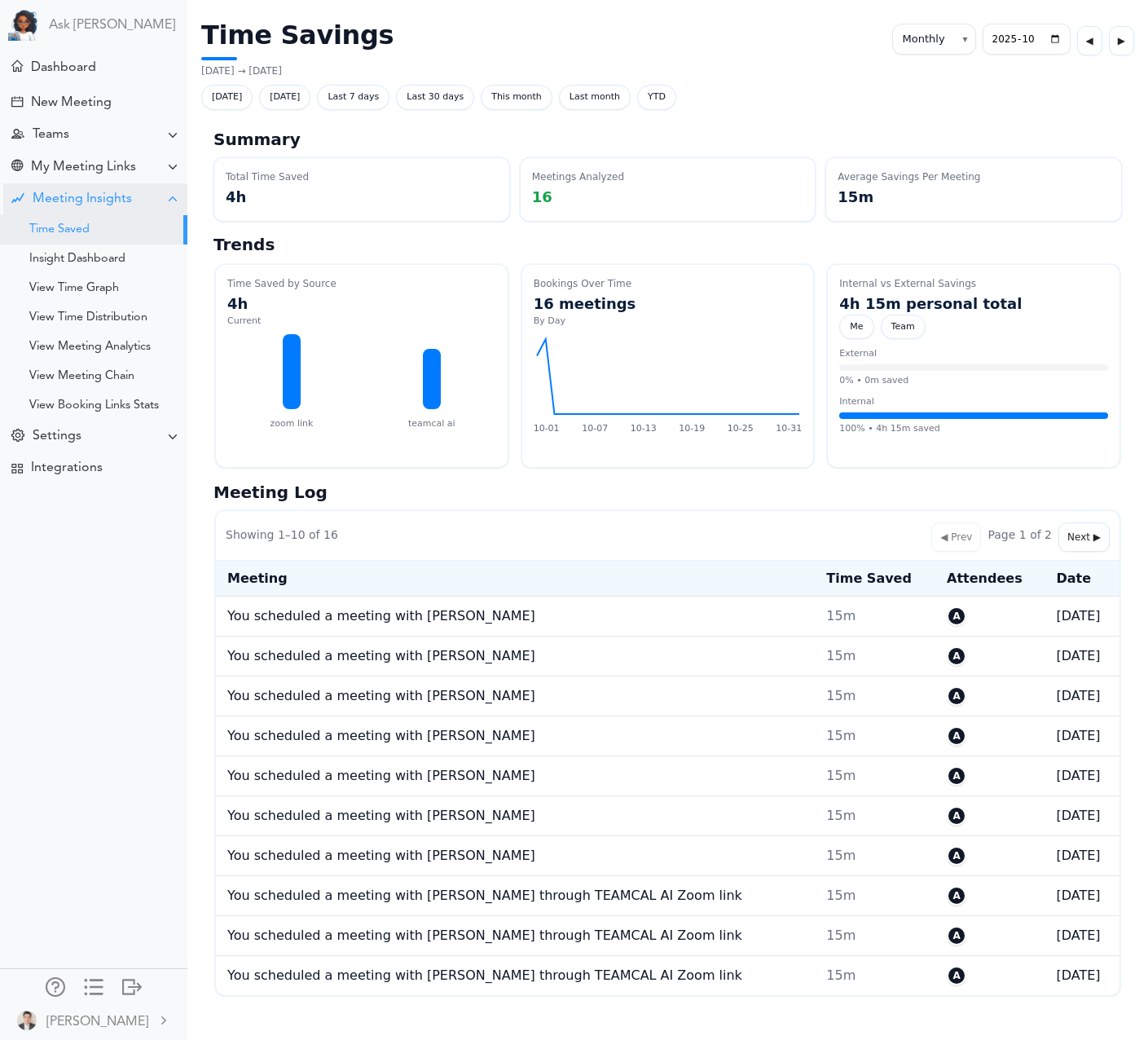
click at [84, 197] on div "Meeting Insights" at bounding box center [82, 199] width 100 height 15
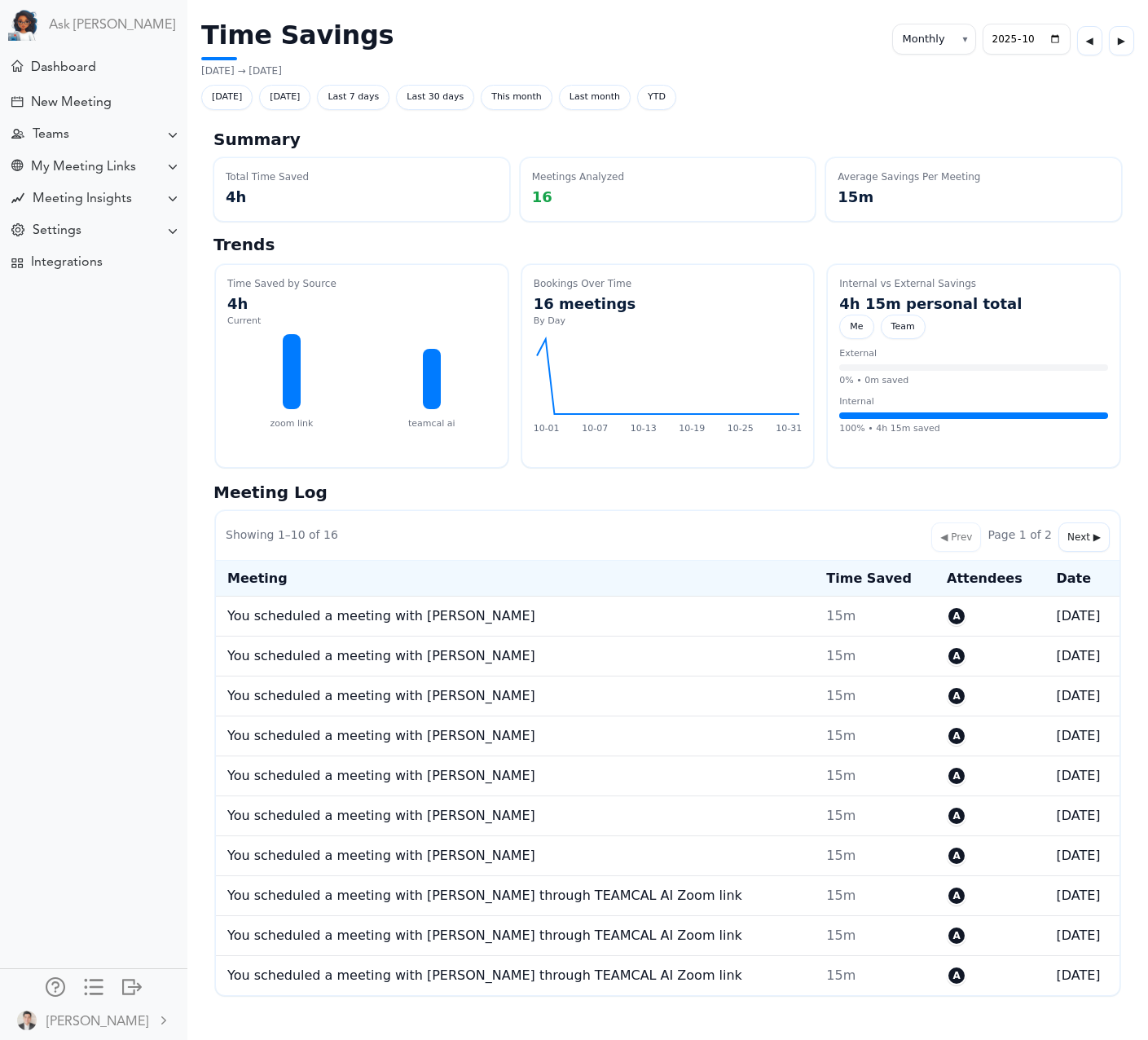
drag, startPoint x: 94, startPoint y: 987, endPoint x: 118, endPoint y: 979, distance: 25.3
click at [94, 987] on div at bounding box center [94, 985] width 20 height 16
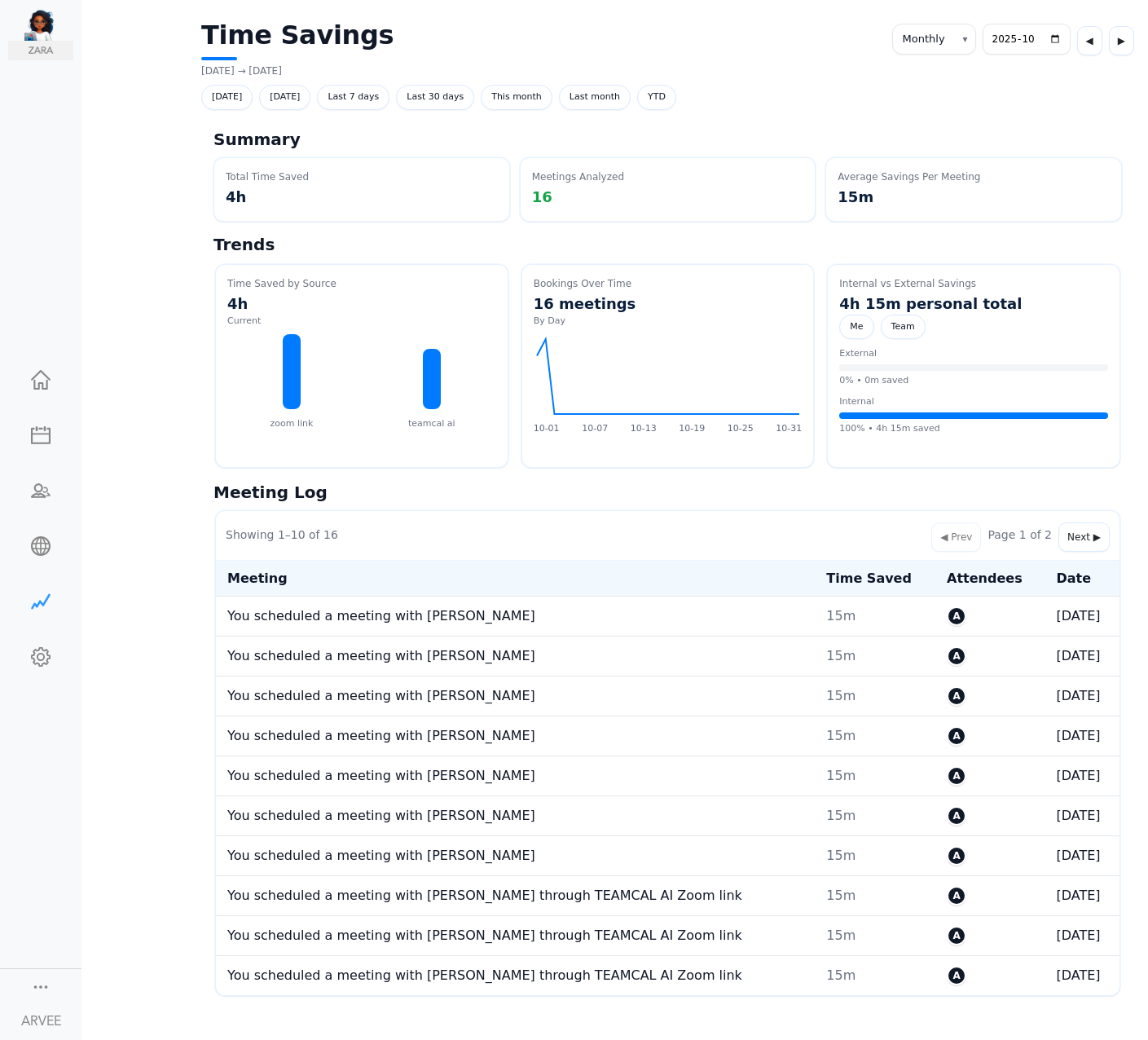
drag, startPoint x: 42, startPoint y: 983, endPoint x: 56, endPoint y: 971, distance: 18.4
click at [42, 983] on div at bounding box center [40, 985] width 20 height 16
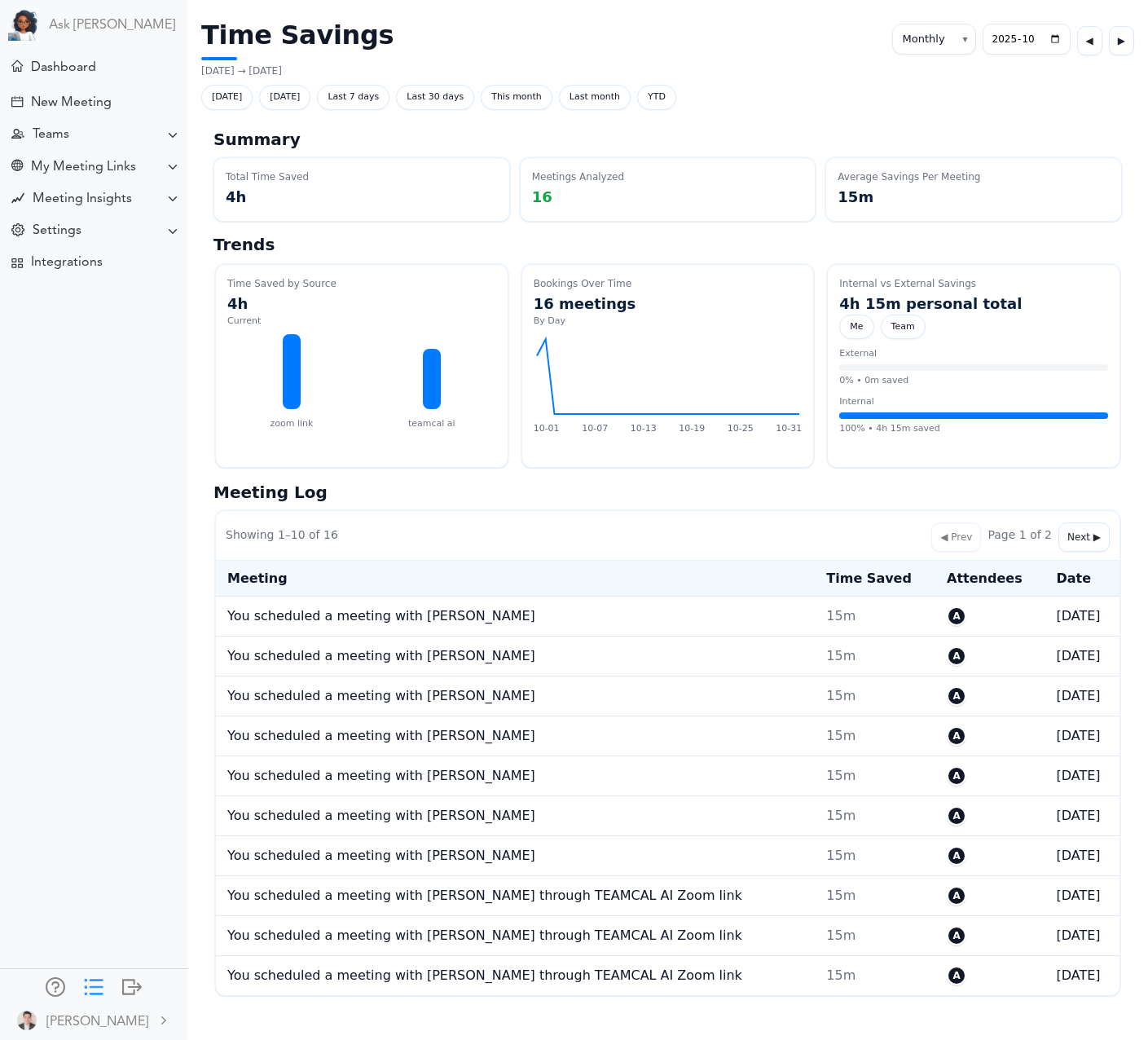
click at [88, 980] on div at bounding box center [94, 985] width 20 height 16
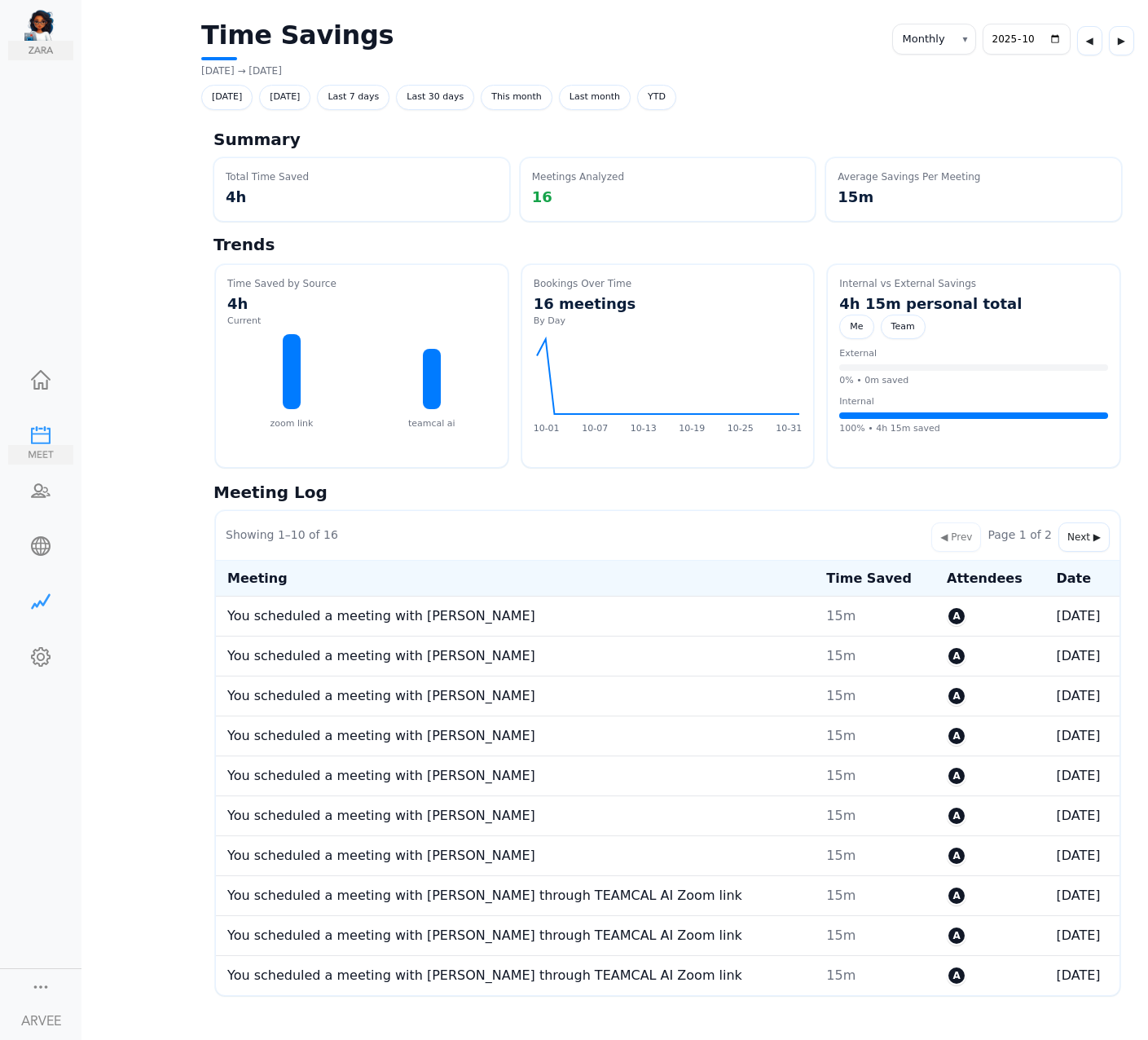
click at [38, 442] on div at bounding box center [40, 433] width 65 height 16
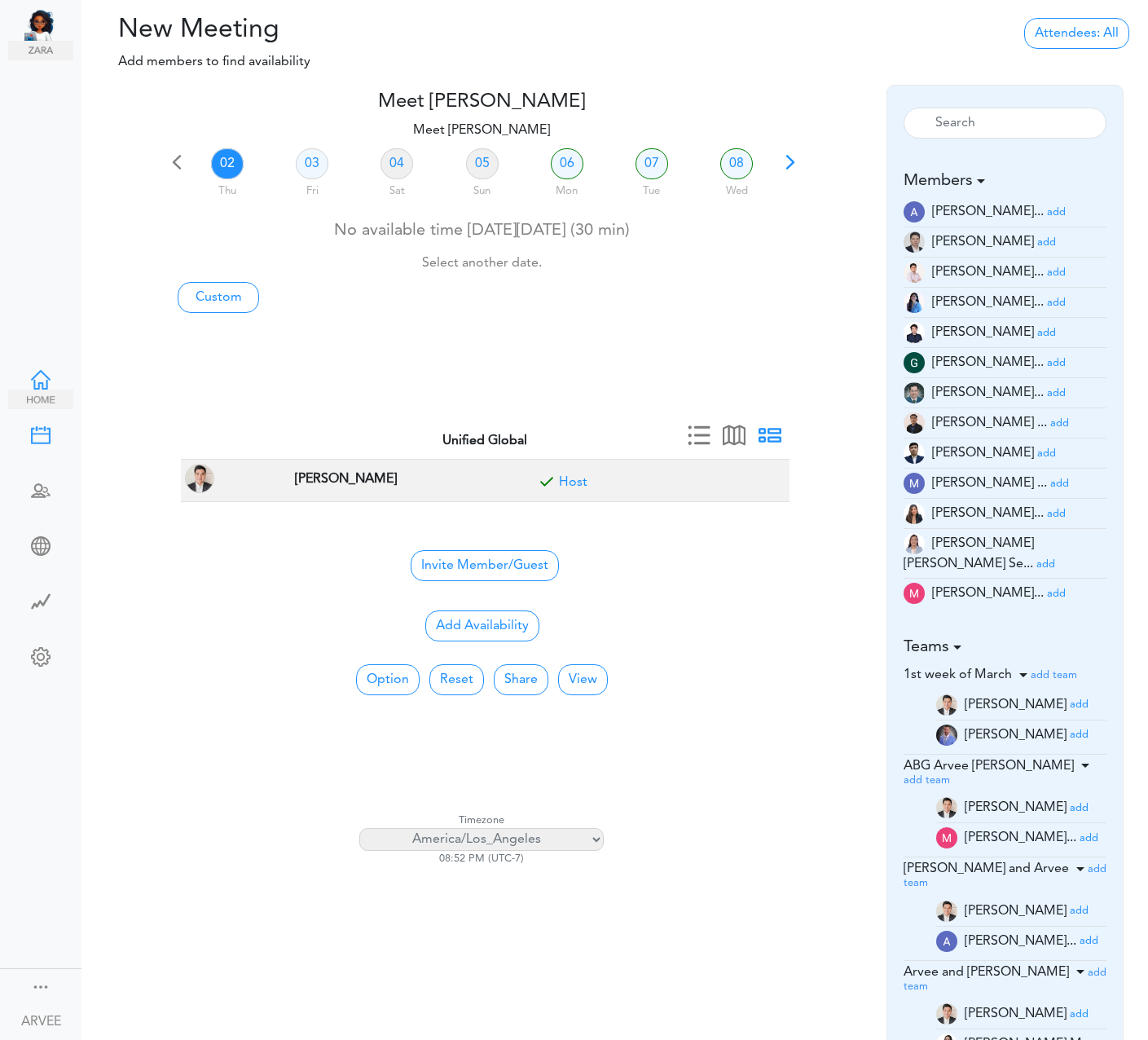
click at [46, 370] on div at bounding box center [40, 378] width 65 height 16
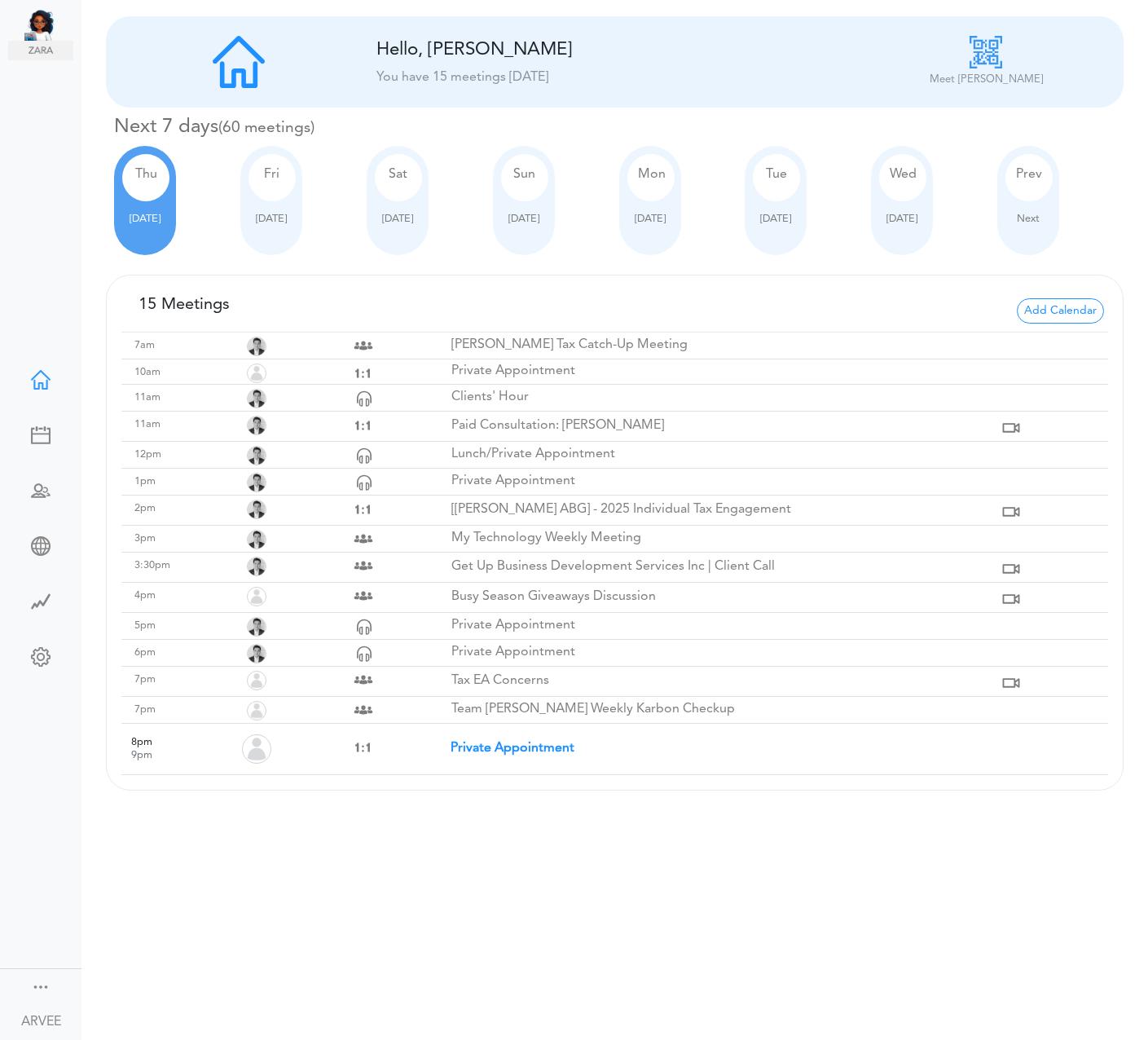
click at [42, 495] on div at bounding box center [40, 488] width 65 height 16
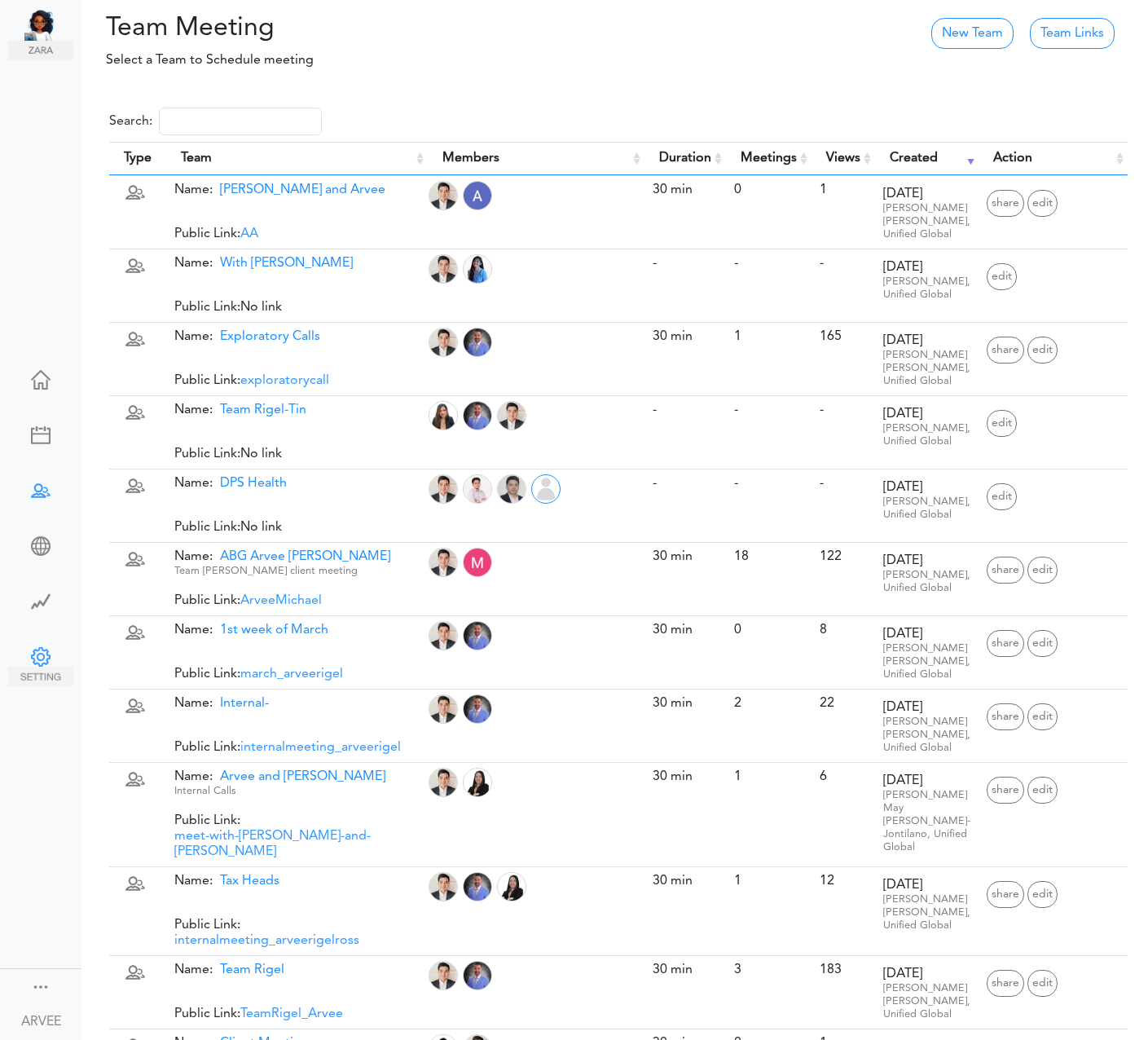
click at [41, 653] on div at bounding box center [40, 655] width 65 height 16
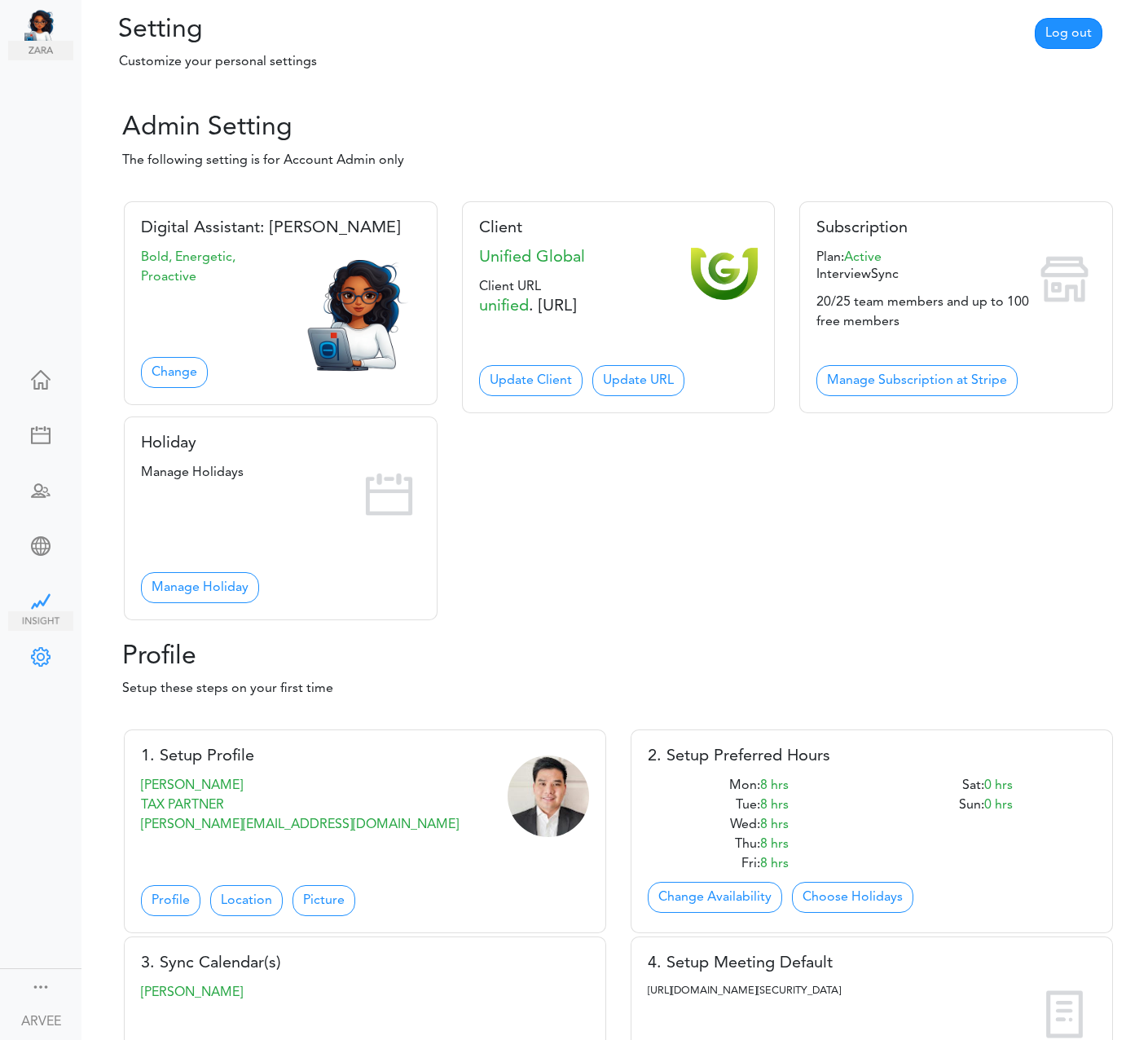
click at [33, 596] on div at bounding box center [40, 599] width 65 height 16
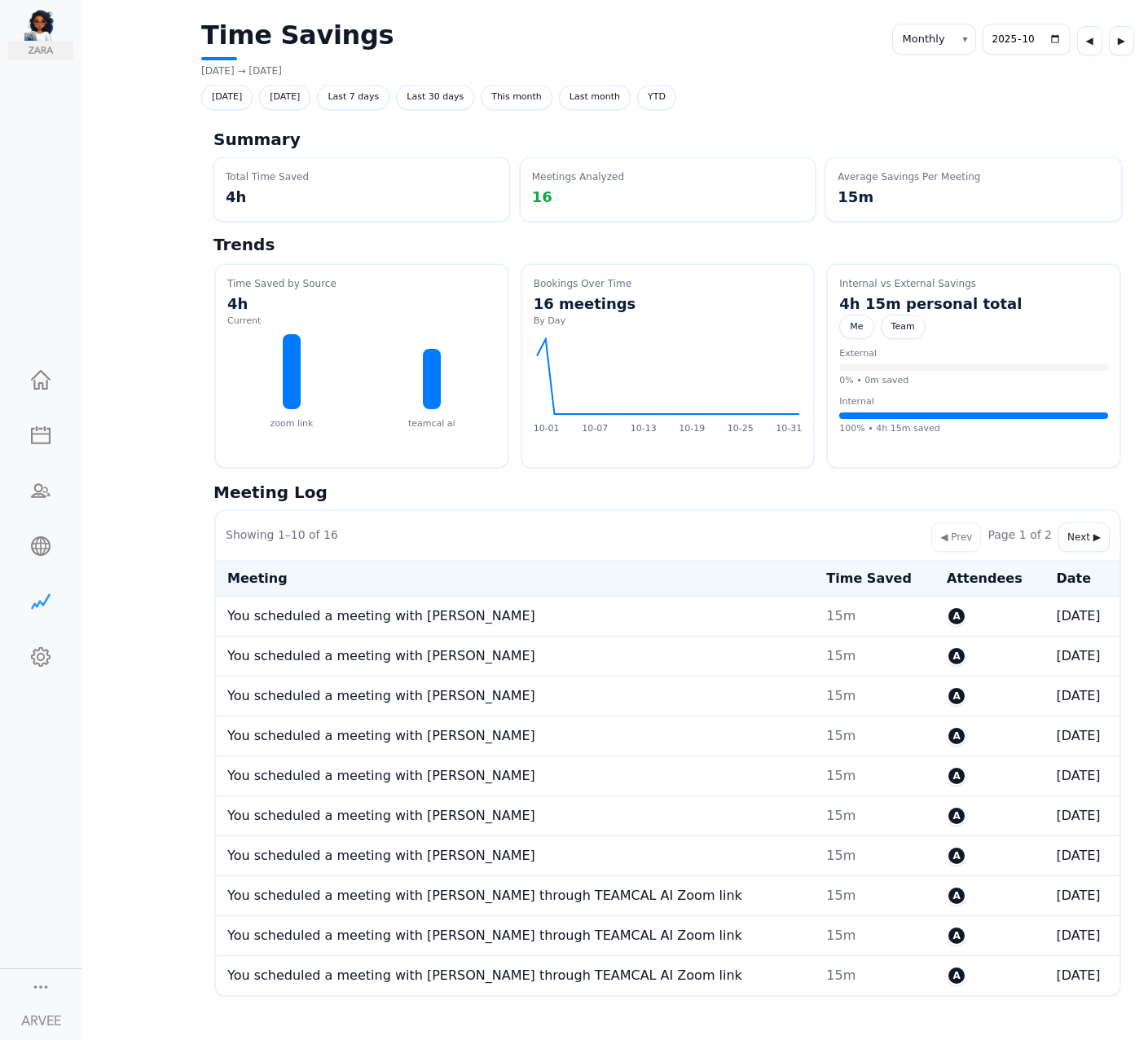
select select "monthly"
click at [36, 550] on div at bounding box center [40, 544] width 65 height 16
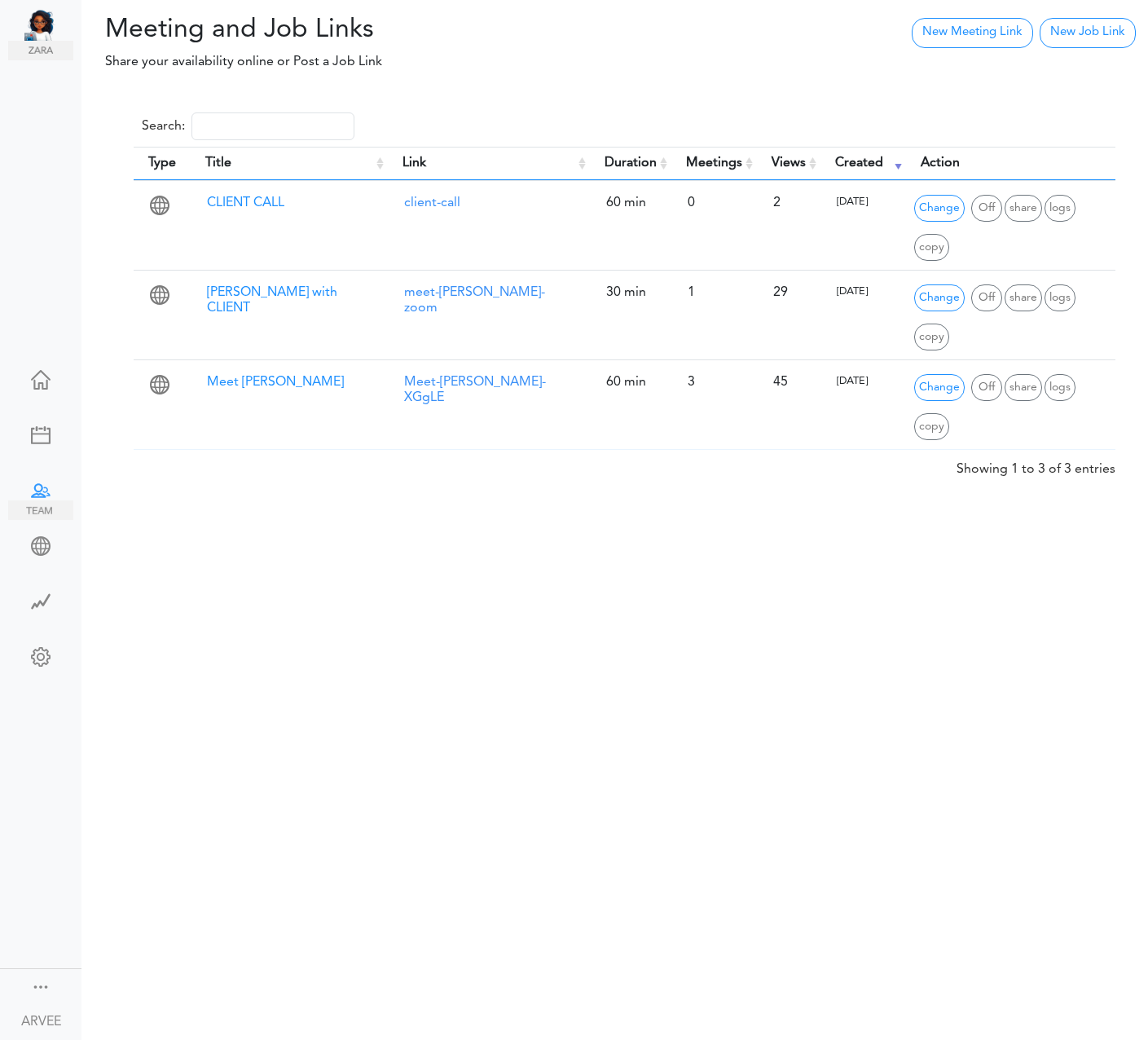
click at [35, 495] on div at bounding box center [40, 488] width 65 height 16
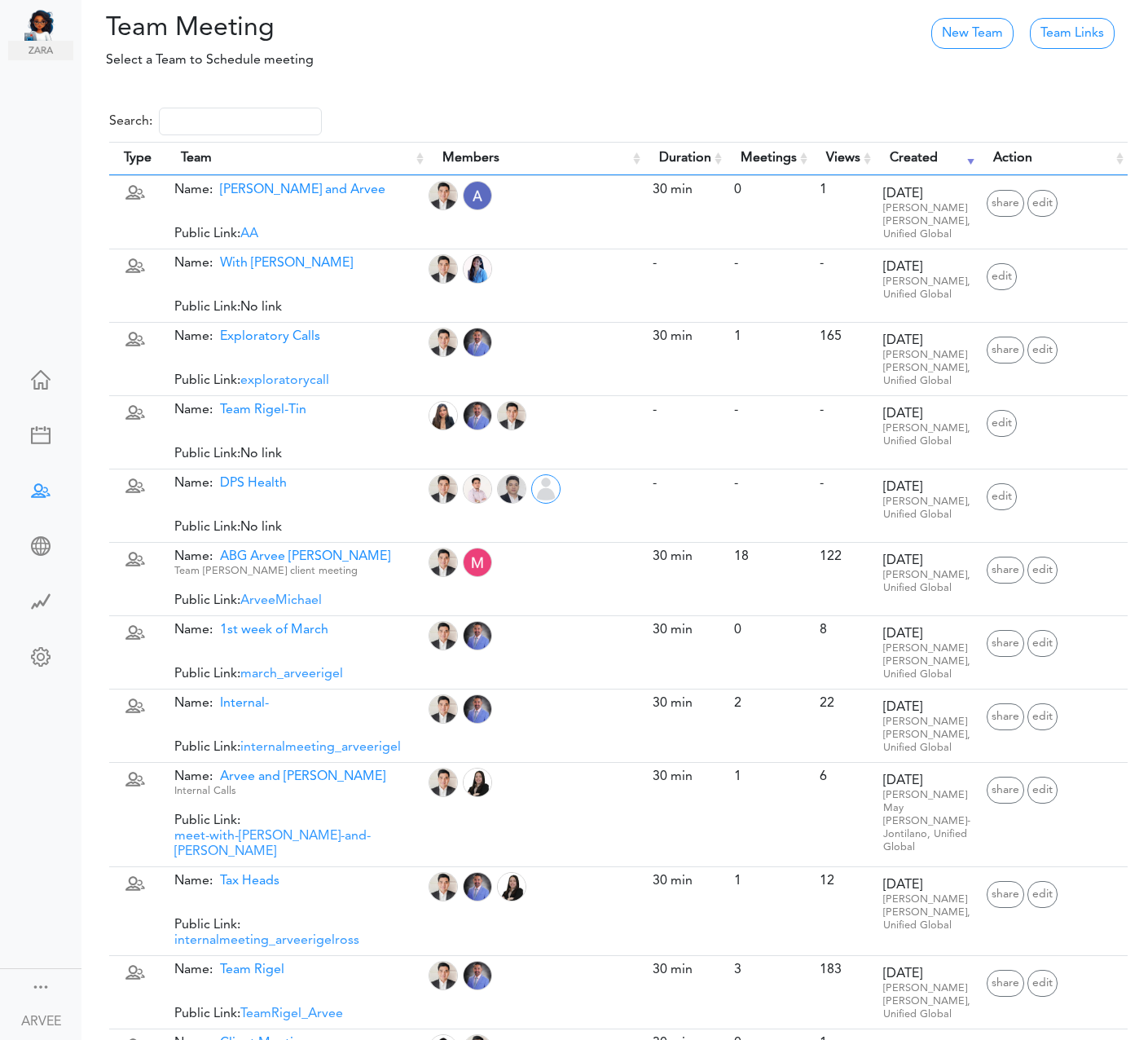
click at [871, 159] on th "Views" at bounding box center [843, 158] width 63 height 33
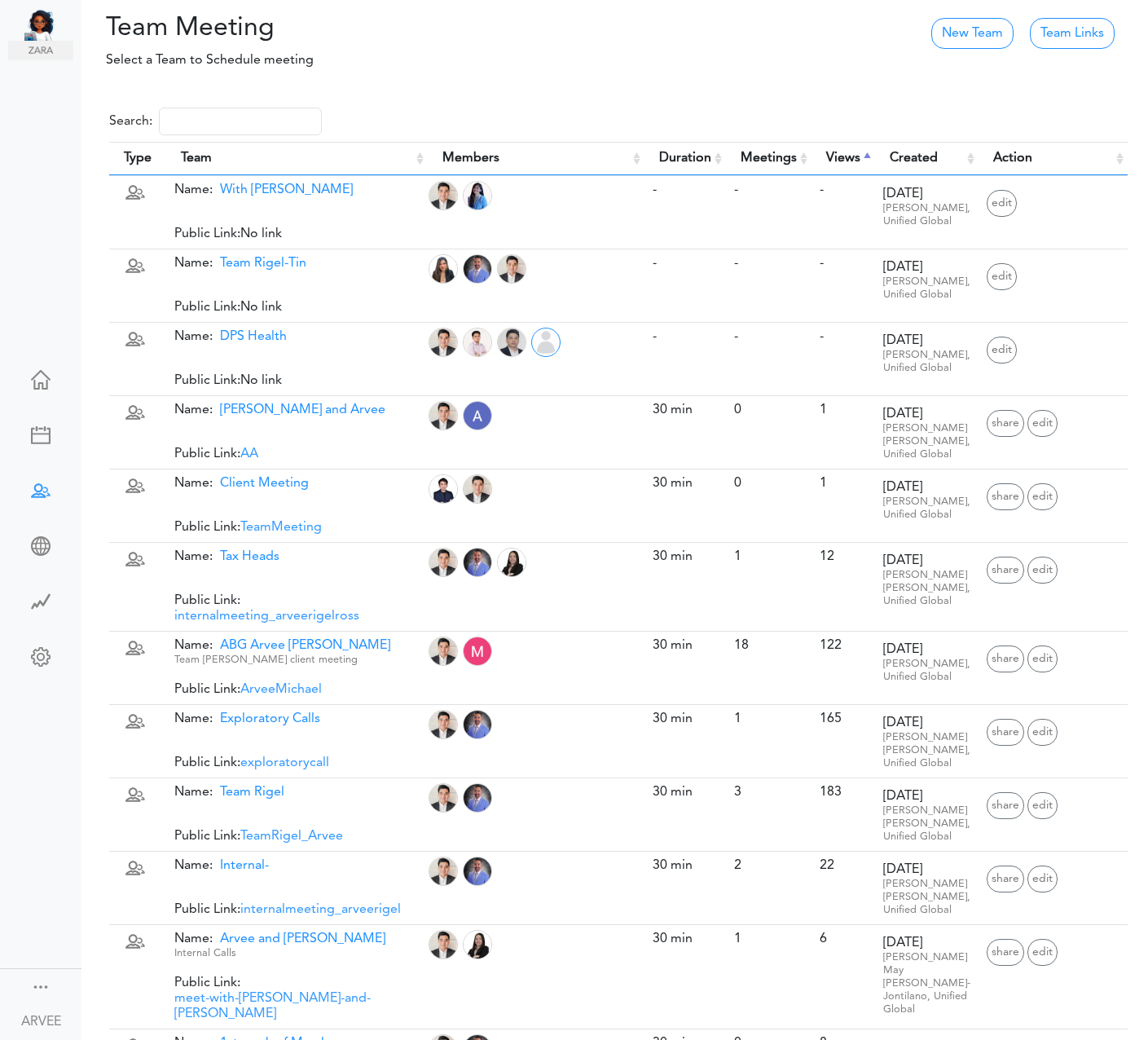
click at [871, 159] on th "Views" at bounding box center [843, 158] width 63 height 33
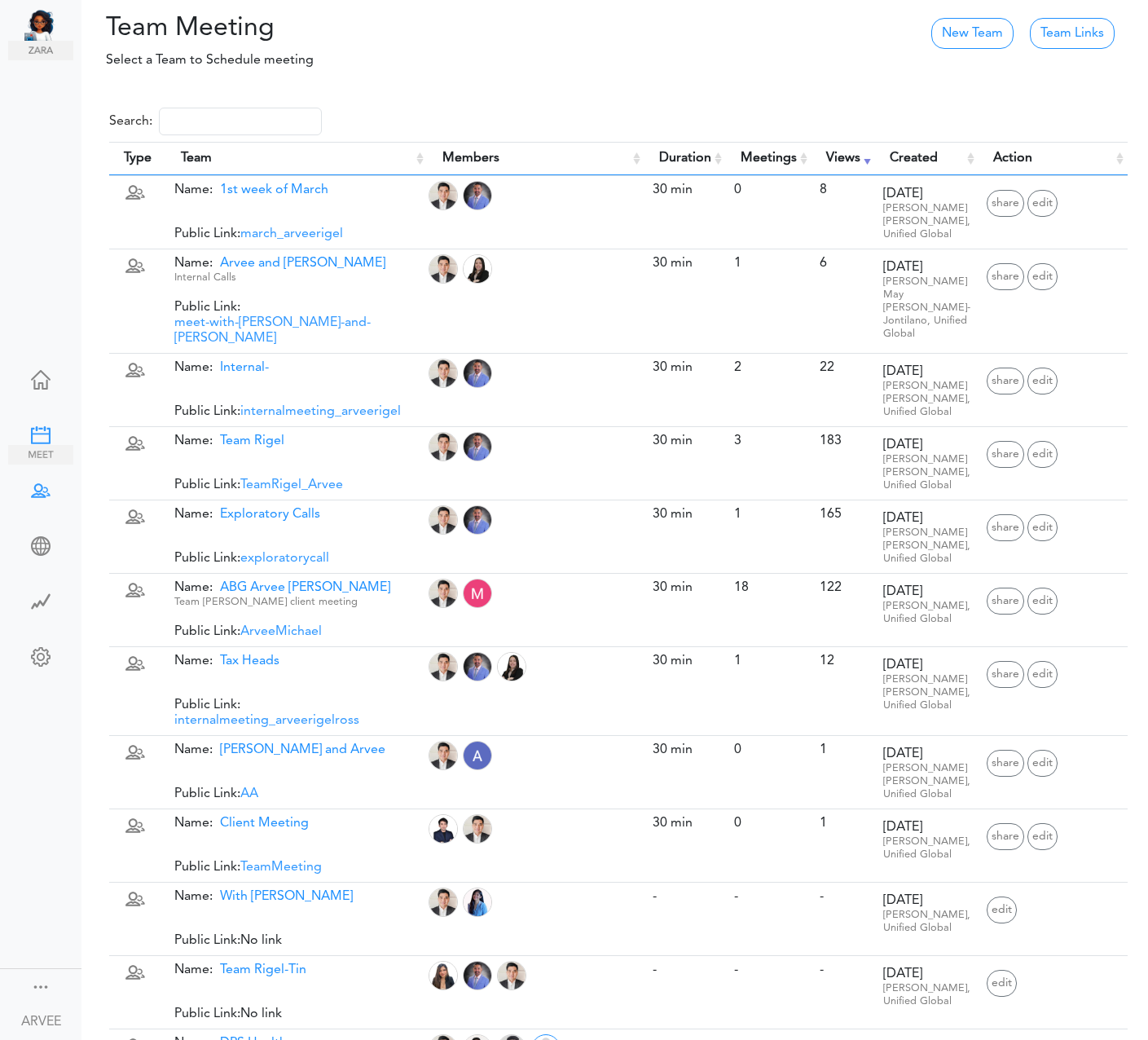
click at [40, 429] on div at bounding box center [40, 433] width 65 height 16
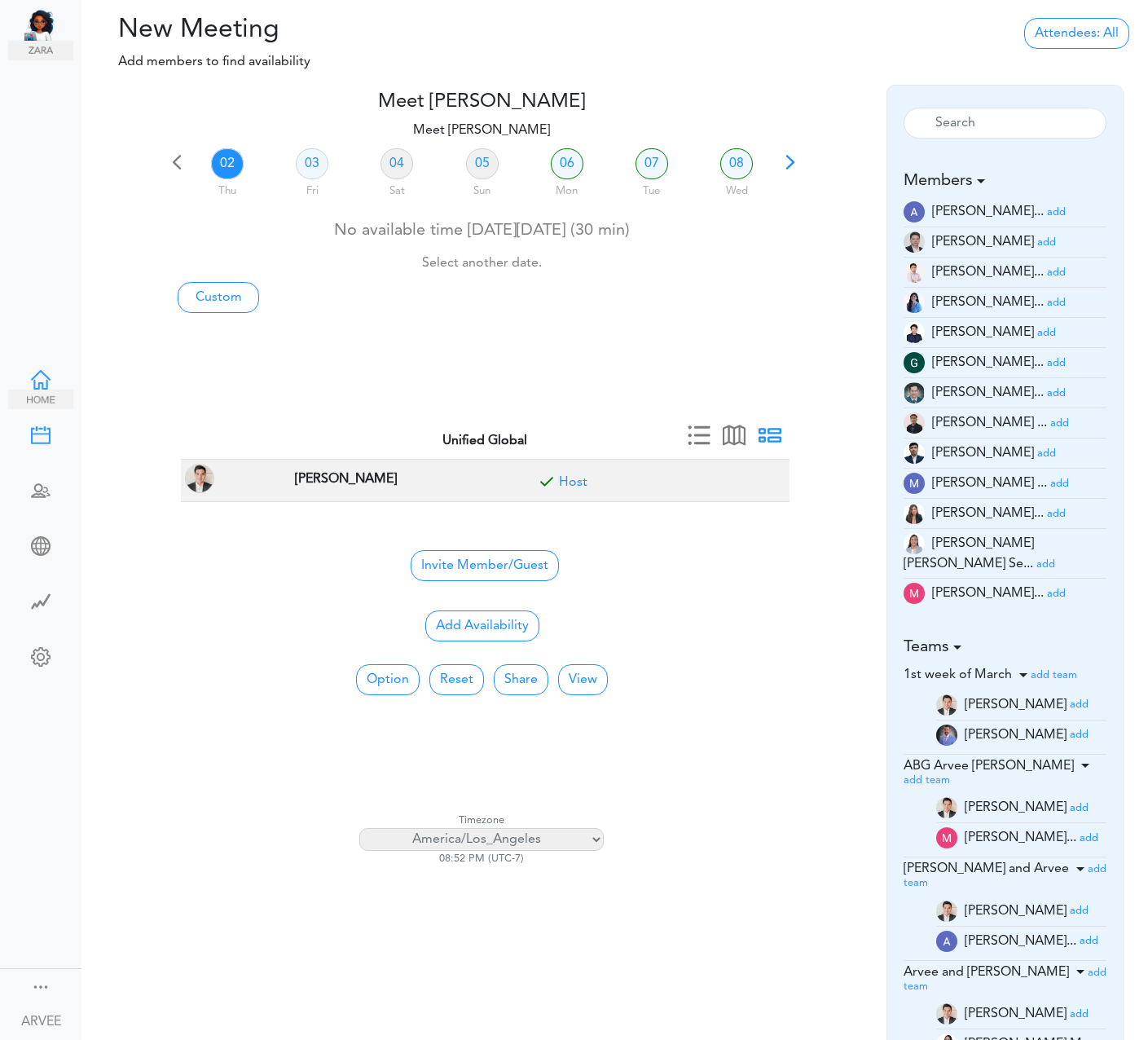
click at [39, 375] on div at bounding box center [40, 378] width 65 height 16
